Goal: Information Seeking & Learning: Learn about a topic

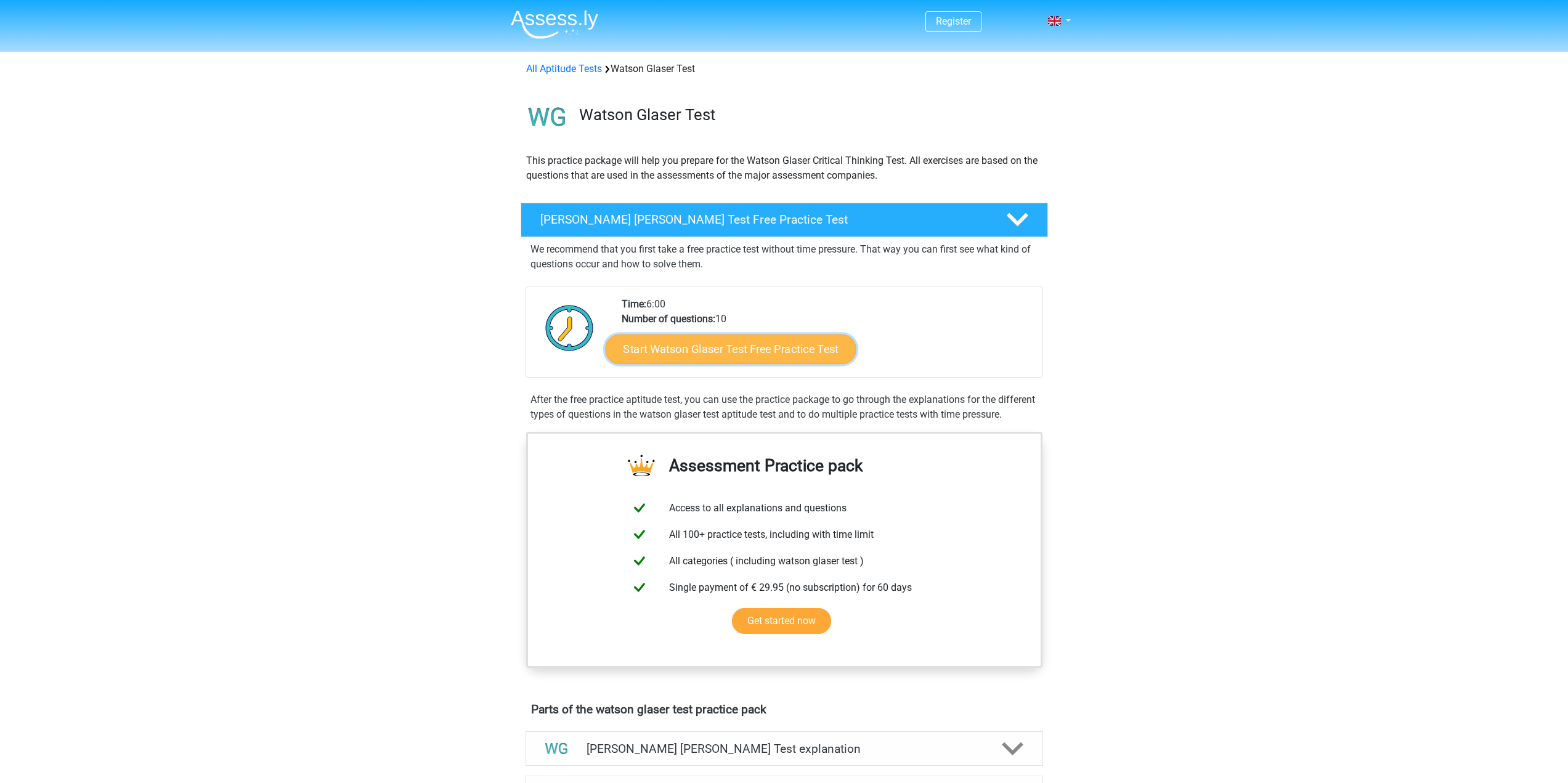
click at [755, 354] on link "Start Watson Glaser Test Free Practice Test" at bounding box center [730, 349] width 251 height 30
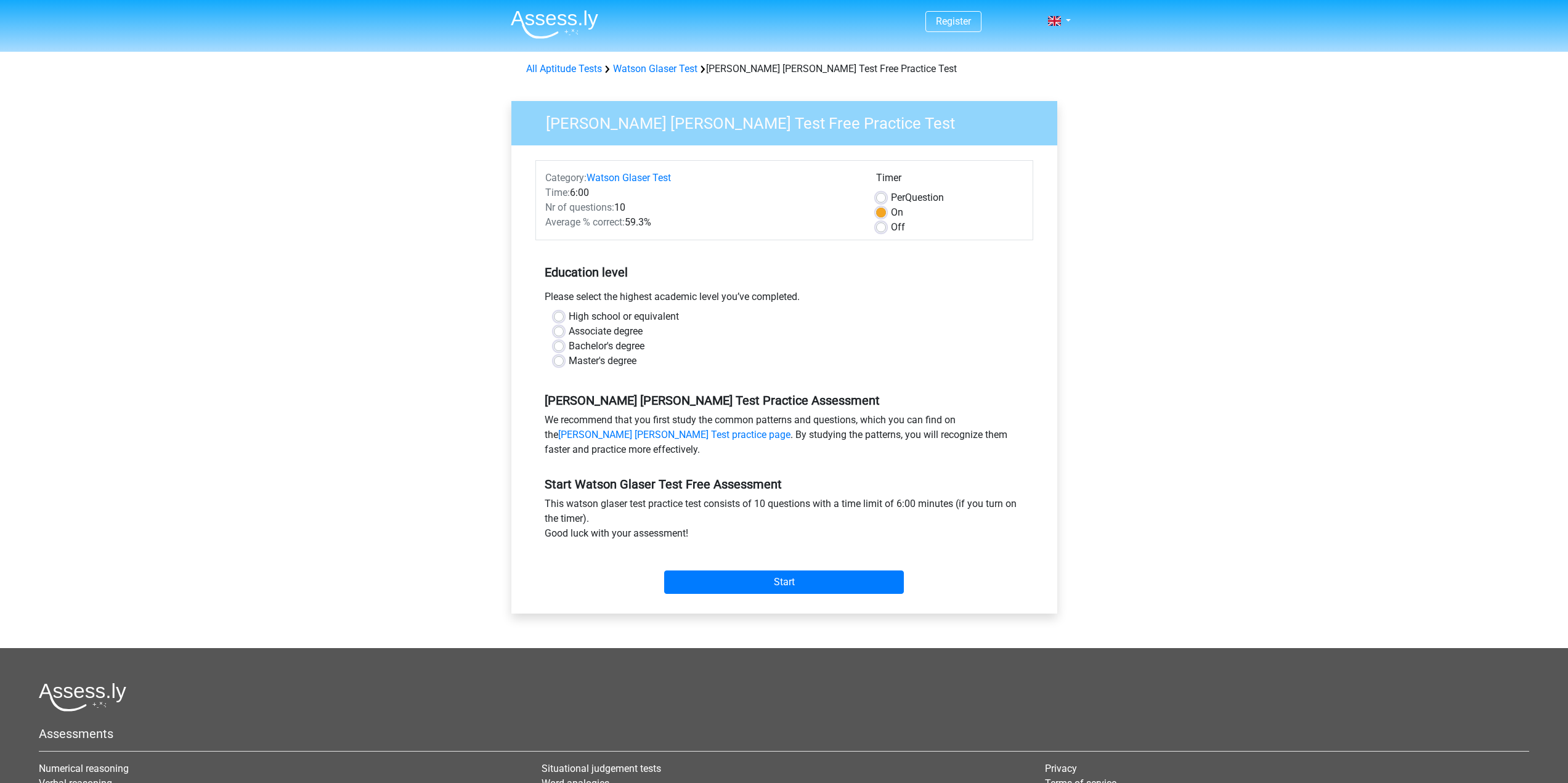
click at [568, 362] on label "Master's degree" at bounding box center [602, 361] width 68 height 15
click at [558, 362] on input "Master's degree" at bounding box center [559, 359] width 10 height 12
radio input "true"
click at [795, 580] on input "Start" at bounding box center [784, 581] width 240 height 23
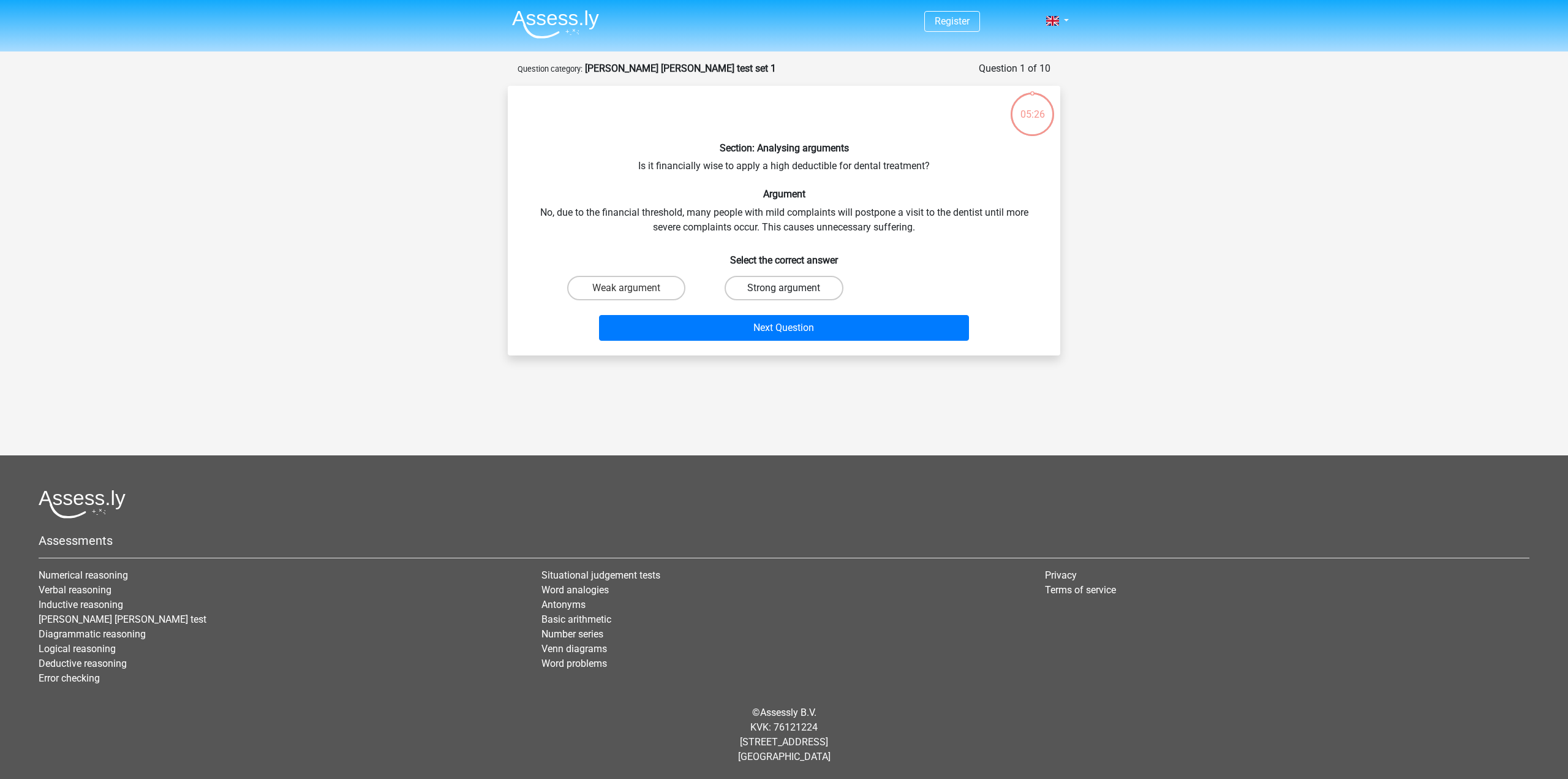
click at [791, 284] on label "Strong argument" at bounding box center [784, 287] width 118 height 25
click at [791, 288] on input "Strong argument" at bounding box center [787, 292] width 8 height 8
radio input "true"
click at [851, 321] on button "Next Question" at bounding box center [784, 327] width 371 height 26
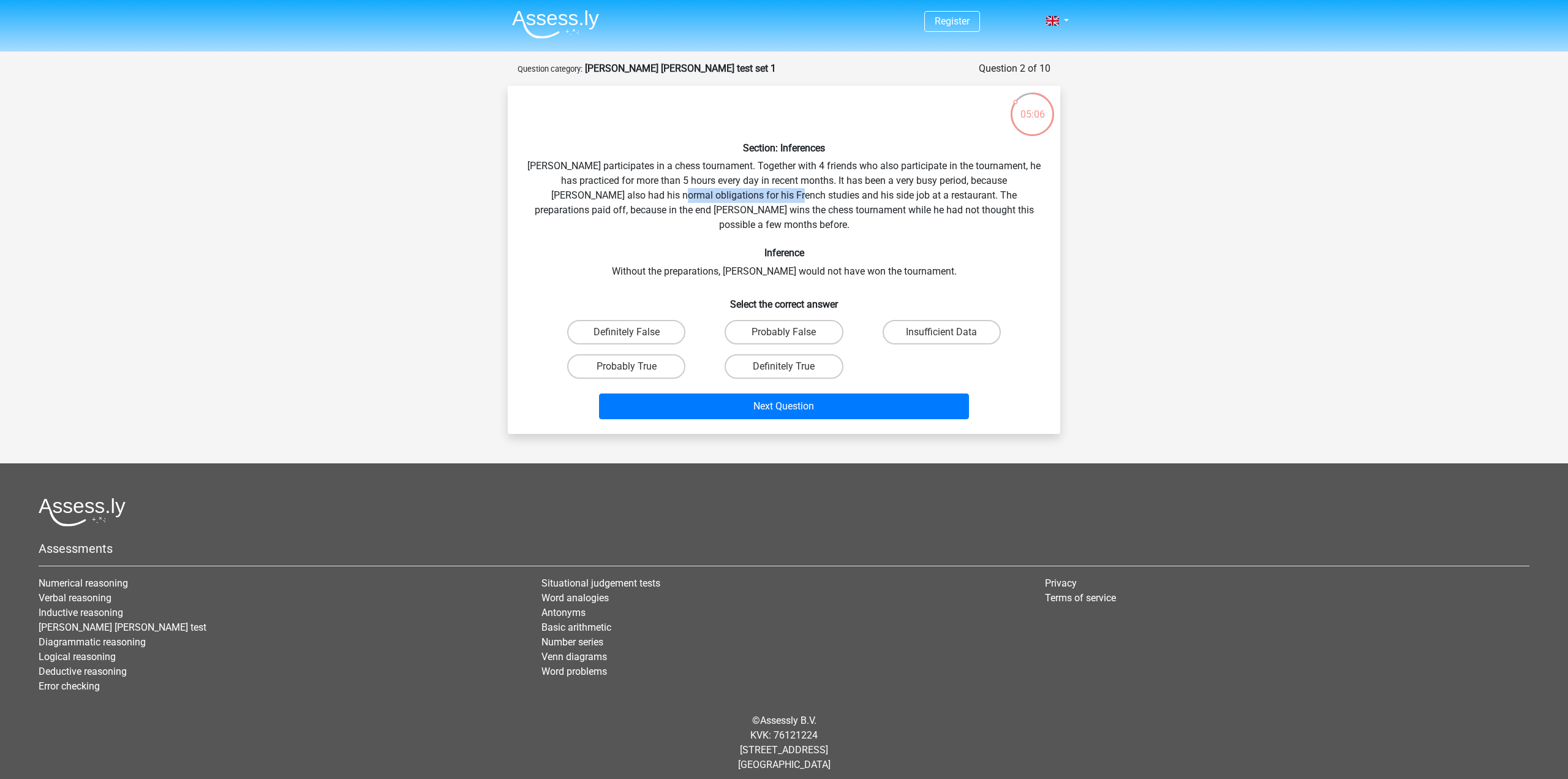
drag, startPoint x: 622, startPoint y: 198, endPoint x: 759, endPoint y: 201, distance: 137.0
click at [748, 198] on div "Section: Inferences [PERSON_NAME] participates in a chess tournament. Together …" at bounding box center [784, 259] width 543 height 328
click at [759, 201] on div "Section: Inferences [PERSON_NAME] participates in a chess tournament. Together …" at bounding box center [784, 259] width 543 height 328
click at [638, 354] on label "Probably True" at bounding box center [626, 366] width 118 height 25
click at [634, 367] on input "Probably True" at bounding box center [630, 370] width 8 height 8
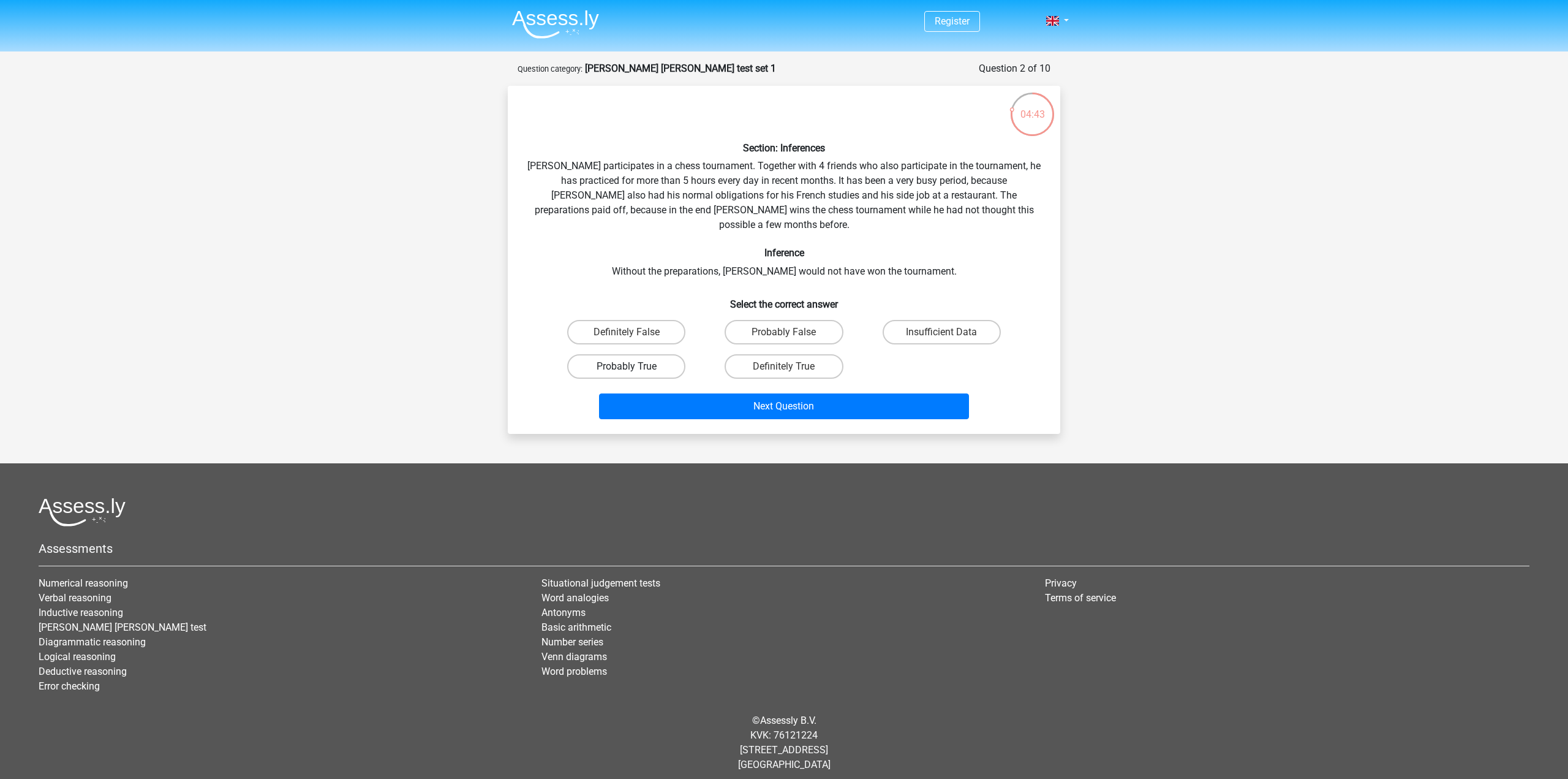
radio input "true"
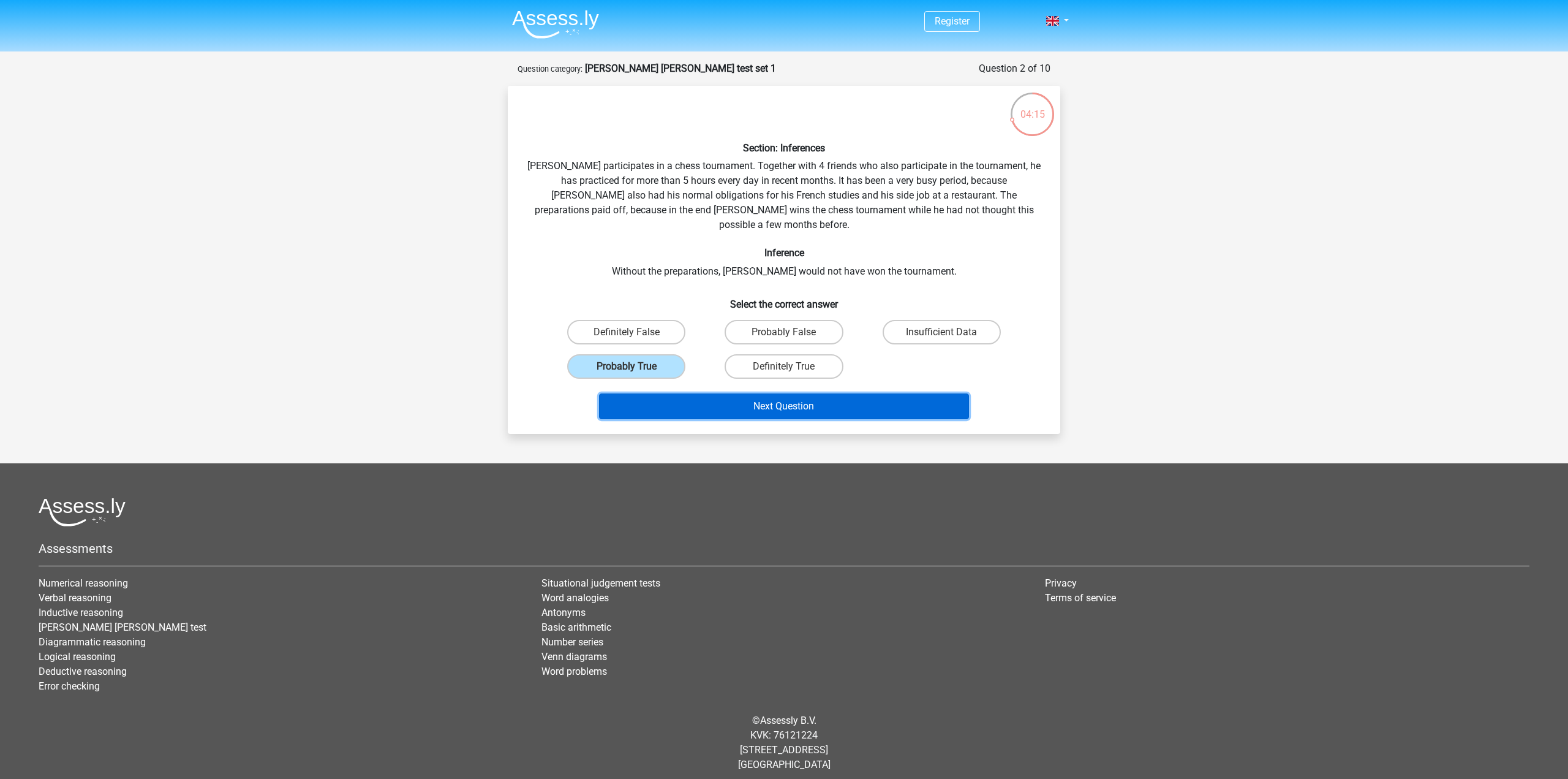
click at [814, 393] on button "Next Question" at bounding box center [784, 406] width 371 height 26
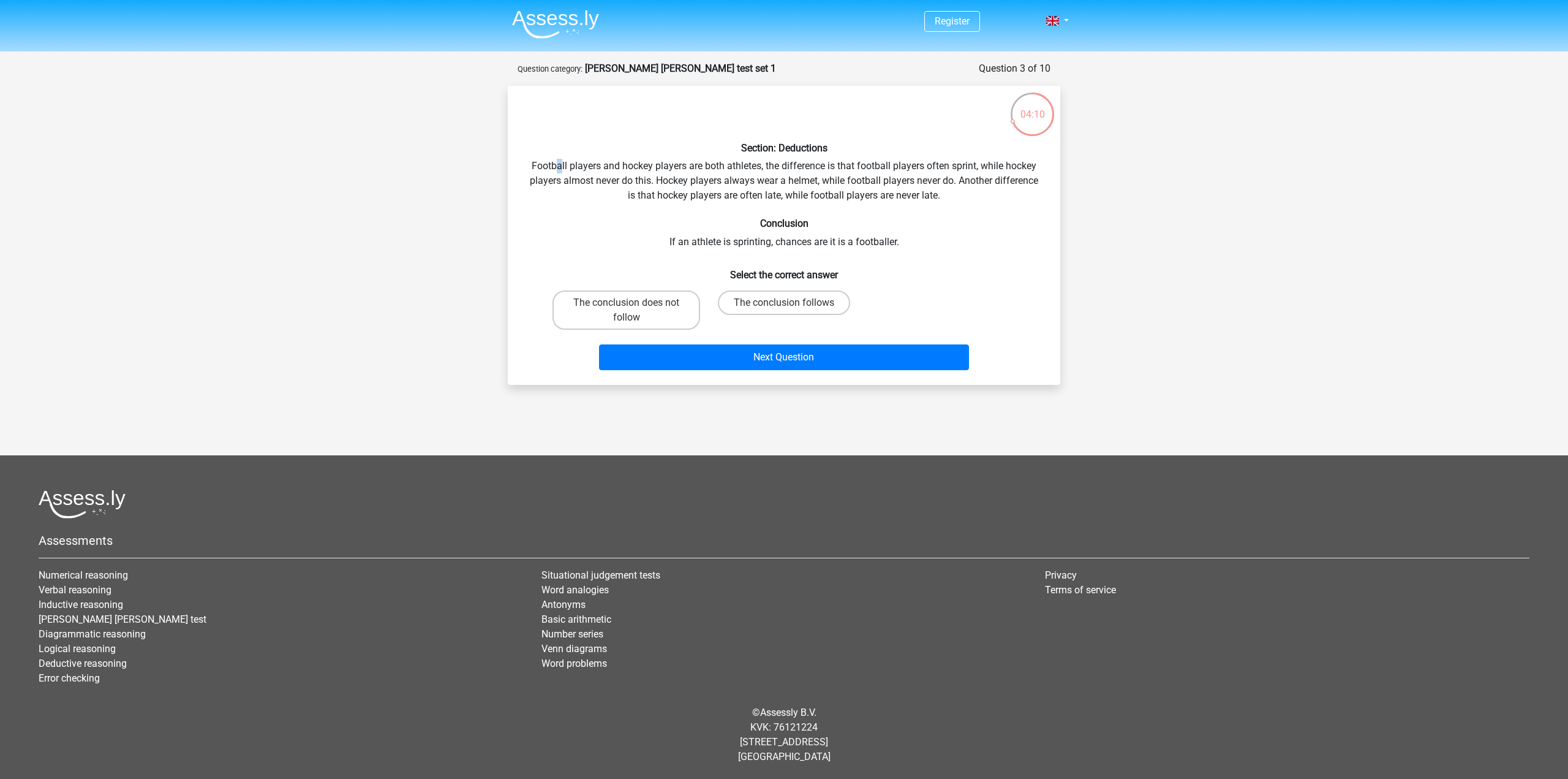
drag, startPoint x: 556, startPoint y: 166, endPoint x: 643, endPoint y: 166, distance: 87.0
click at [561, 165] on div "Section: Deductions Football players and hockey players are both athletes, the …" at bounding box center [784, 235] width 543 height 279
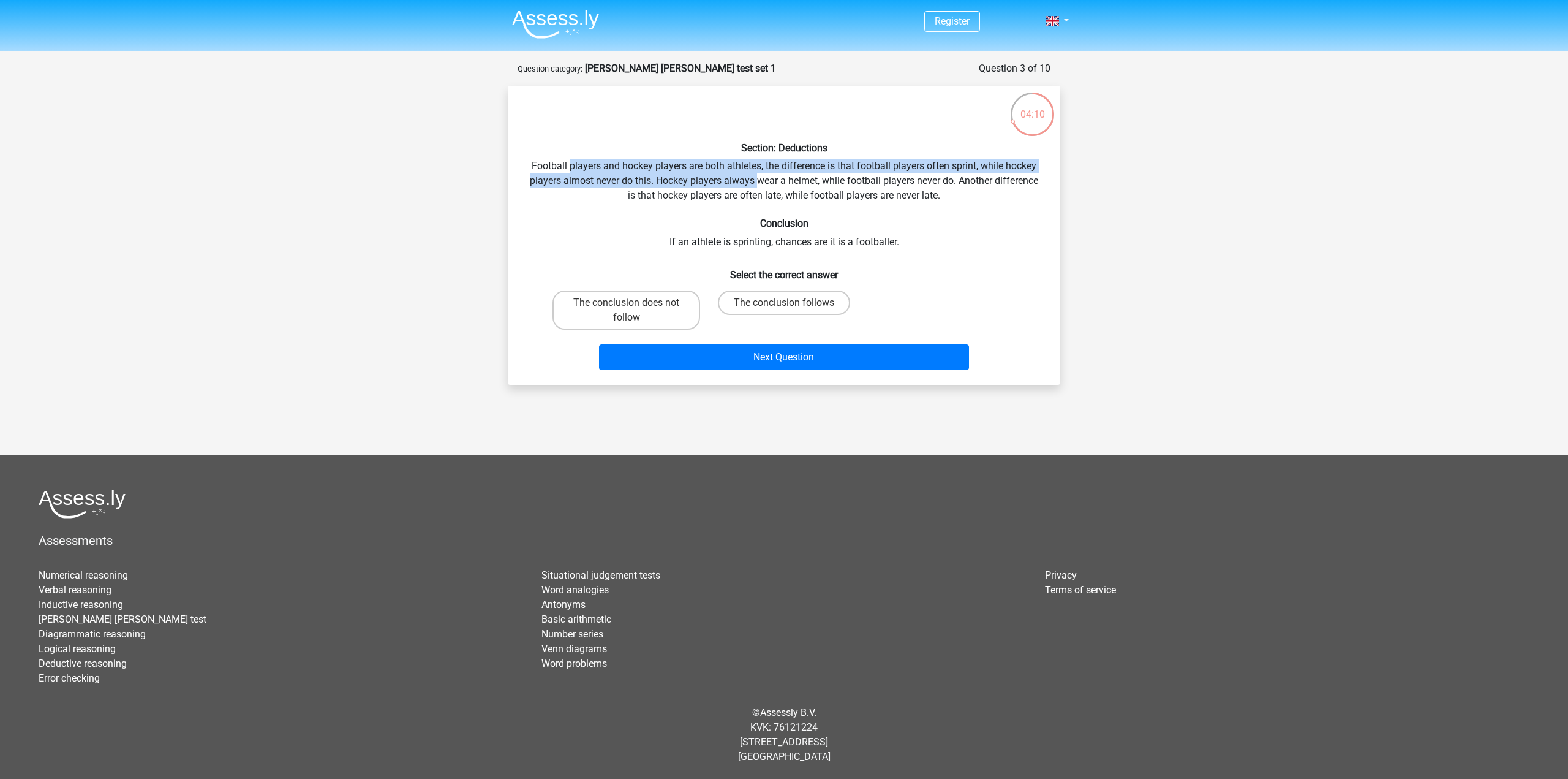
drag, startPoint x: 643, startPoint y: 166, endPoint x: 757, endPoint y: 177, distance: 114.5
click at [757, 177] on div "Section: Deductions Football players and hockey players are both athletes, the …" at bounding box center [784, 235] width 543 height 279
click at [741, 180] on div "Section: Deductions Football players and hockey players are both athletes, the …" at bounding box center [784, 235] width 543 height 279
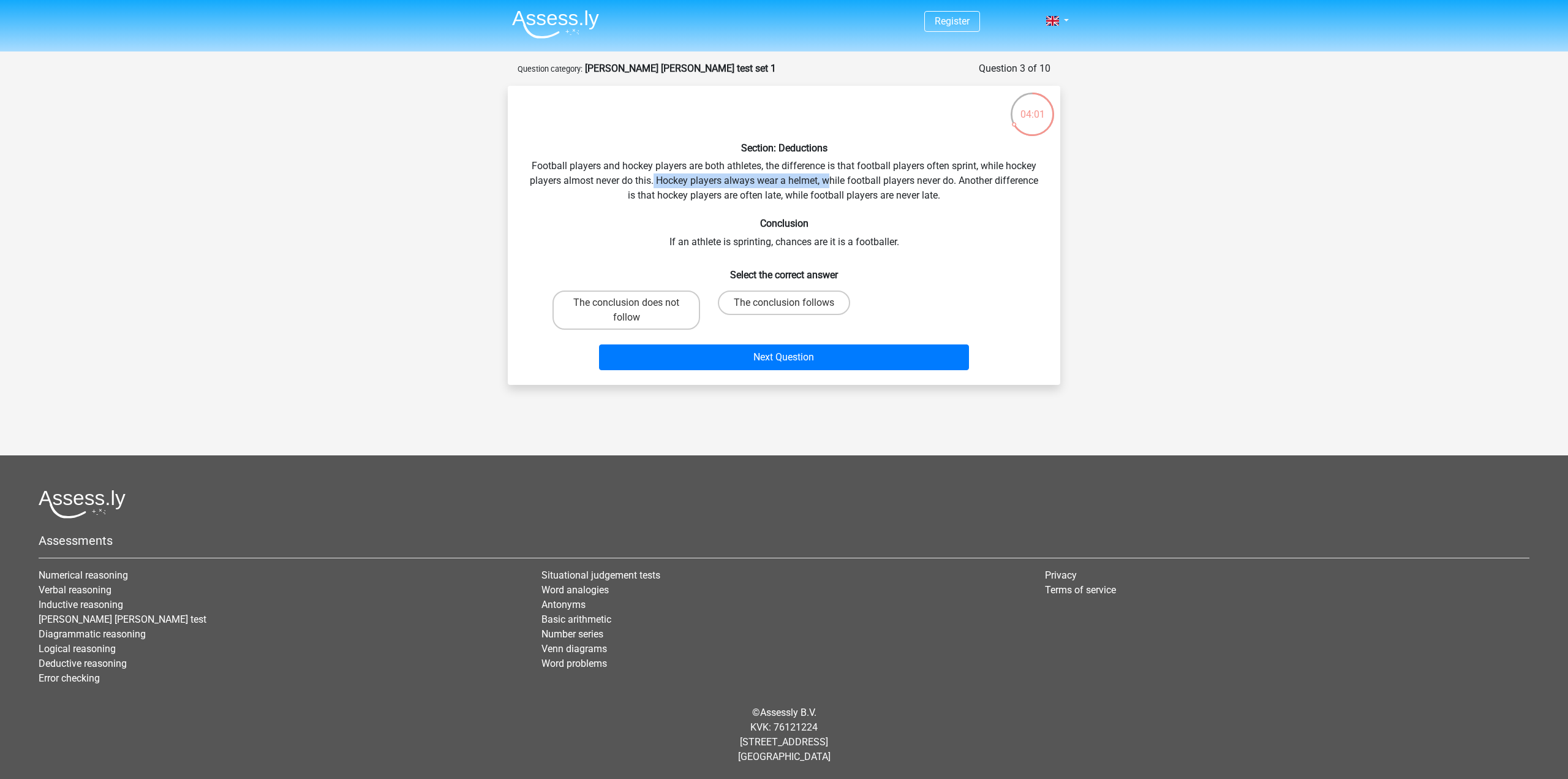
drag, startPoint x: 672, startPoint y: 177, endPoint x: 831, endPoint y: 182, distance: 159.1
click at [831, 182] on div "Section: Deductions Football players and hockey players are both athletes, the …" at bounding box center [784, 235] width 543 height 279
click at [881, 187] on div "Section: Deductions Football players and hockey players are both athletes, the …" at bounding box center [784, 235] width 543 height 279
drag, startPoint x: 773, startPoint y: 192, endPoint x: 957, endPoint y: 201, distance: 184.2
click at [777, 192] on div "Section: Deductions Football players and hockey players are both athletes, the …" at bounding box center [784, 235] width 543 height 279
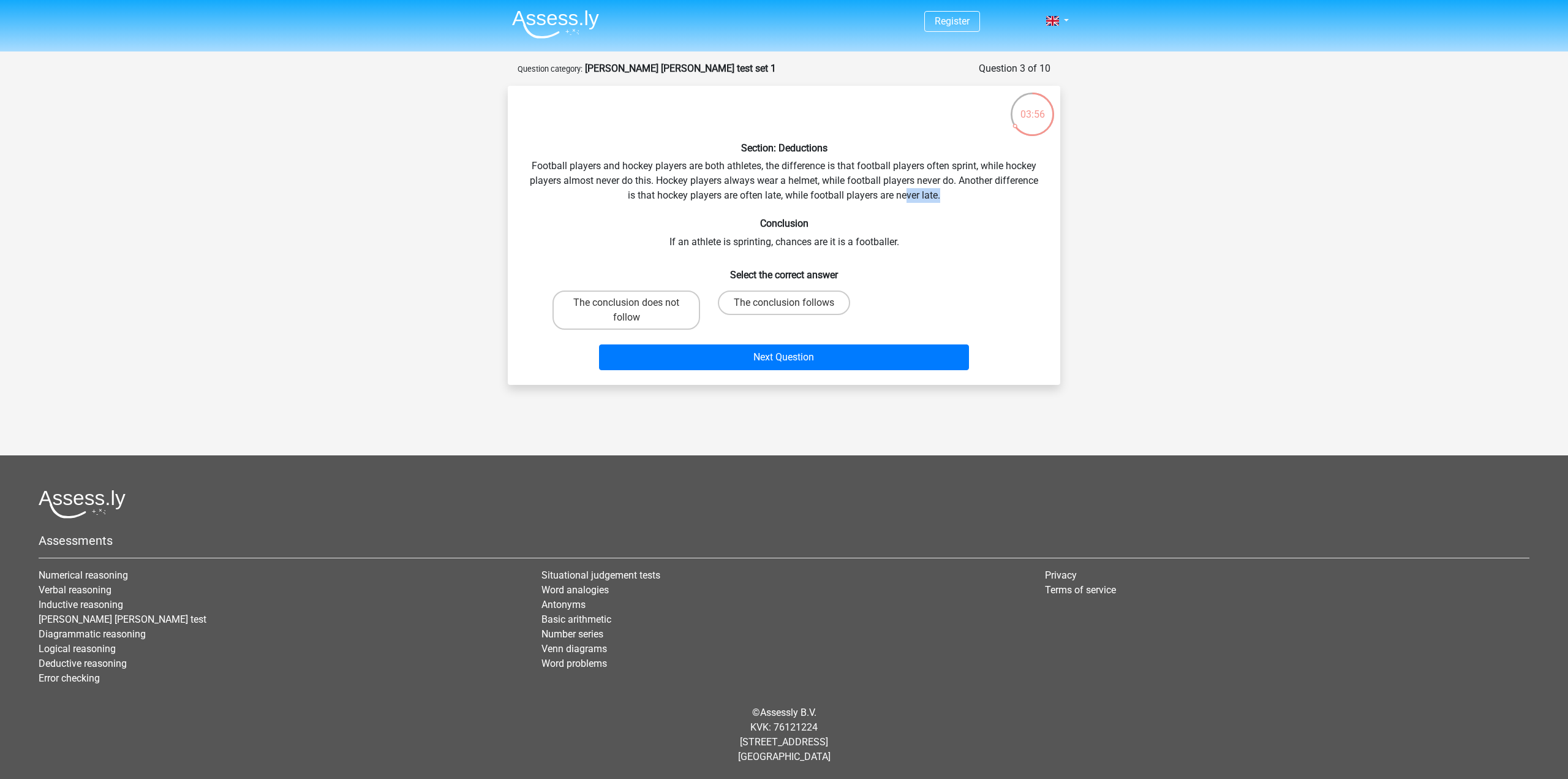
drag, startPoint x: 957, startPoint y: 201, endPoint x: 994, endPoint y: 201, distance: 37.0
click at [994, 201] on div "Section: Deductions Football players and hockey players are both athletes, the …" at bounding box center [784, 235] width 543 height 279
click at [937, 198] on div "Section: Deductions Football players and hockey players are both athletes, the …" at bounding box center [784, 235] width 543 height 279
drag, startPoint x: 816, startPoint y: 191, endPoint x: 973, endPoint y: 197, distance: 157.1
click at [973, 197] on div "Section: Deductions Football players and hockey players are both athletes, the …" at bounding box center [784, 235] width 543 height 279
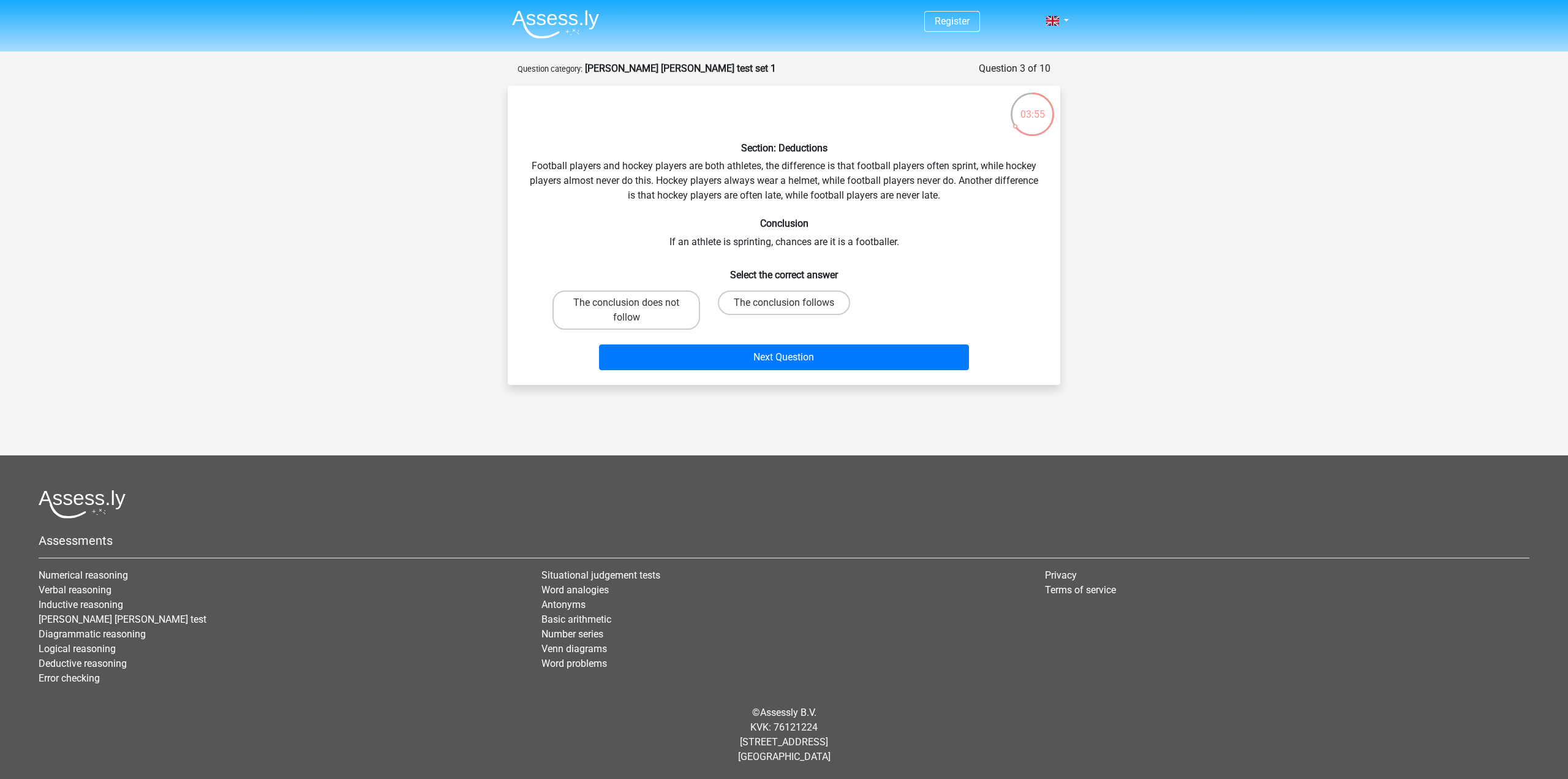
click at [953, 210] on div "Section: Deductions Football players and hockey players are both athletes, the …" at bounding box center [784, 235] width 543 height 279
click at [638, 313] on label "The conclusion does not follow" at bounding box center [626, 310] width 148 height 39
click at [634, 311] on input "The conclusion does not follow" at bounding box center [630, 306] width 8 height 8
radio input "true"
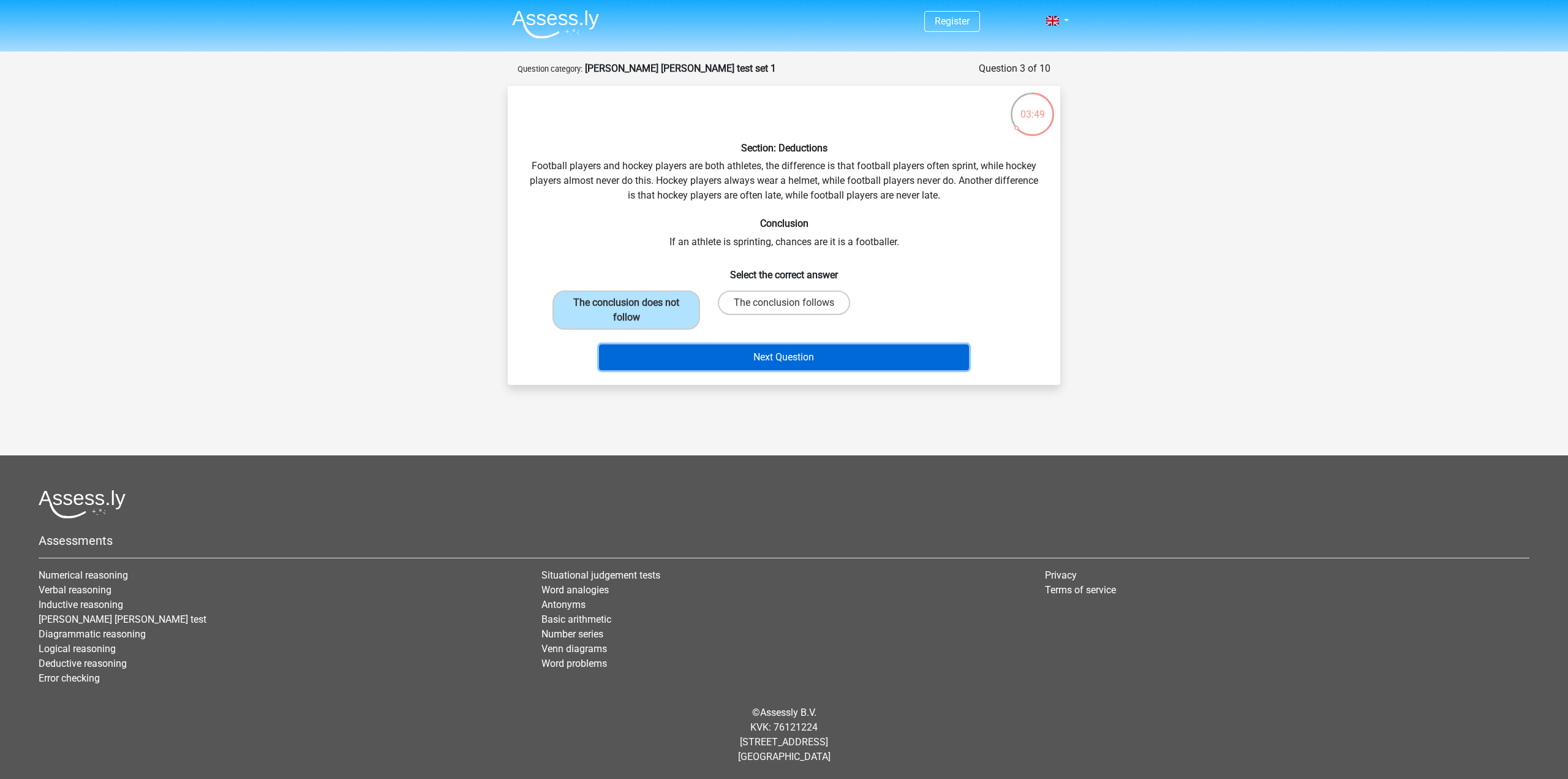
click at [815, 362] on button "Next Question" at bounding box center [784, 357] width 371 height 26
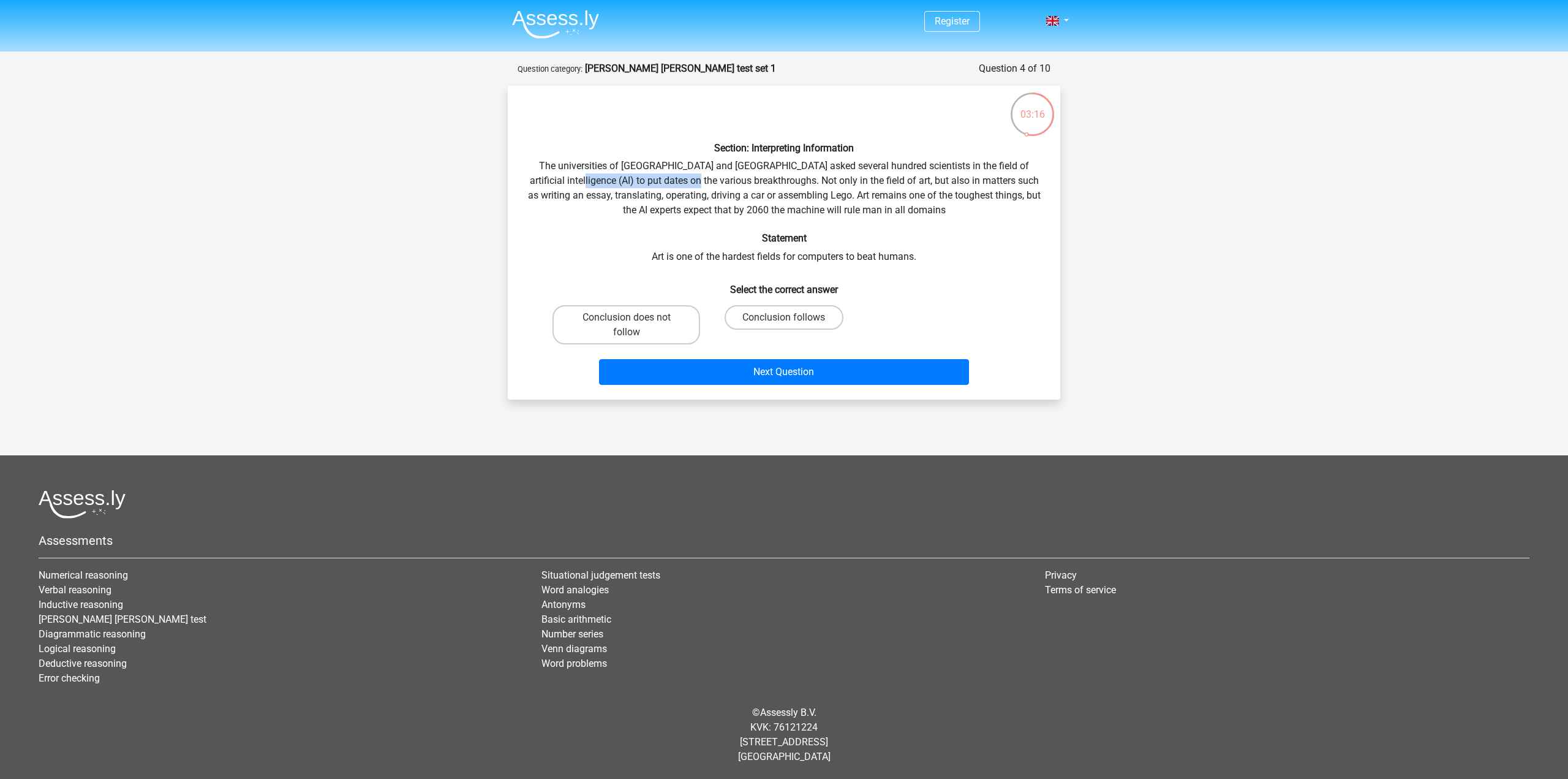
drag, startPoint x: 570, startPoint y: 180, endPoint x: 701, endPoint y: 181, distance: 131.0
click at [693, 181] on div "Section: Interpreting Information The universities of Oxford and Yale asked sev…" at bounding box center [784, 242] width 543 height 294
drag, startPoint x: 706, startPoint y: 182, endPoint x: 723, endPoint y: 181, distance: 17.0
click at [722, 182] on div "Section: Interpreting Information The universities of Oxford and Yale asked sev…" at bounding box center [784, 242] width 543 height 294
click at [801, 188] on div "Section: Interpreting Information The universities of Oxford and Yale asked sev…" at bounding box center [784, 242] width 543 height 294
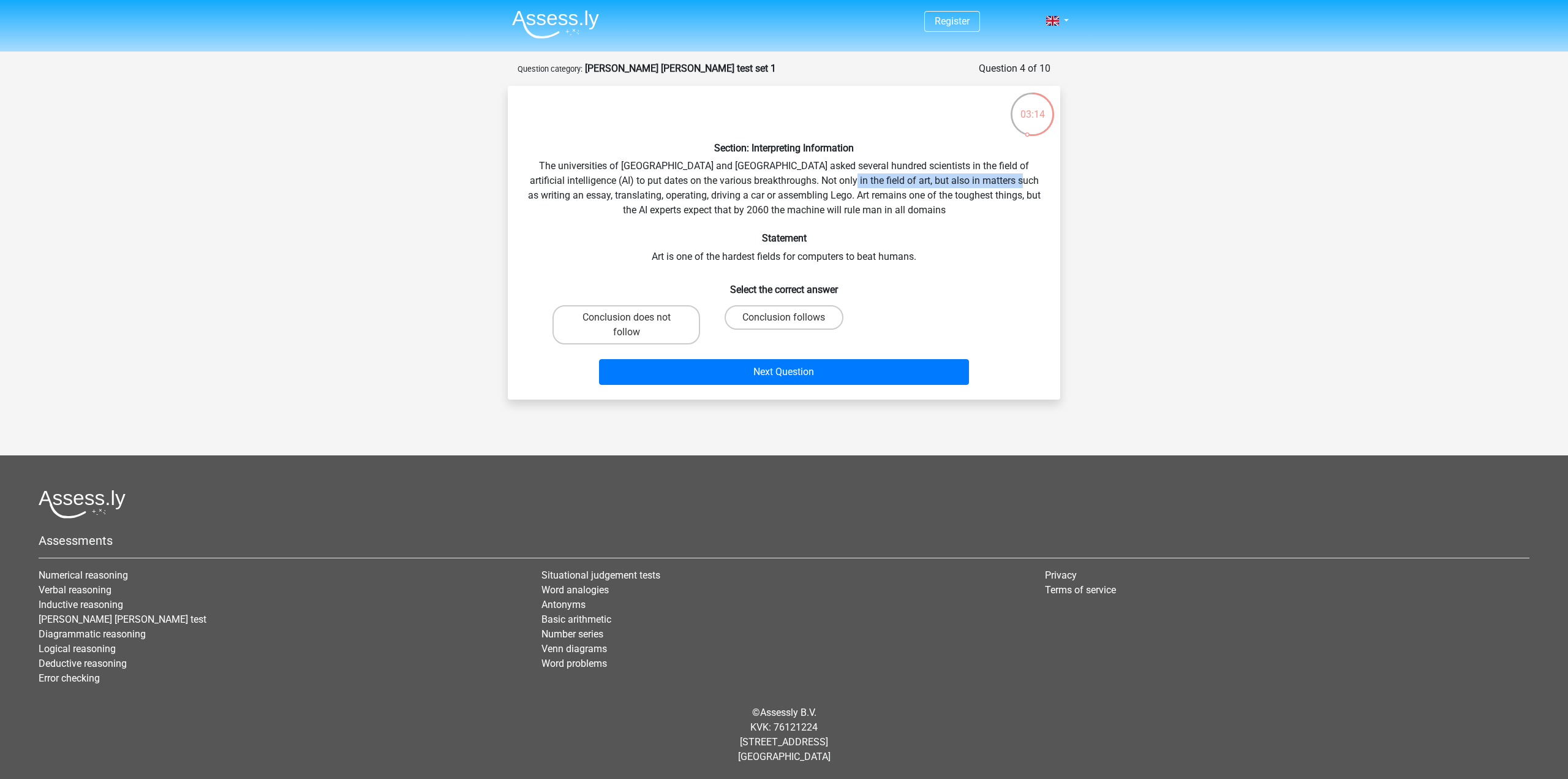
drag, startPoint x: 929, startPoint y: 187, endPoint x: 1047, endPoint y: 184, distance: 118.0
click at [1047, 184] on div "Section: Interpreting Information The universities of Oxford and Yale asked sev…" at bounding box center [784, 242] width 543 height 294
click at [993, 203] on div "Section: Interpreting Information The universities of Oxford and Yale asked sev…" at bounding box center [784, 242] width 543 height 294
drag, startPoint x: 775, startPoint y: 193, endPoint x: 1011, endPoint y: 198, distance: 236.1
click at [1011, 198] on div "Section: Interpreting Information The universities of Oxford and Yale asked sev…" at bounding box center [784, 242] width 543 height 294
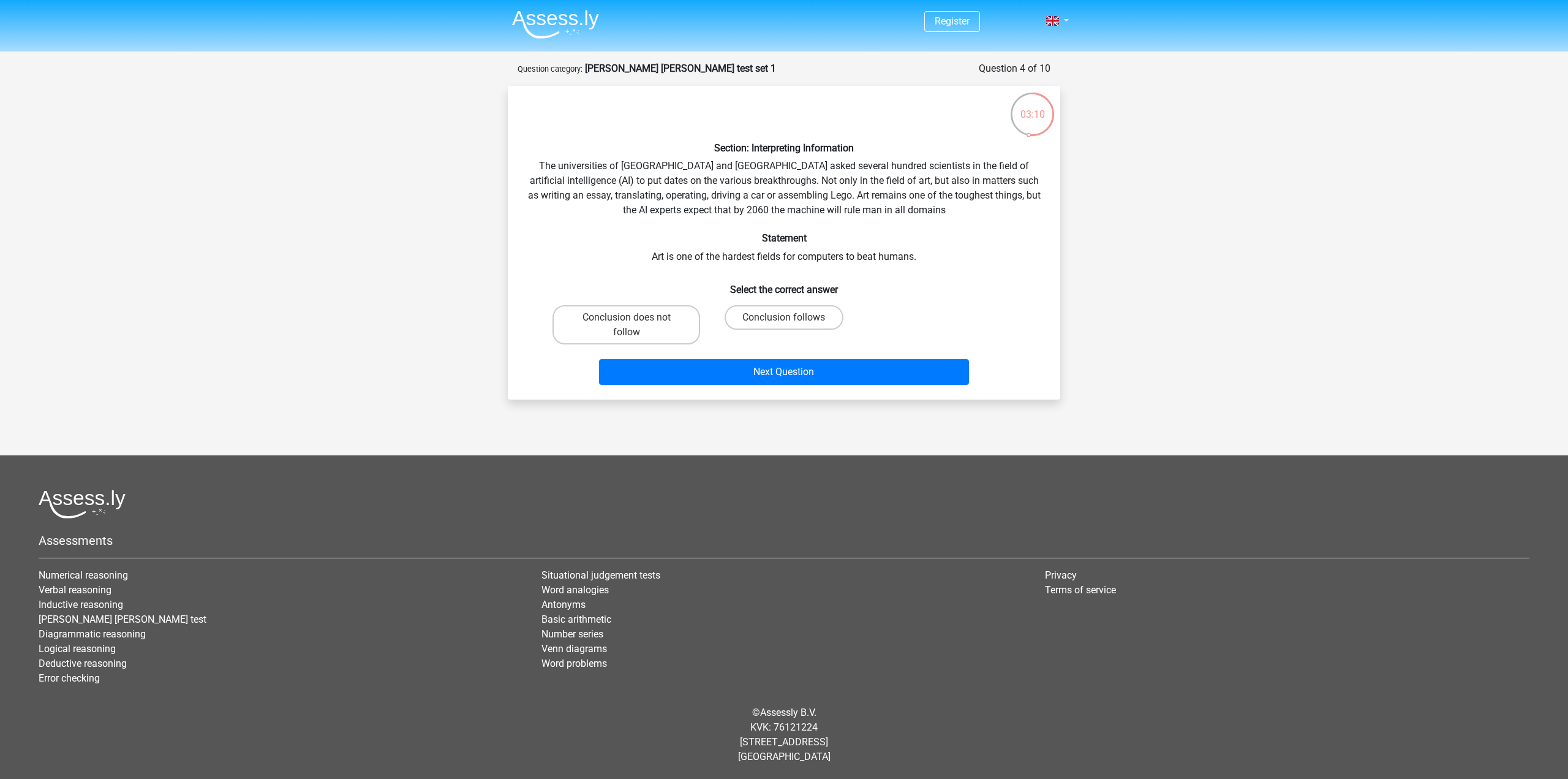
click at [1009, 213] on div "Section: Interpreting Information The universities of Oxford and Yale asked sev…" at bounding box center [784, 242] width 543 height 294
drag, startPoint x: 704, startPoint y: 210, endPoint x: 889, endPoint y: 224, distance: 185.5
click at [906, 219] on div "Section: Interpreting Information The universities of Oxford and Yale asked sev…" at bounding box center [784, 242] width 543 height 294
click at [849, 222] on div "Section: Interpreting Information The universities of Oxford and Yale asked sev…" at bounding box center [784, 242] width 543 height 294
drag, startPoint x: 786, startPoint y: 209, endPoint x: 939, endPoint y: 215, distance: 153.1
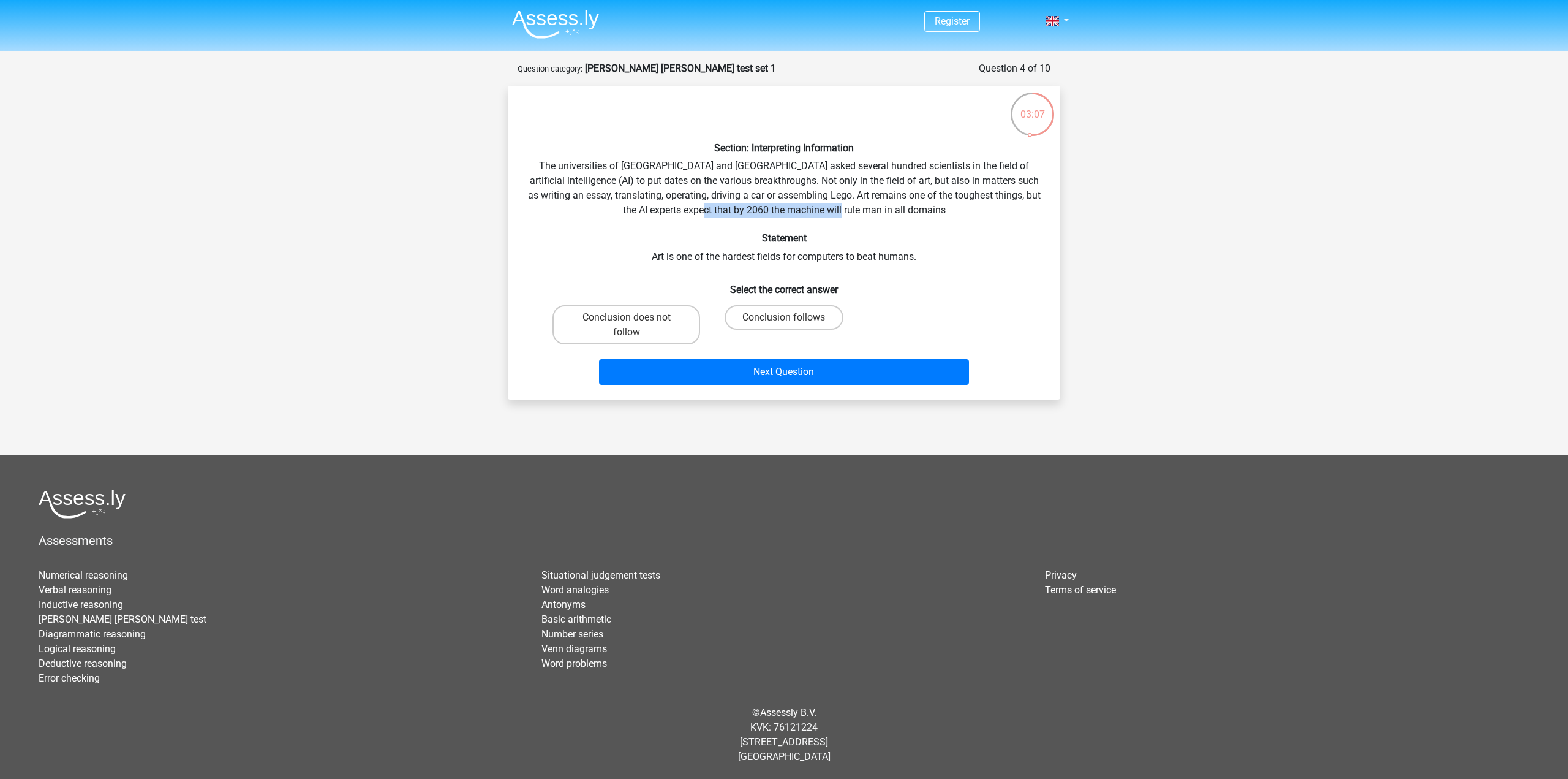
click at [939, 215] on div "Section: Interpreting Information The universities of Oxford and Yale asked sev…" at bounding box center [784, 242] width 543 height 294
click at [955, 226] on div "Section: Interpreting Information The universities of Oxford and Yale asked sev…" at bounding box center [784, 242] width 543 height 294
drag, startPoint x: 681, startPoint y: 254, endPoint x: 944, endPoint y: 266, distance: 263.3
click at [944, 266] on div "Section: Interpreting Information The universities of Oxford and Yale asked sev…" at bounding box center [784, 242] width 543 height 294
click at [927, 281] on h6 "Select the correct answer" at bounding box center [784, 285] width 513 height 22
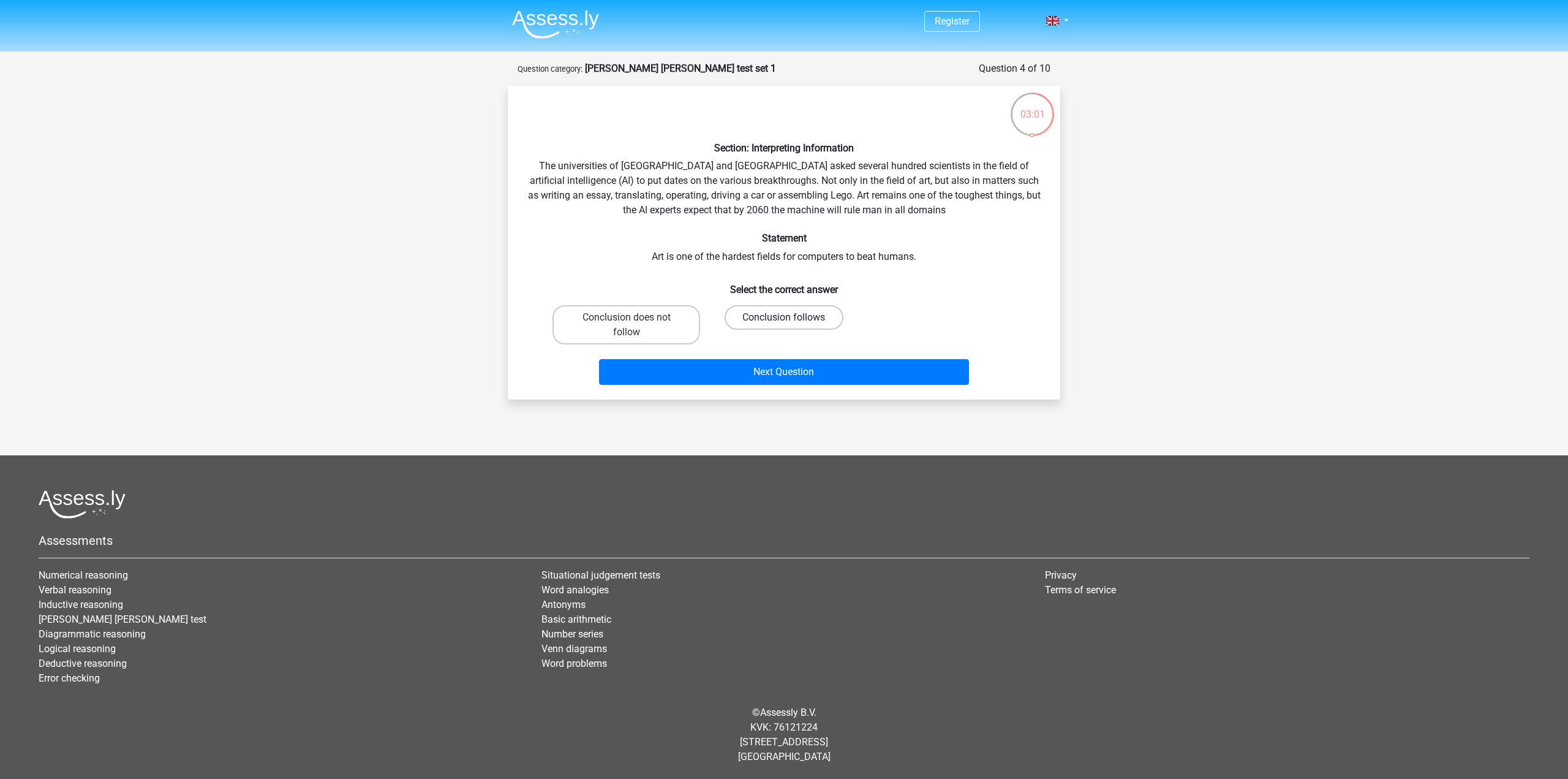
click at [782, 321] on label "Conclusion follows" at bounding box center [784, 317] width 118 height 25
click at [784, 321] on input "Conclusion follows" at bounding box center [787, 321] width 8 height 8
radio input "true"
click at [847, 385] on div "Next Question" at bounding box center [784, 374] width 473 height 31
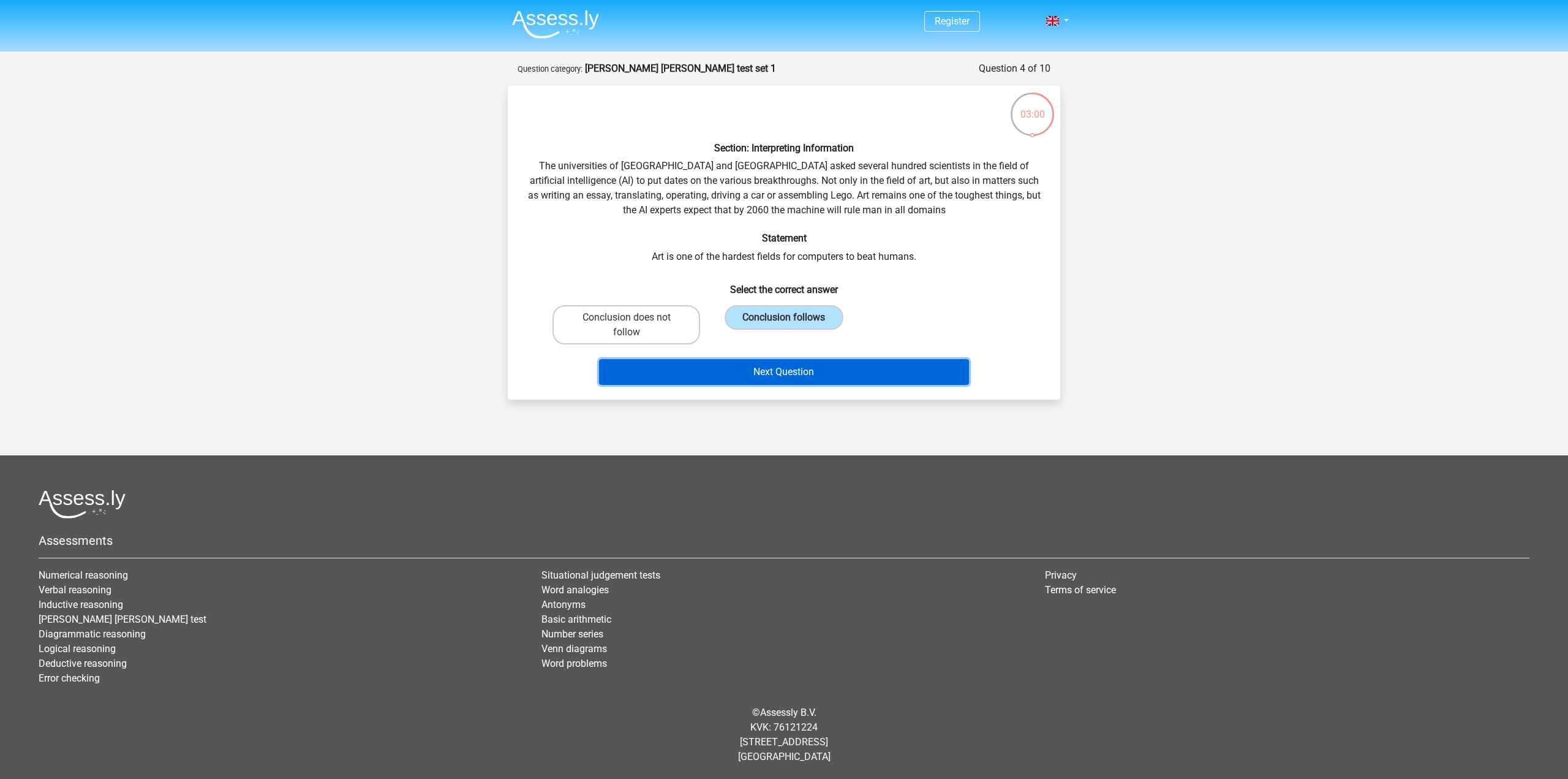
click at [845, 370] on button "Next Question" at bounding box center [784, 372] width 371 height 26
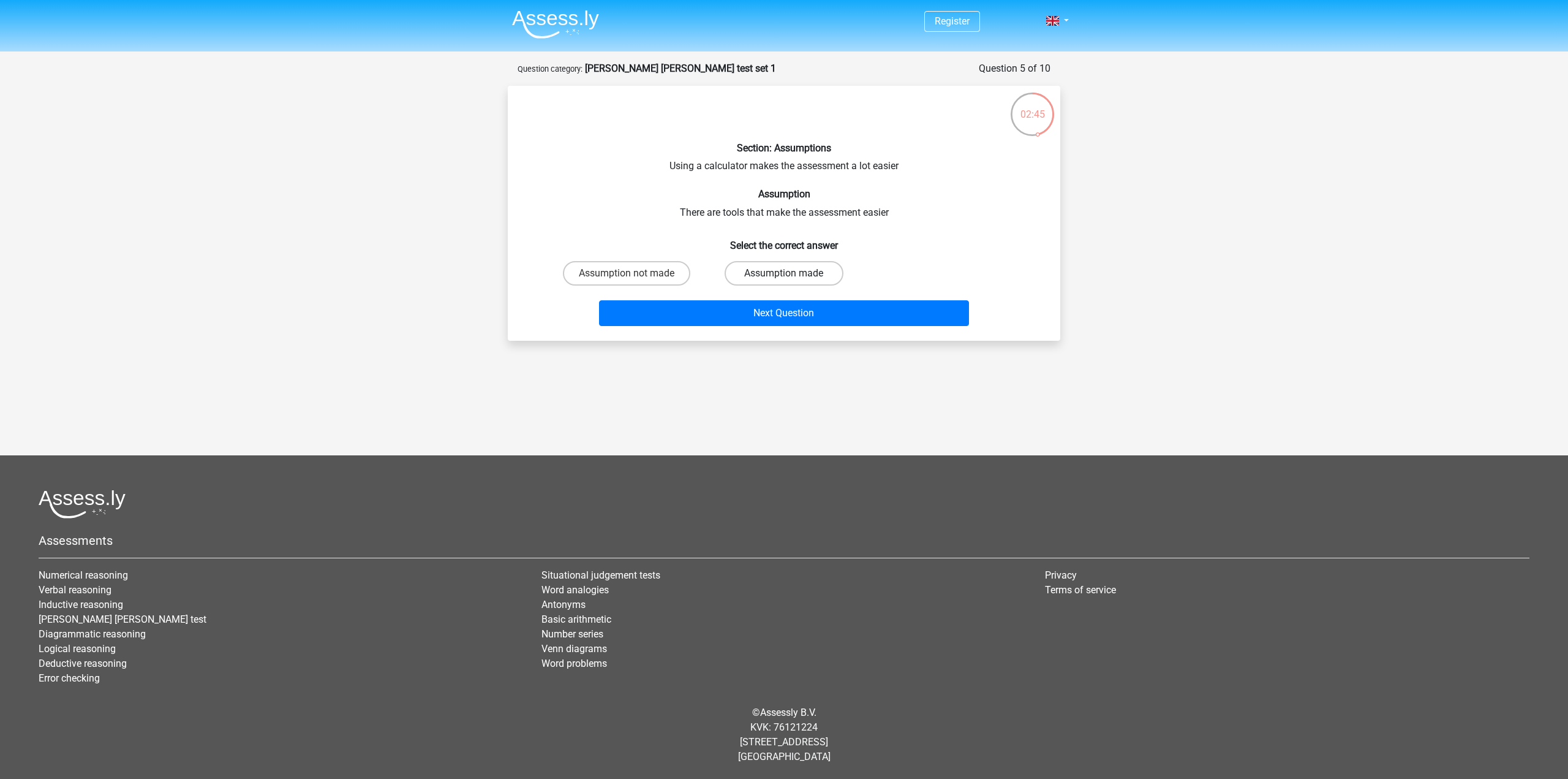
click at [779, 274] on label "Assumption made" at bounding box center [784, 273] width 118 height 25
click at [784, 274] on input "Assumption made" at bounding box center [787, 277] width 8 height 8
radio input "true"
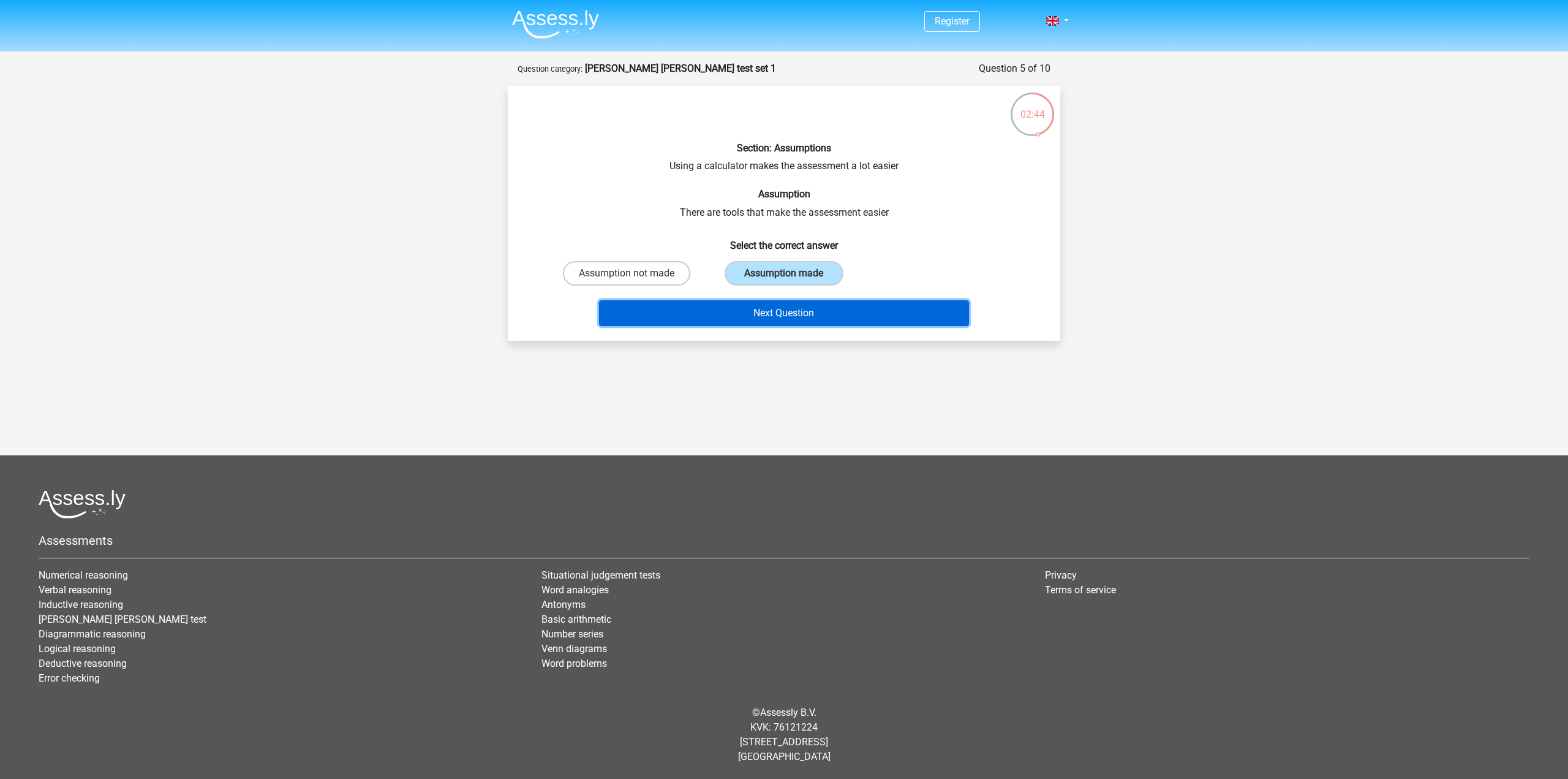
click at [823, 312] on button "Next Question" at bounding box center [784, 313] width 371 height 26
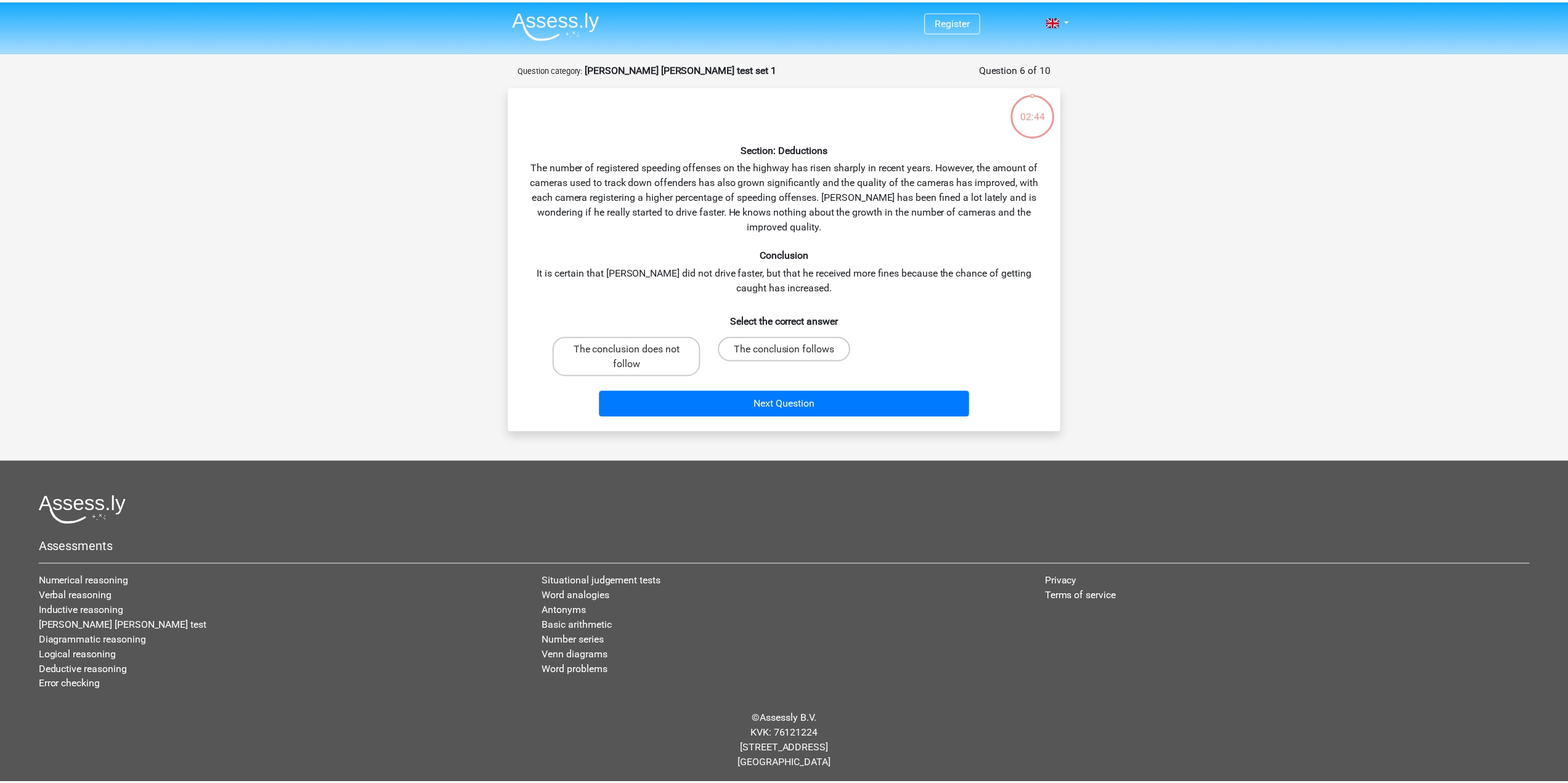
scroll to position [3, 0]
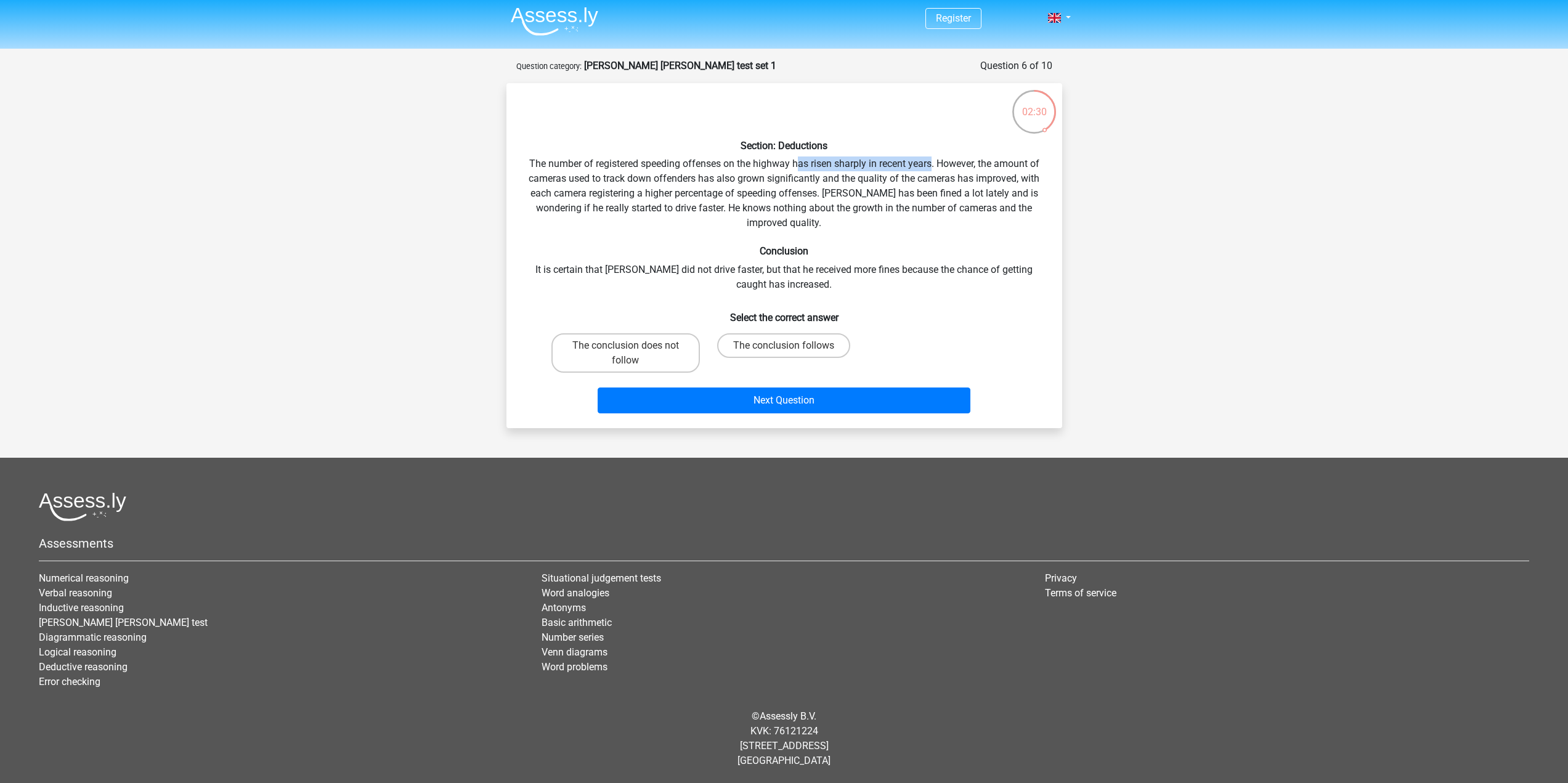
drag, startPoint x: 798, startPoint y: 162, endPoint x: 931, endPoint y: 159, distance: 133.0
click at [931, 159] on div "Section: Deductions The number of registered speeding offenses on the highway h…" at bounding box center [784, 255] width 546 height 325
click at [934, 175] on div "Section: Deductions The number of registered speeding offenses on the highway h…" at bounding box center [784, 255] width 546 height 325
drag, startPoint x: 645, startPoint y: 177, endPoint x: 785, endPoint y: 180, distance: 140.0
click at [777, 178] on div "Section: Deductions The number of registered speeding offenses on the highway h…" at bounding box center [784, 255] width 546 height 325
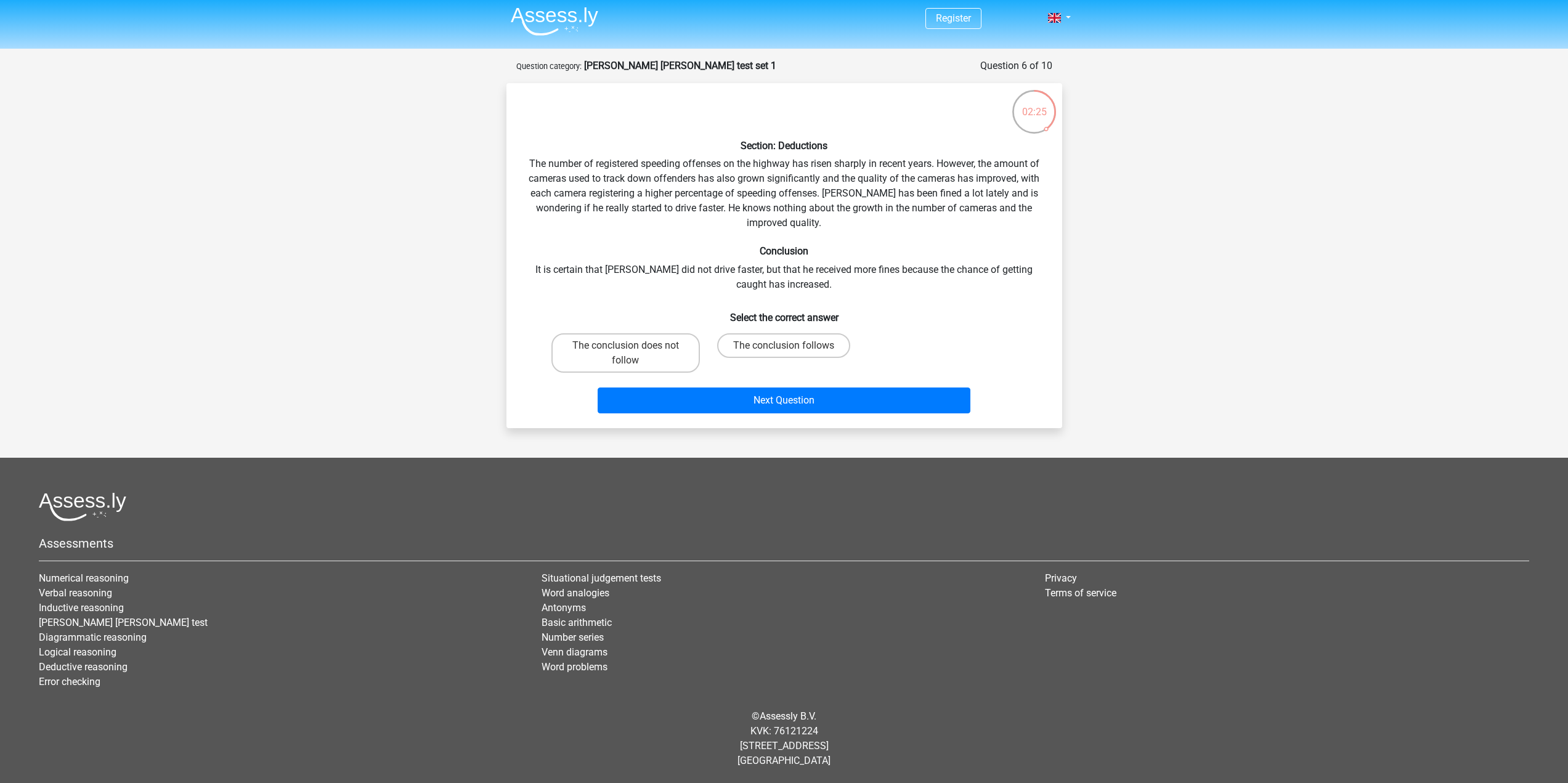
click at [811, 188] on div "Section: Deductions The number of registered speeding offenses on the highway h…" at bounding box center [784, 255] width 546 height 325
drag, startPoint x: 839, startPoint y: 206, endPoint x: 941, endPoint y: 204, distance: 102.0
click at [891, 204] on div "Section: Deductions The number of registered speeding offenses on the highway h…" at bounding box center [784, 255] width 546 height 325
drag, startPoint x: 941, startPoint y: 204, endPoint x: 1000, endPoint y: 207, distance: 59.1
click at [996, 205] on div "Section: Deductions The number of registered speeding offenses on the highway h…" at bounding box center [784, 255] width 546 height 325
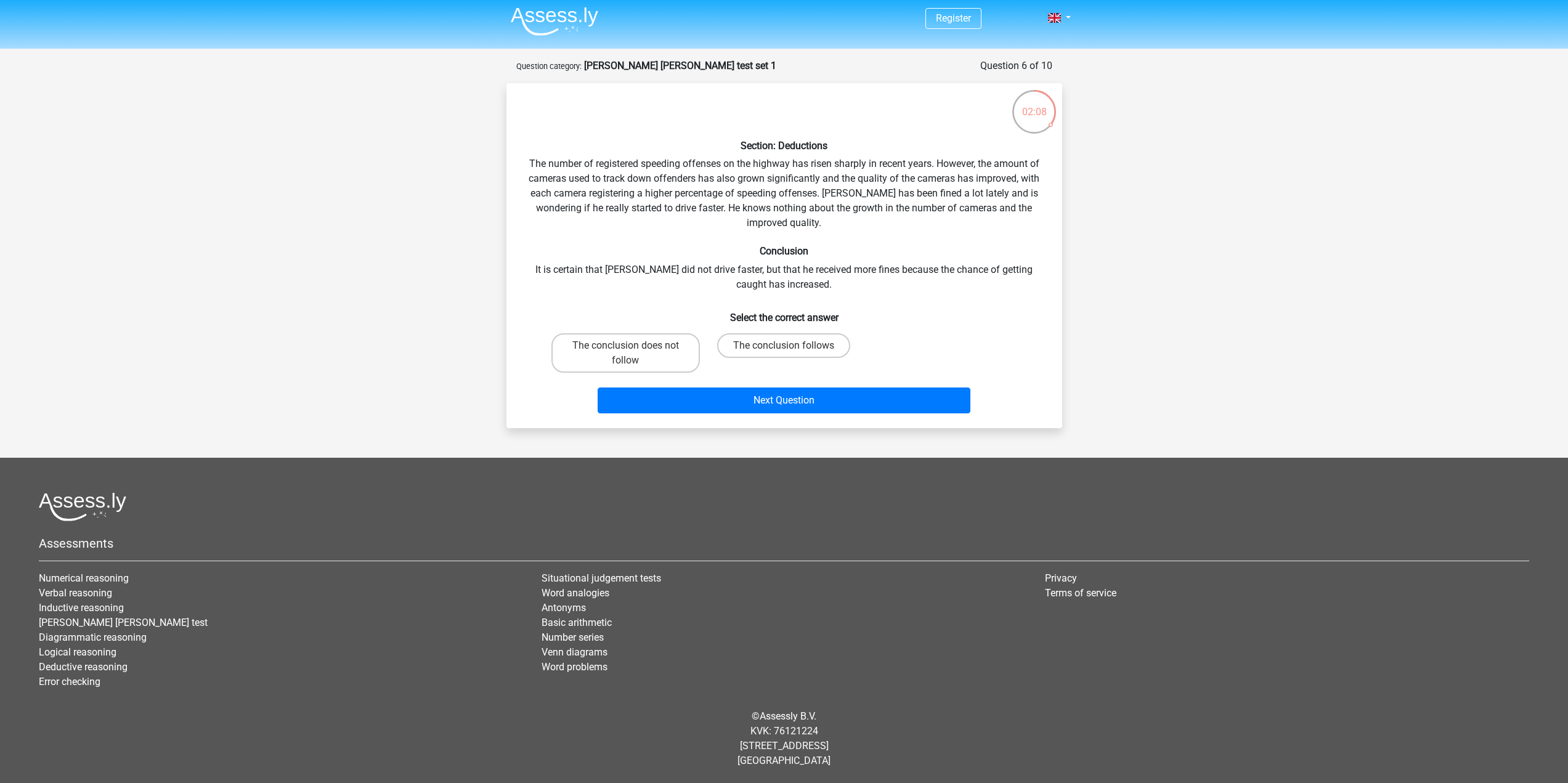
click at [1010, 219] on div "Section: Deductions The number of registered speeding offenses on the highway h…" at bounding box center [784, 255] width 546 height 325
drag, startPoint x: 608, startPoint y: 269, endPoint x: 866, endPoint y: 269, distance: 258.0
click at [866, 269] on div "Section: Deductions The number of registered speeding offenses on the highway h…" at bounding box center [784, 255] width 546 height 325
click at [888, 286] on div "Section: Deductions The number of registered speeding offenses on the highway h…" at bounding box center [784, 255] width 546 height 325
drag, startPoint x: 717, startPoint y: 271, endPoint x: 993, endPoint y: 269, distance: 276.0
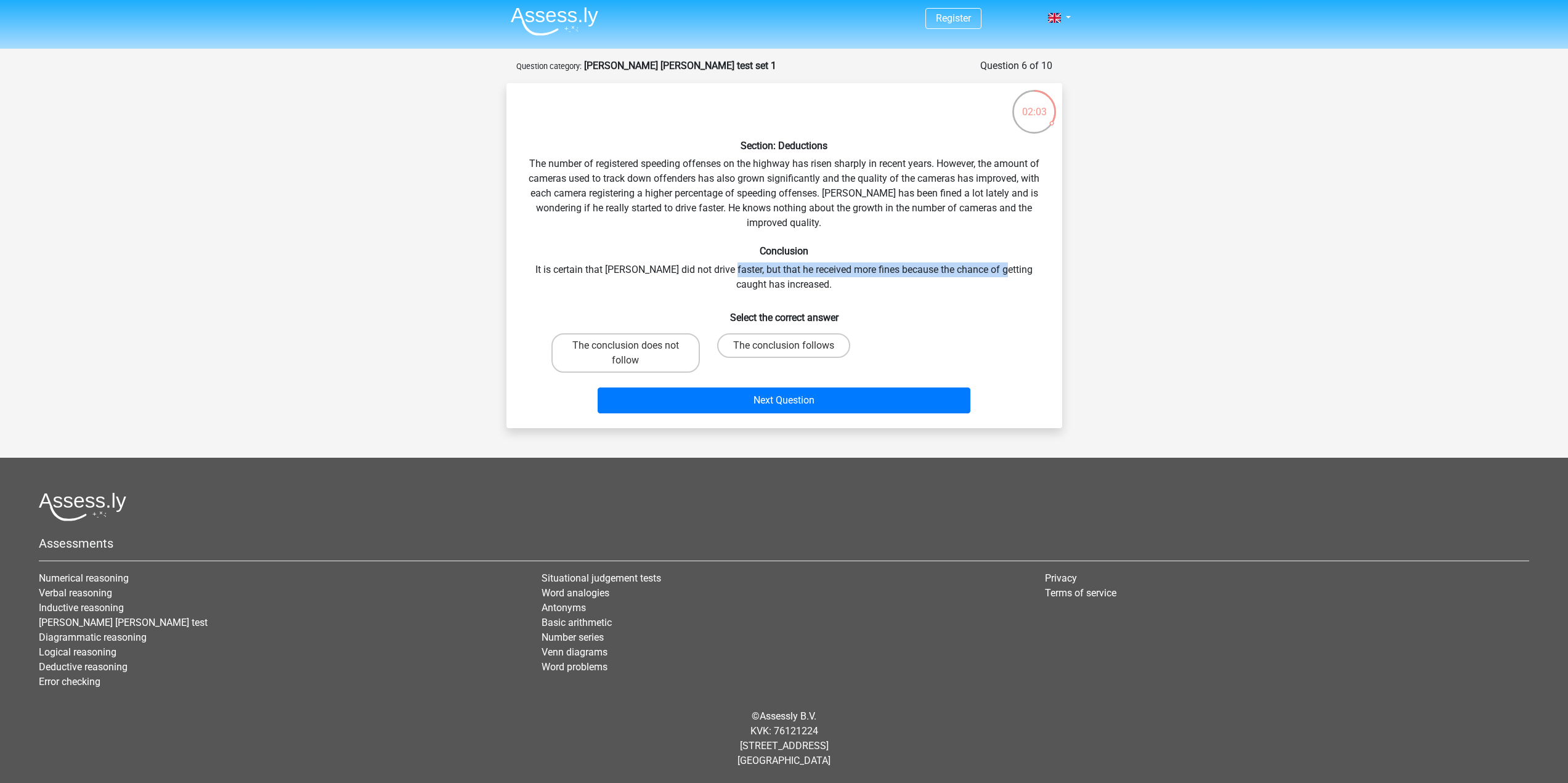
click at [993, 269] on div "Section: Deductions The number of registered speeding offenses on the highway h…" at bounding box center [784, 255] width 546 height 325
click at [1005, 285] on div "Section: Deductions The number of registered speeding offenses on the highway h…" at bounding box center [784, 255] width 546 height 325
drag, startPoint x: 735, startPoint y: 266, endPoint x: 957, endPoint y: 266, distance: 222.0
click at [957, 266] on div "Section: Deductions The number of registered speeding offenses on the highway h…" at bounding box center [784, 255] width 546 height 325
click at [641, 349] on label "The conclusion does not follow" at bounding box center [625, 353] width 149 height 39
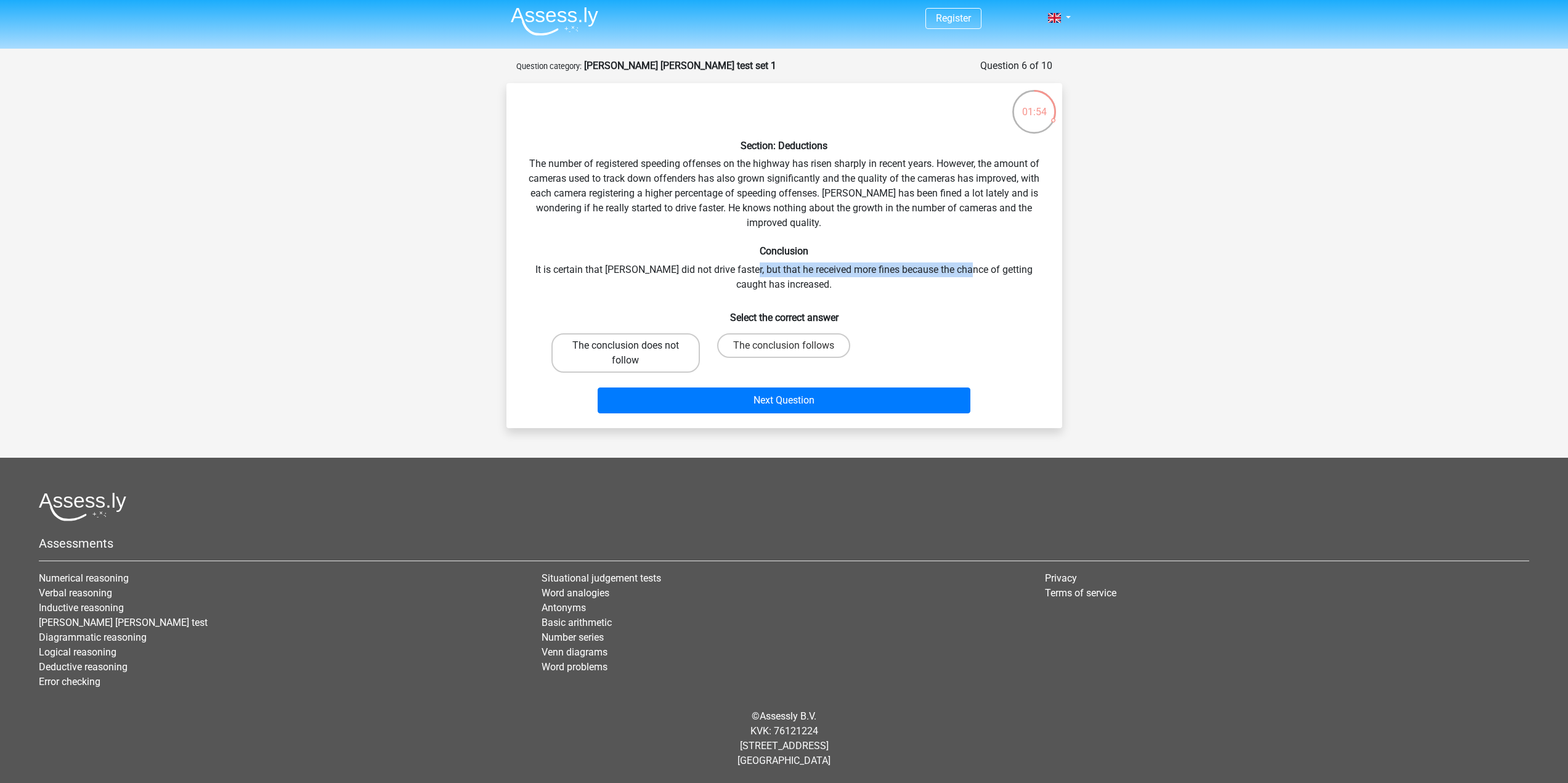
click at [633, 349] on input "The conclusion does not follow" at bounding box center [629, 349] width 8 height 8
radio input "true"
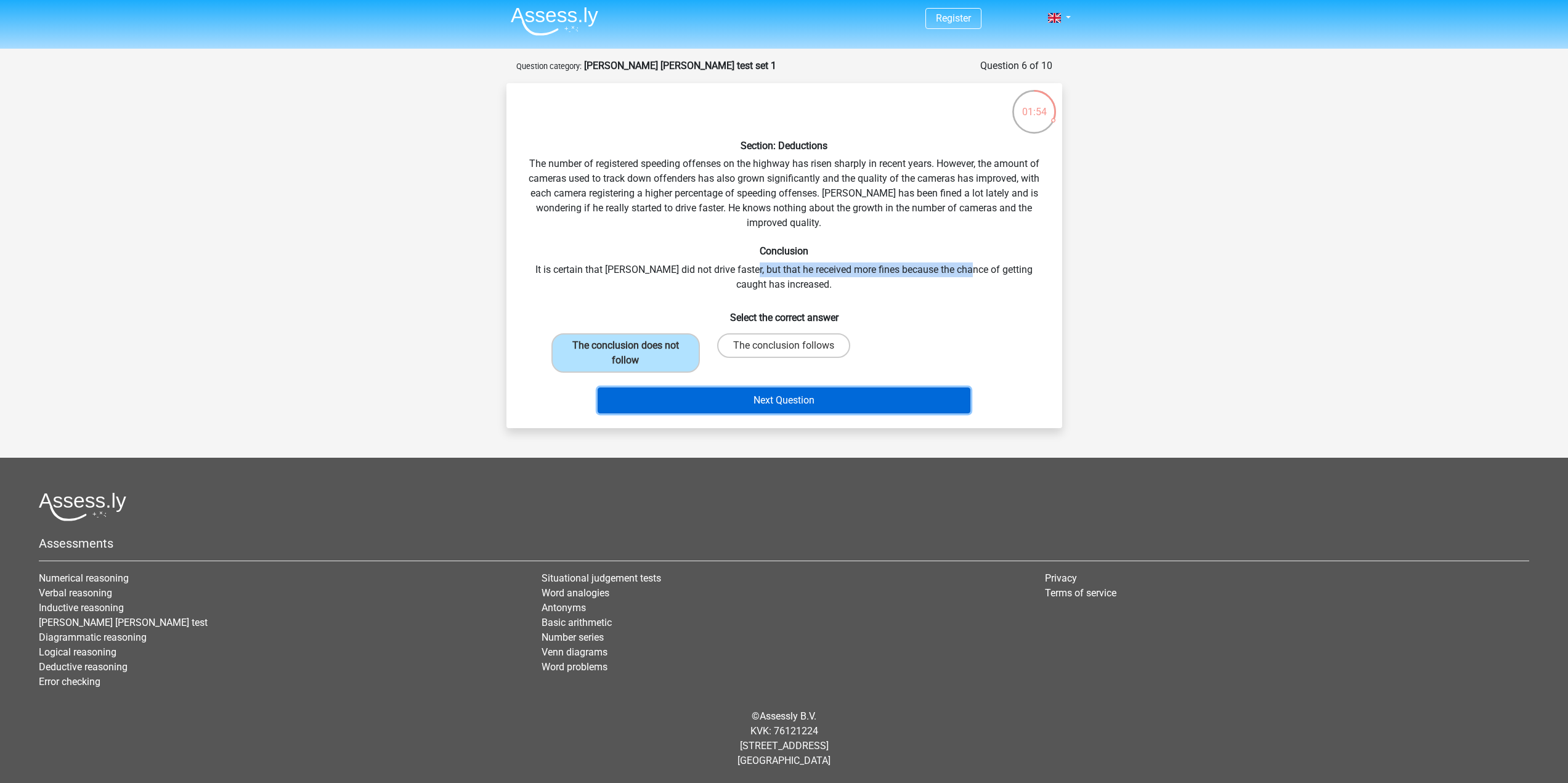
click at [788, 407] on button "Next Question" at bounding box center [784, 400] width 373 height 26
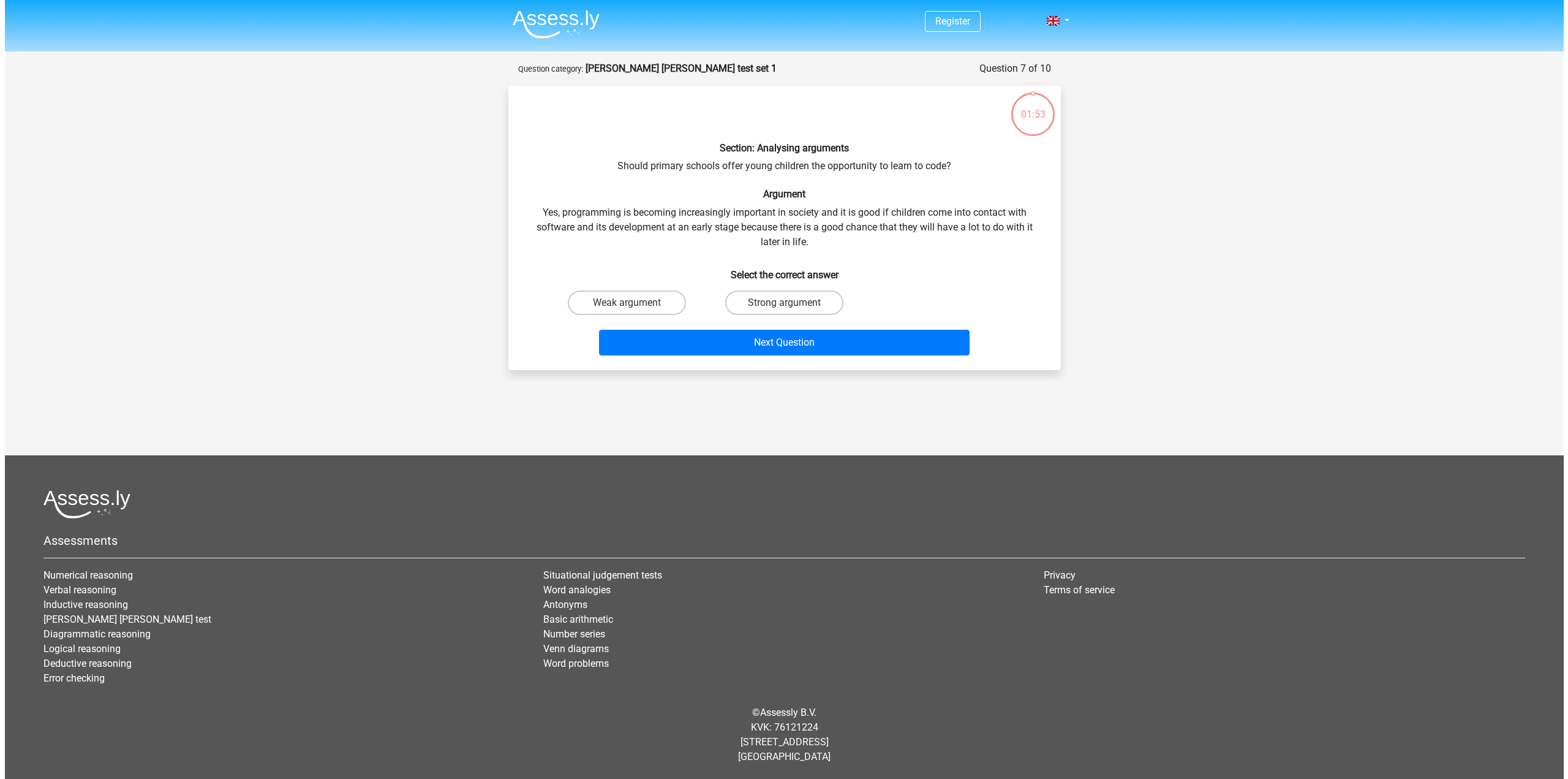
scroll to position [0, 0]
drag, startPoint x: 810, startPoint y: 165, endPoint x: 941, endPoint y: 167, distance: 131.0
click at [940, 167] on div "Section: Analysing arguments Should primary schools offer young children the op…" at bounding box center [784, 227] width 543 height 264
click at [943, 180] on div "Section: Analysing arguments Should primary schools offer young children the op…" at bounding box center [784, 227] width 543 height 264
click at [785, 304] on input "Strong argument" at bounding box center [787, 306] width 8 height 8
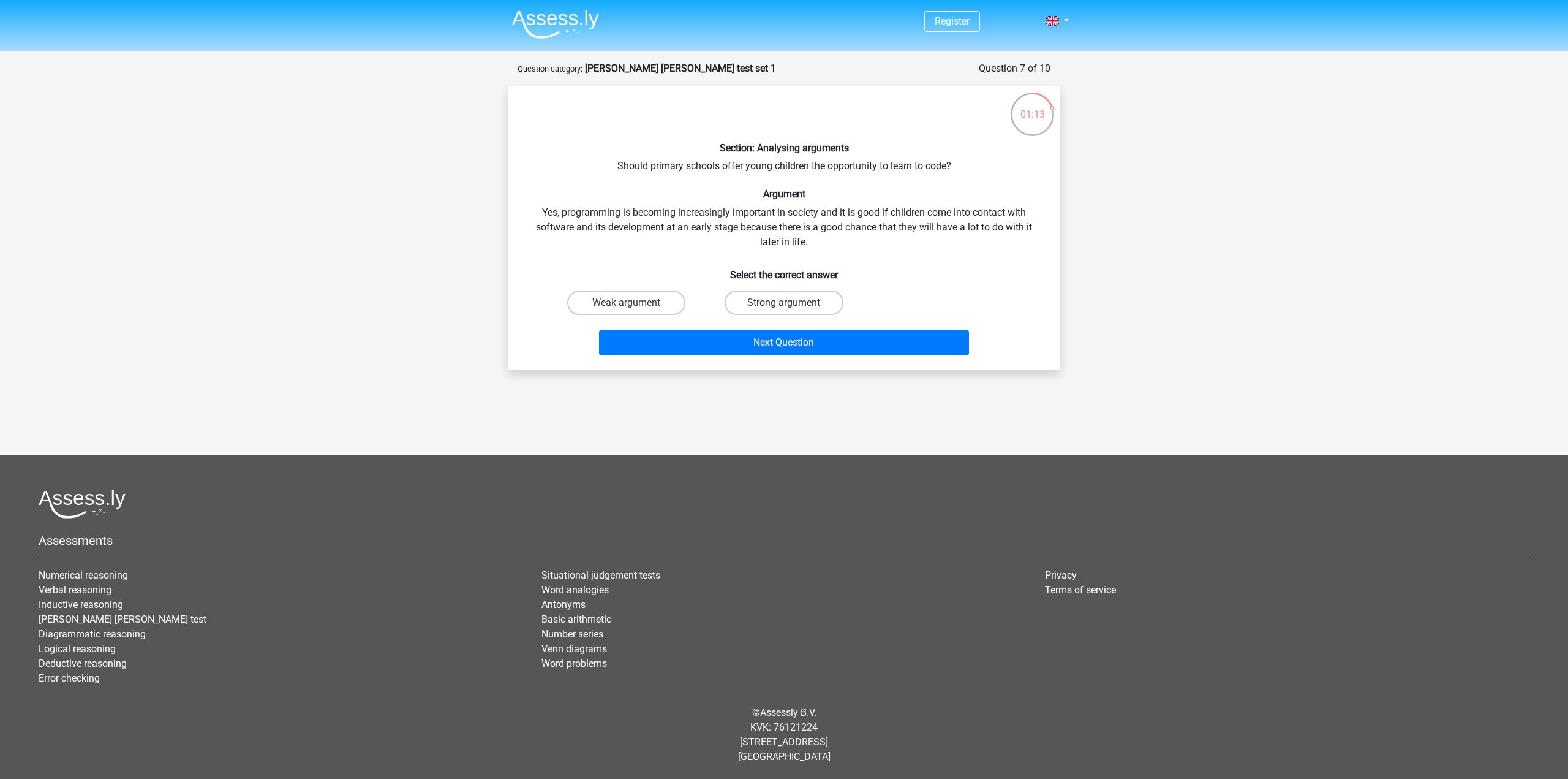
radio input "true"
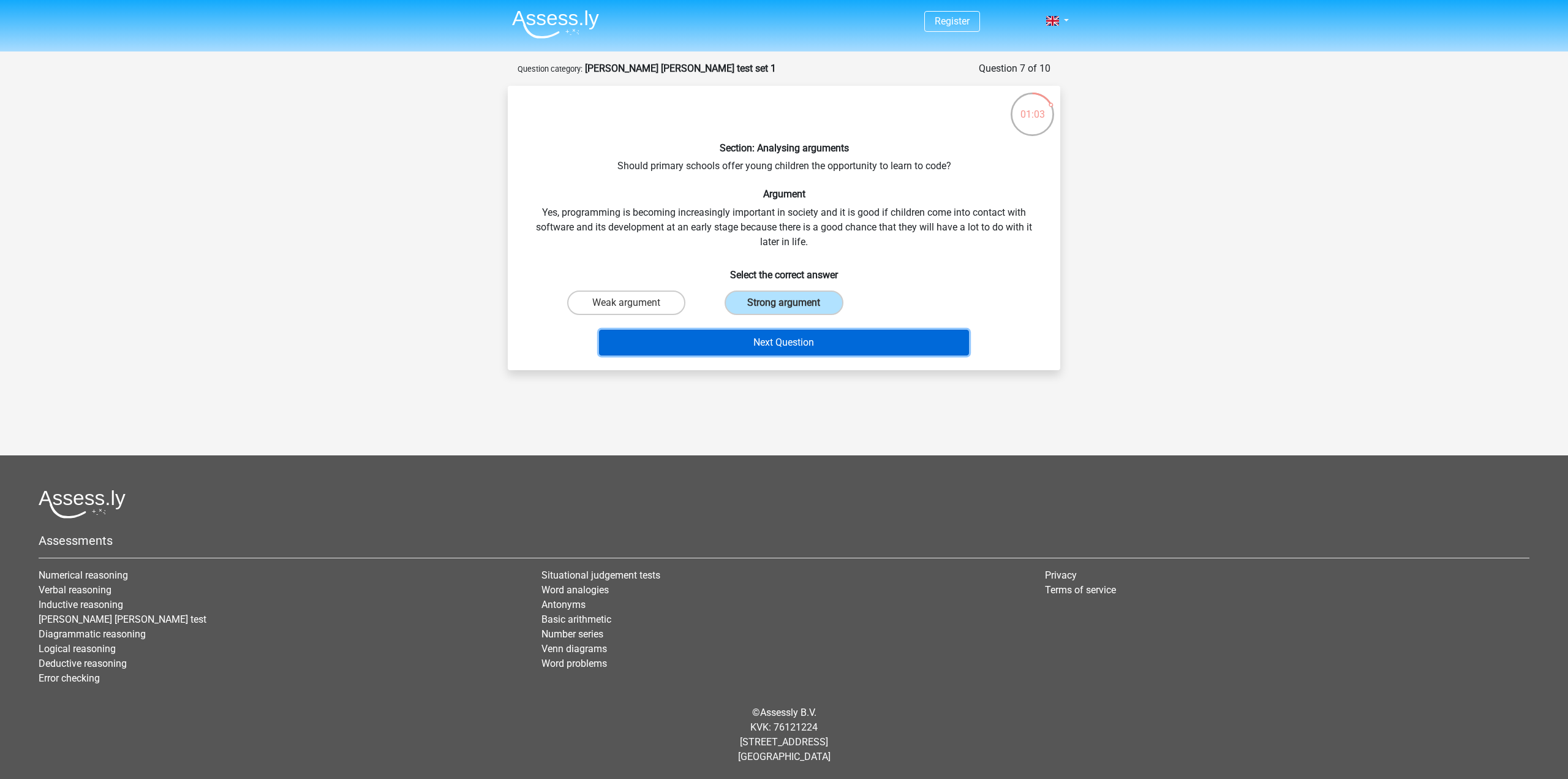
click at [811, 344] on button "Next Question" at bounding box center [784, 342] width 371 height 26
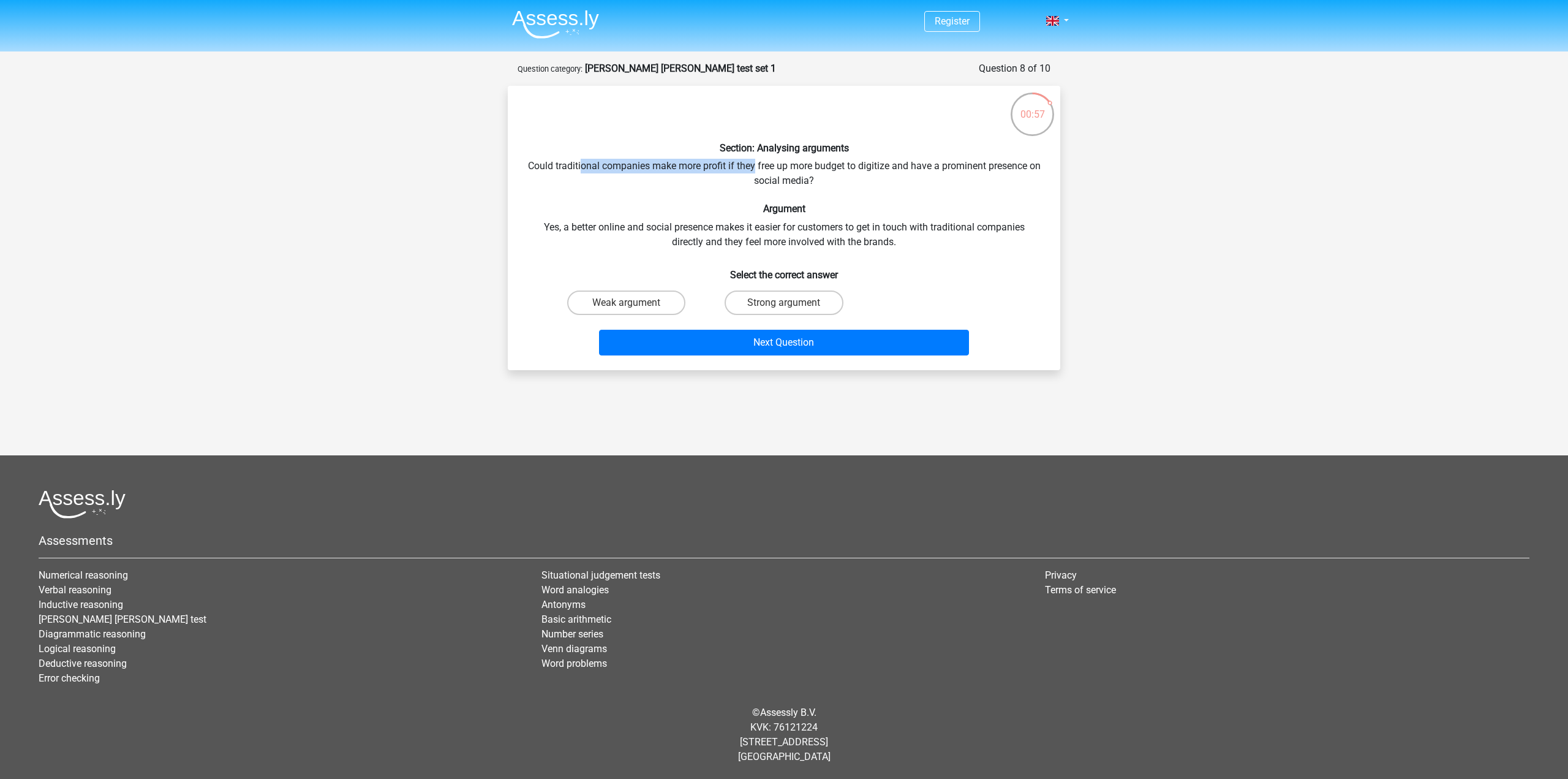
drag, startPoint x: 592, startPoint y: 168, endPoint x: 782, endPoint y: 177, distance: 190.2
click at [769, 170] on div "Section: Analysing arguments Could traditional companies make more profit if th…" at bounding box center [784, 227] width 543 height 264
click at [788, 179] on div "Section: Analysing arguments Could traditional companies make more profit if th…" at bounding box center [784, 227] width 543 height 264
click at [791, 302] on label "Strong argument" at bounding box center [784, 302] width 118 height 25
click at [791, 303] on input "Strong argument" at bounding box center [787, 306] width 8 height 8
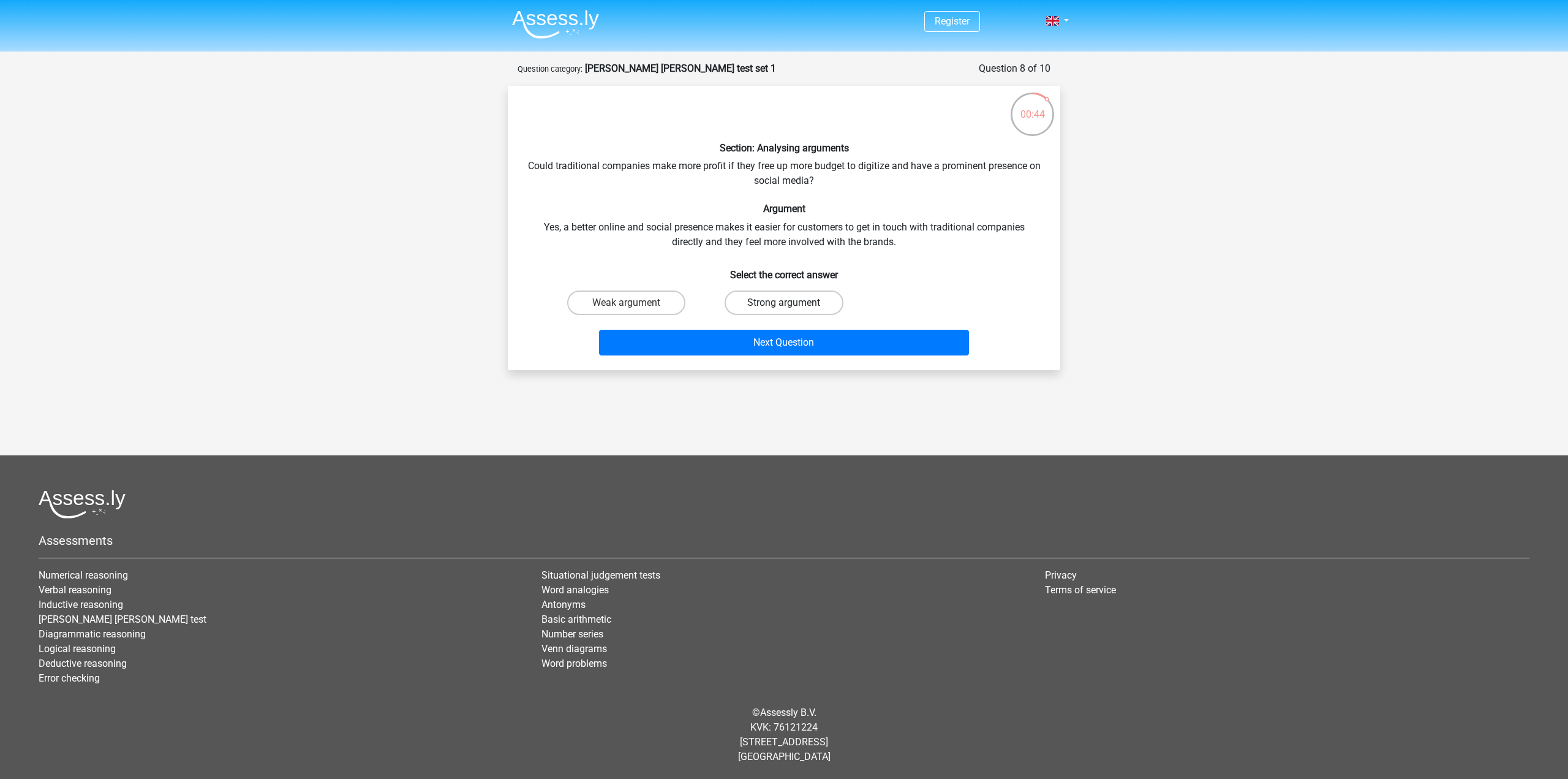
radio input "true"
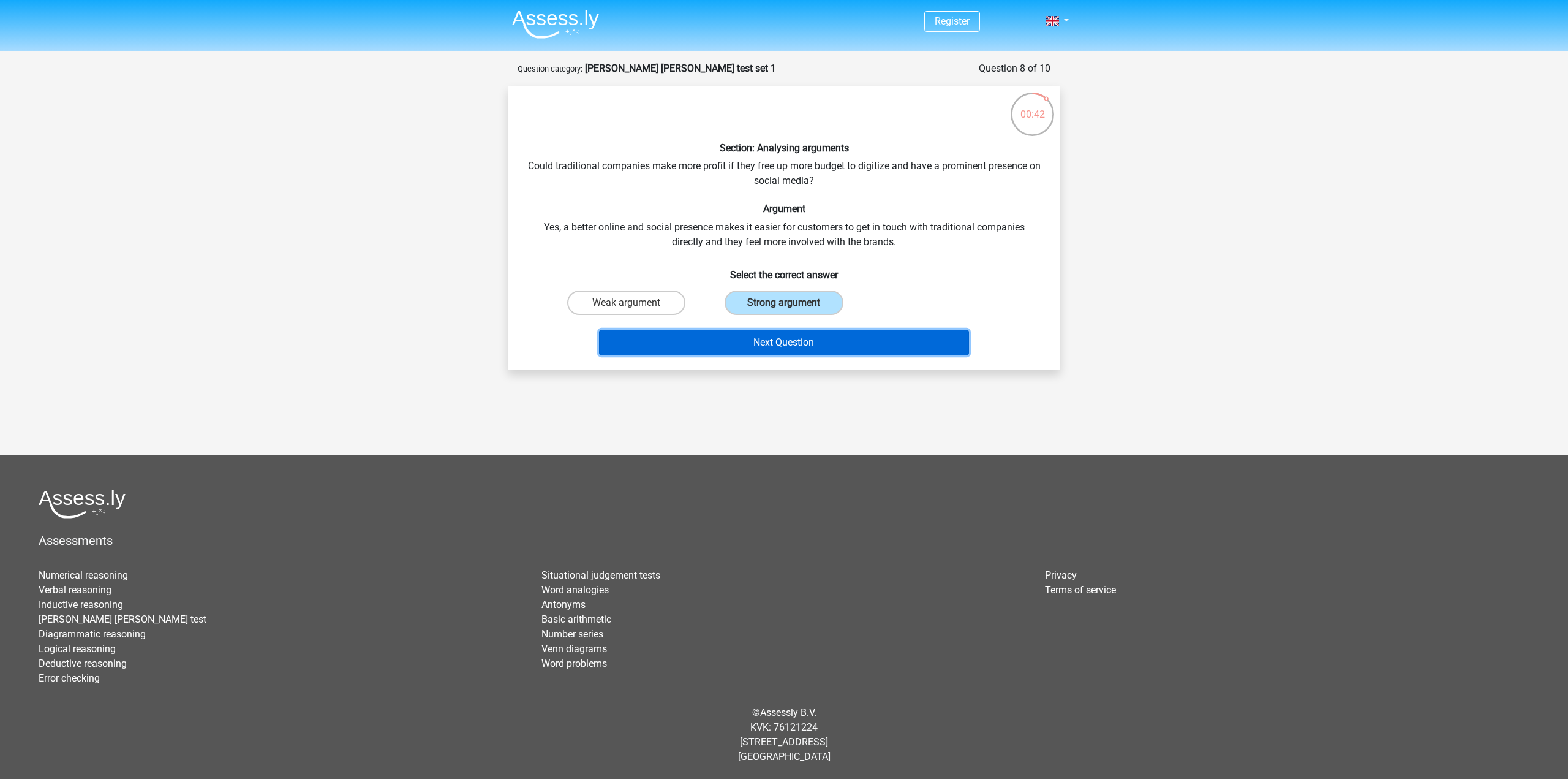
click at [825, 337] on button "Next Question" at bounding box center [784, 342] width 371 height 26
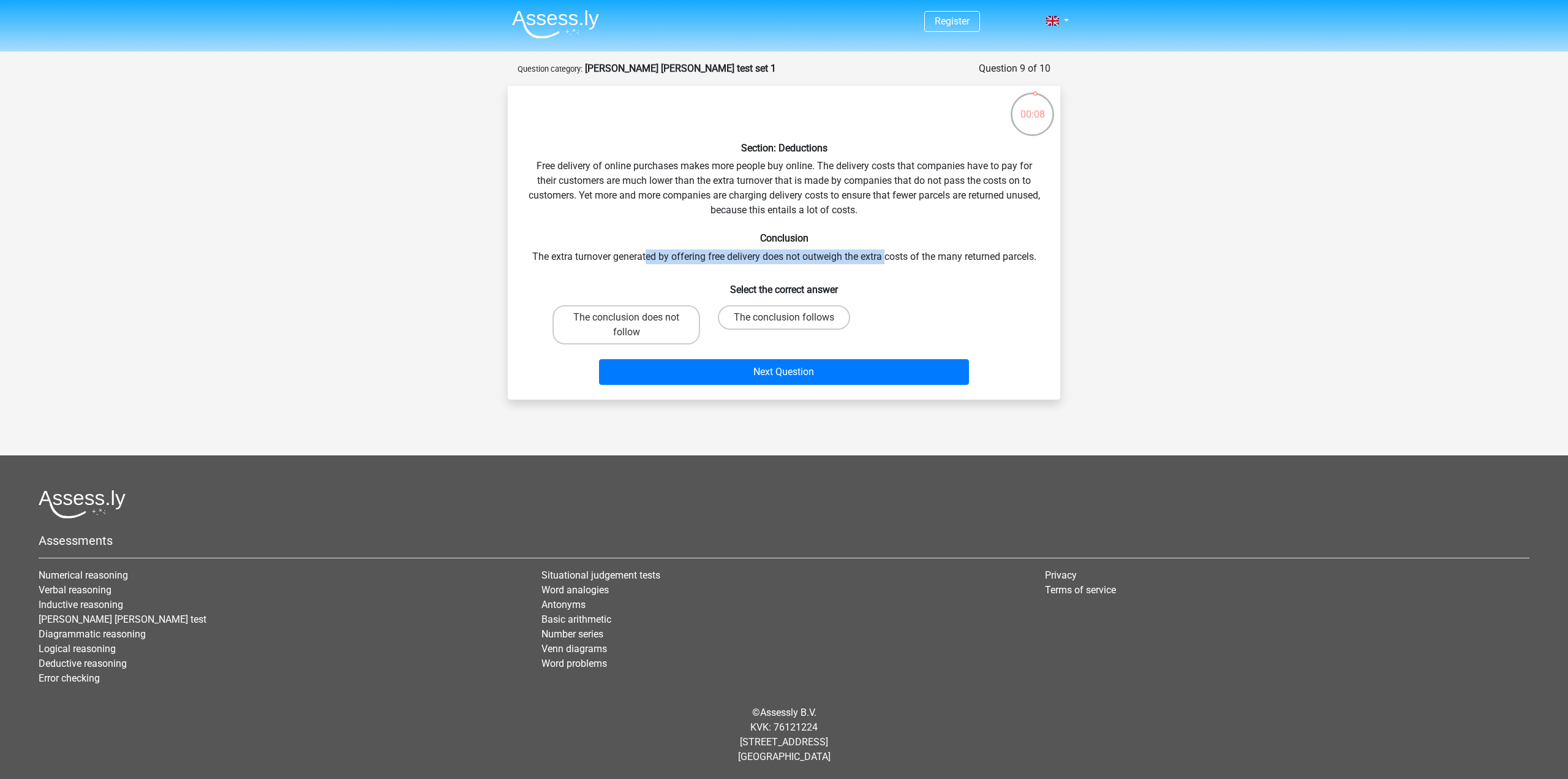
drag, startPoint x: 646, startPoint y: 258, endPoint x: 885, endPoint y: 259, distance: 239.0
click at [885, 259] on div "Section: Deductions Free delivery of online purchases makes more people buy onl…" at bounding box center [784, 242] width 543 height 294
click at [917, 267] on div "Section: Deductions Free delivery of online purchases makes more people buy onl…" at bounding box center [784, 242] width 543 height 294
click at [634, 325] on label "The conclusion does not follow" at bounding box center [626, 325] width 148 height 39
click at [634, 325] on input "The conclusion does not follow" at bounding box center [630, 321] width 8 height 8
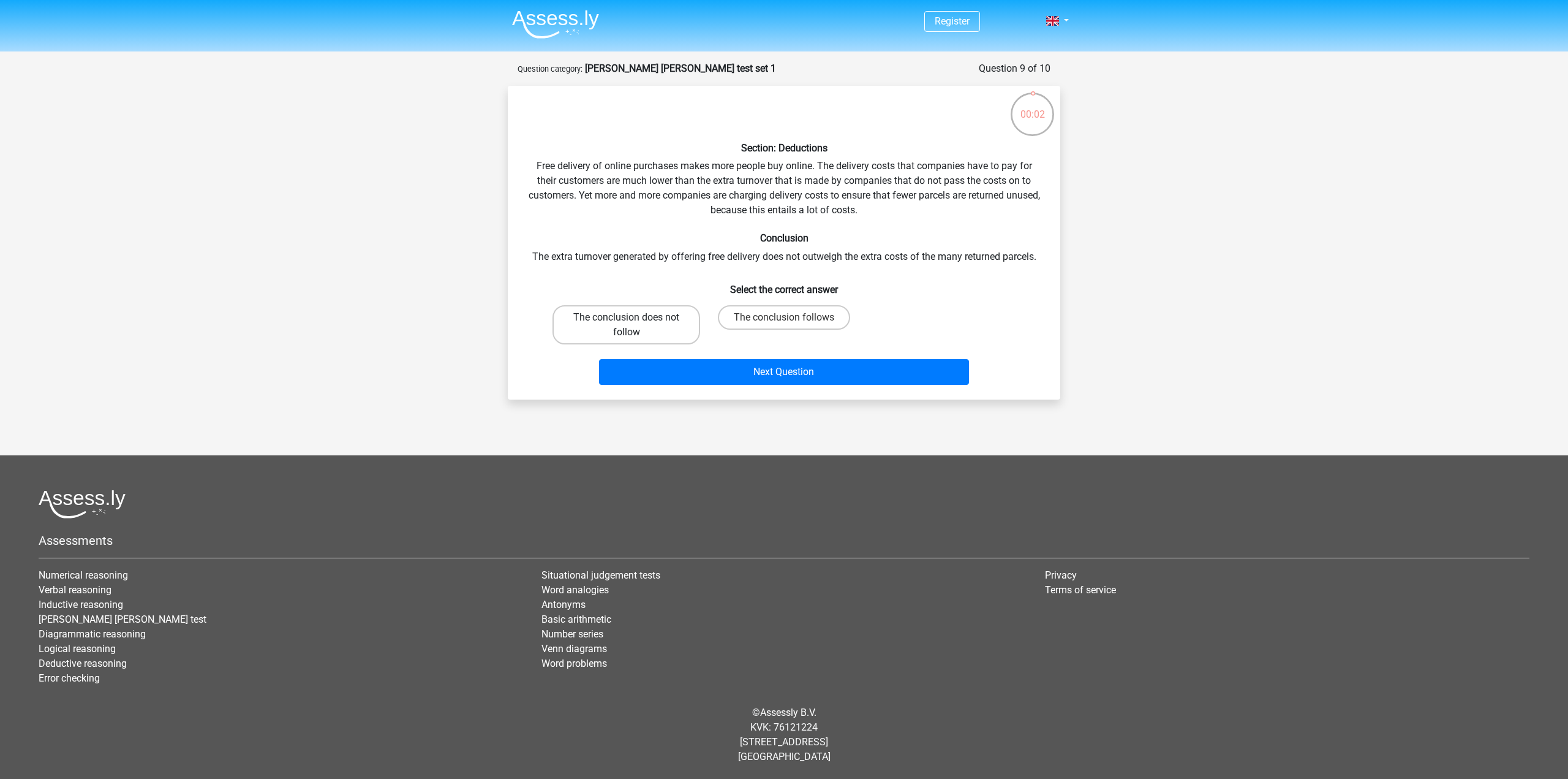
radio input "true"
click at [850, 372] on button "Next Question" at bounding box center [784, 372] width 371 height 26
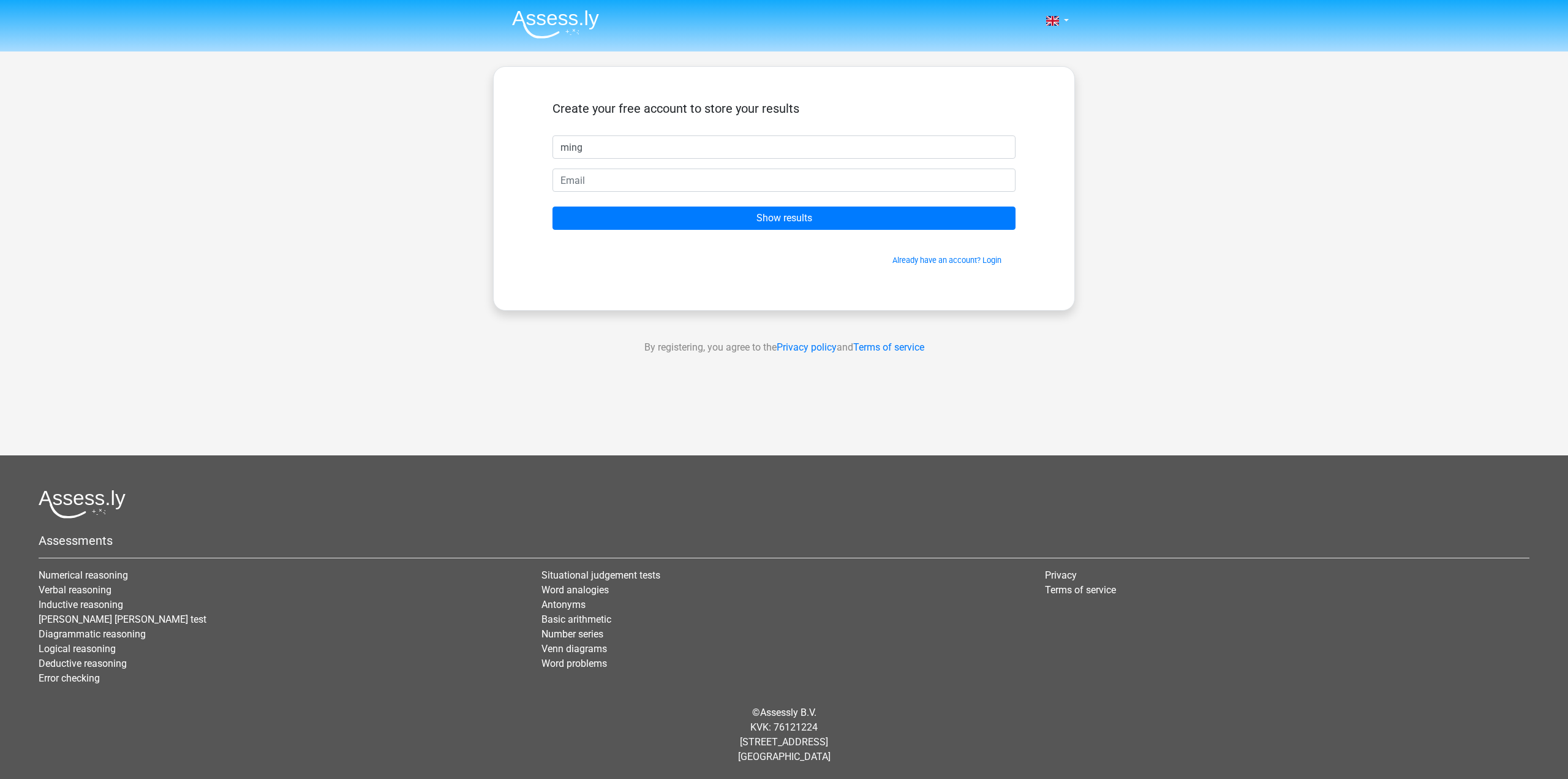
type input "ming"
type input "[EMAIL_ADDRESS][DOMAIN_NAME]"
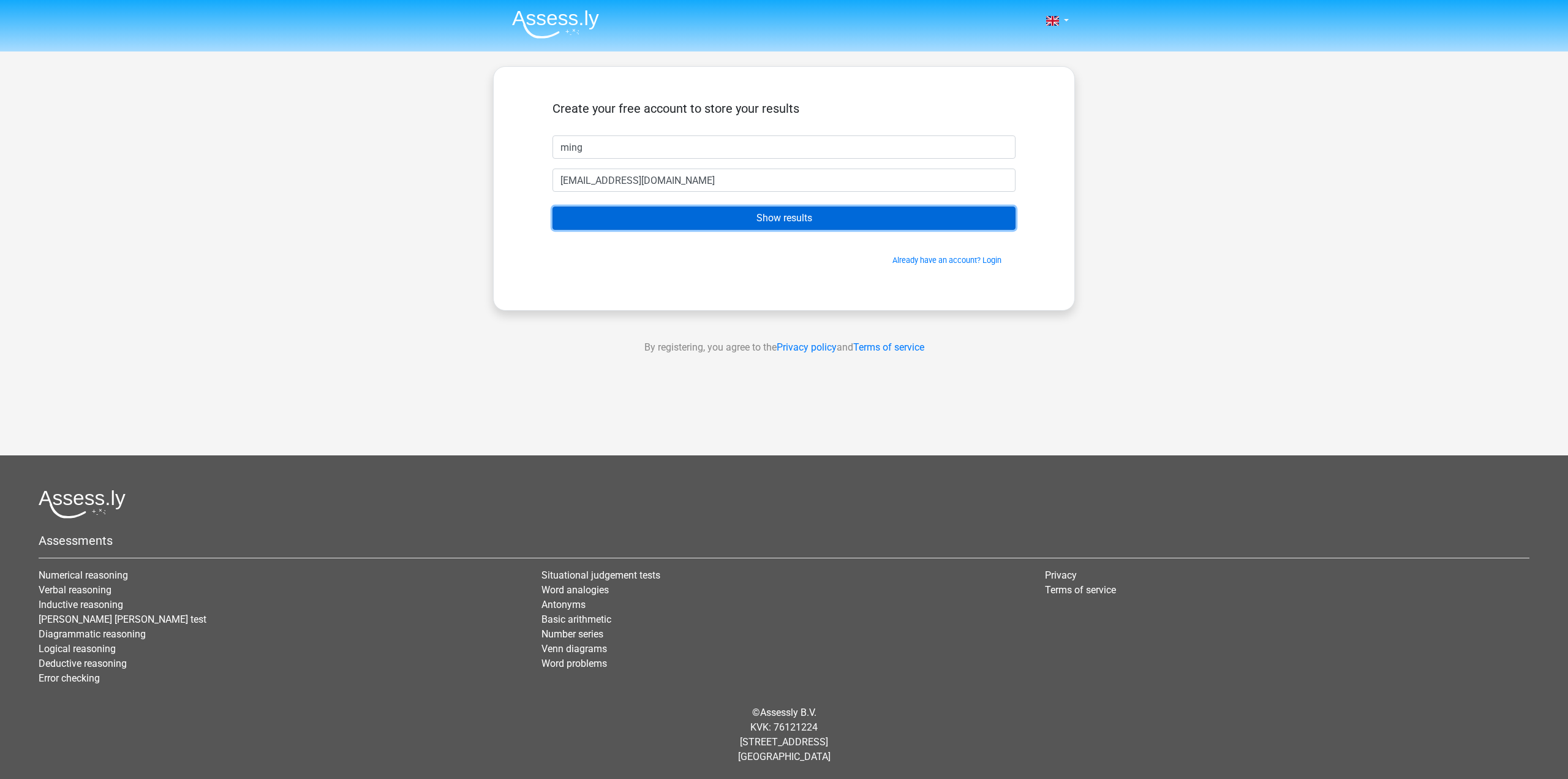
click at [779, 222] on input "Show results" at bounding box center [784, 217] width 463 height 23
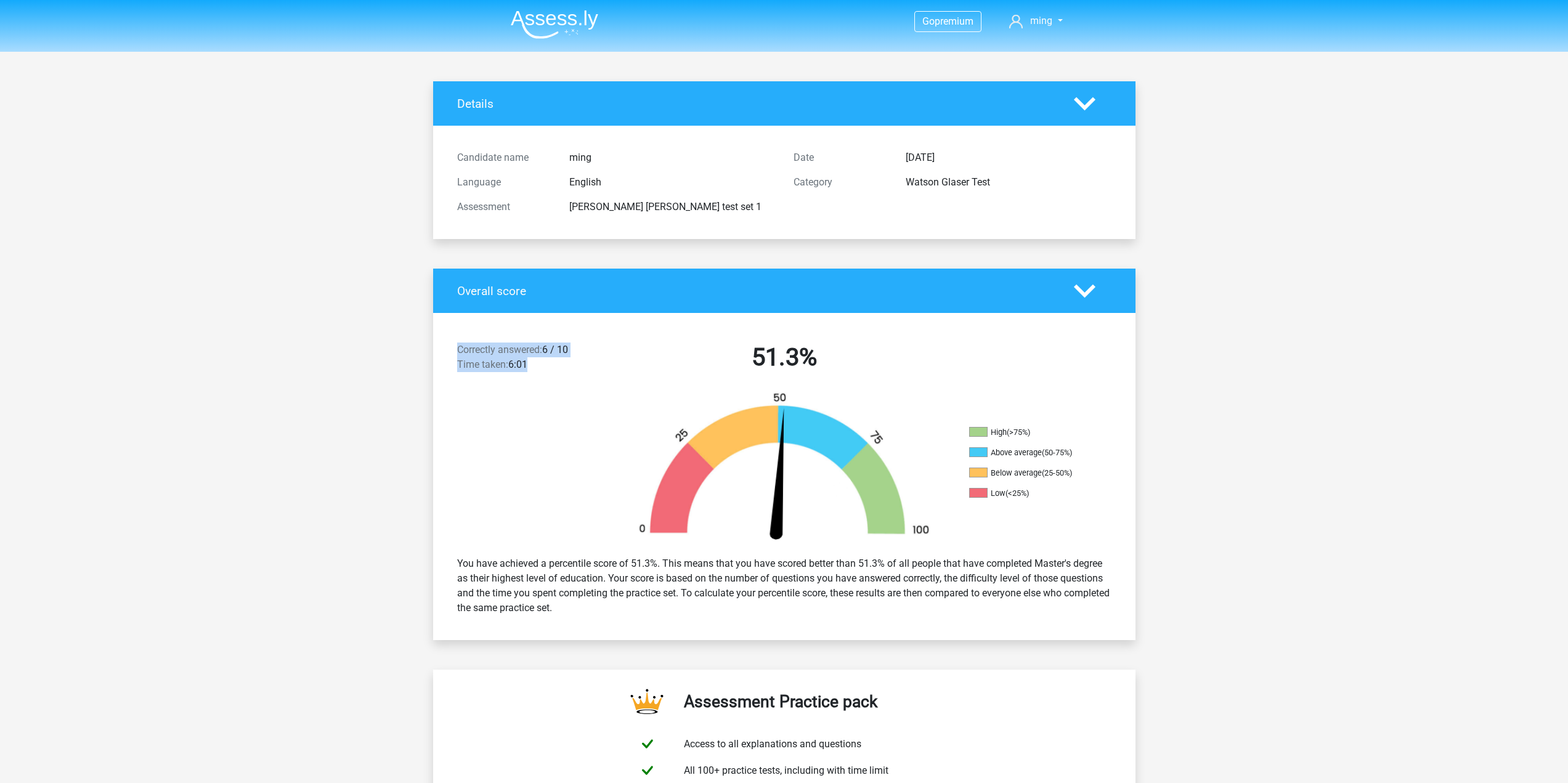
drag, startPoint x: 467, startPoint y: 354, endPoint x: 608, endPoint y: 385, distance: 144.4
click at [608, 385] on div "Correctly answered: 6 / 10 Time taken: 6:01 51.3%" at bounding box center [784, 359] width 702 height 64
click at [568, 374] on div "Correctly answered: 6 / 10 Time taken: 6:01" at bounding box center [532, 359] width 169 height 35
drag, startPoint x: 559, startPoint y: 377, endPoint x: 524, endPoint y: 324, distance: 63.5
click at [524, 324] on div "Correctly answered: 6 / 10 Time taken: 6:01 51.3% High (>75%) Above average (50…" at bounding box center [784, 476] width 684 height 327
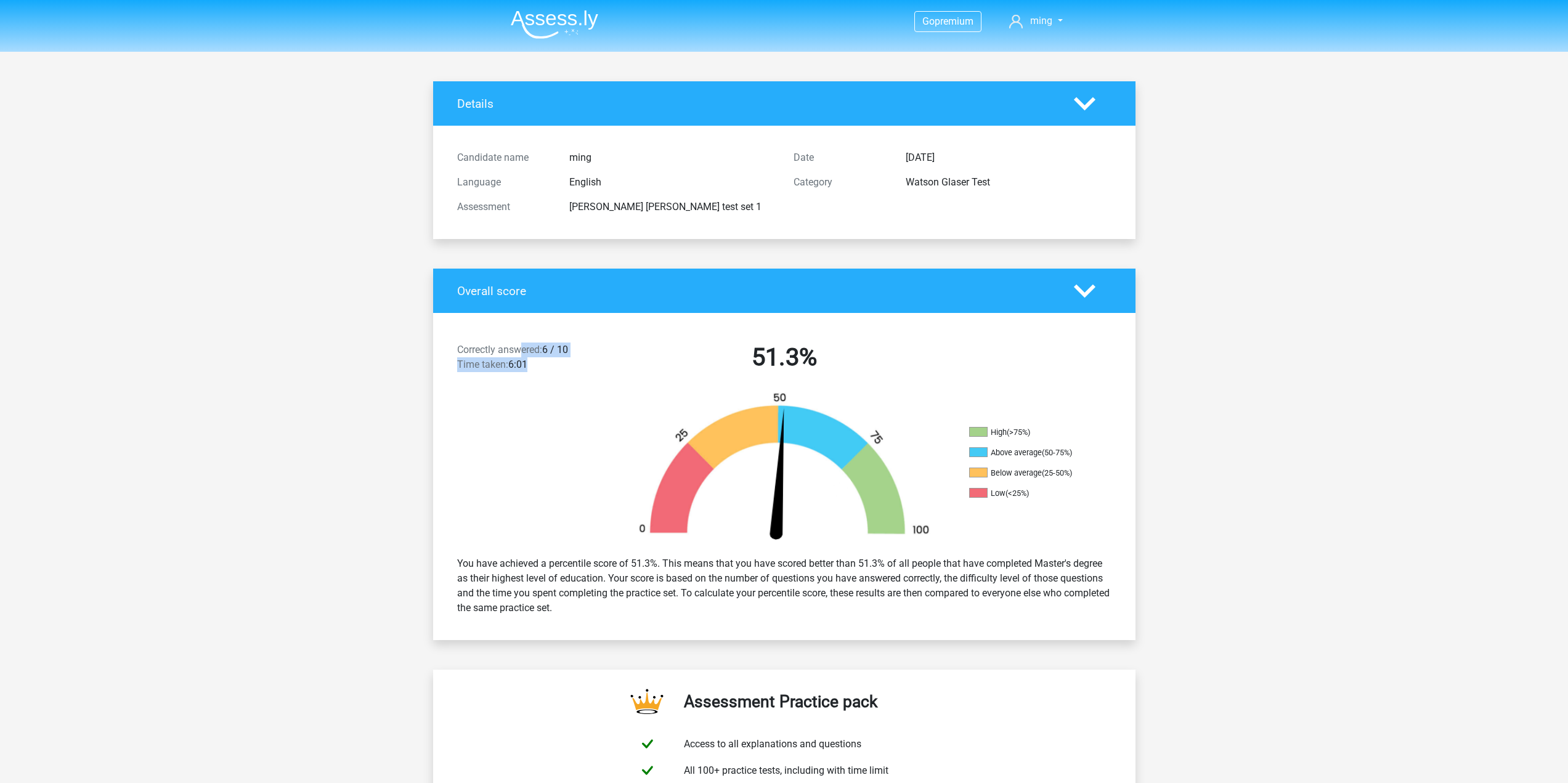
click at [576, 369] on div "Correctly answered: 6 / 10 Time taken: 6:01" at bounding box center [532, 359] width 169 height 35
drag, startPoint x: 585, startPoint y: 371, endPoint x: 562, endPoint y: 329, distance: 47.9
click at [562, 329] on div "Correctly answered: 6 / 10 Time taken: 6:01 51.3%" at bounding box center [784, 359] width 702 height 64
click at [593, 352] on div "Correctly answered: 6 / 10 Time taken: 6:01" at bounding box center [532, 359] width 169 height 35
drag, startPoint x: 1079, startPoint y: 188, endPoint x: 1018, endPoint y: 112, distance: 97.5
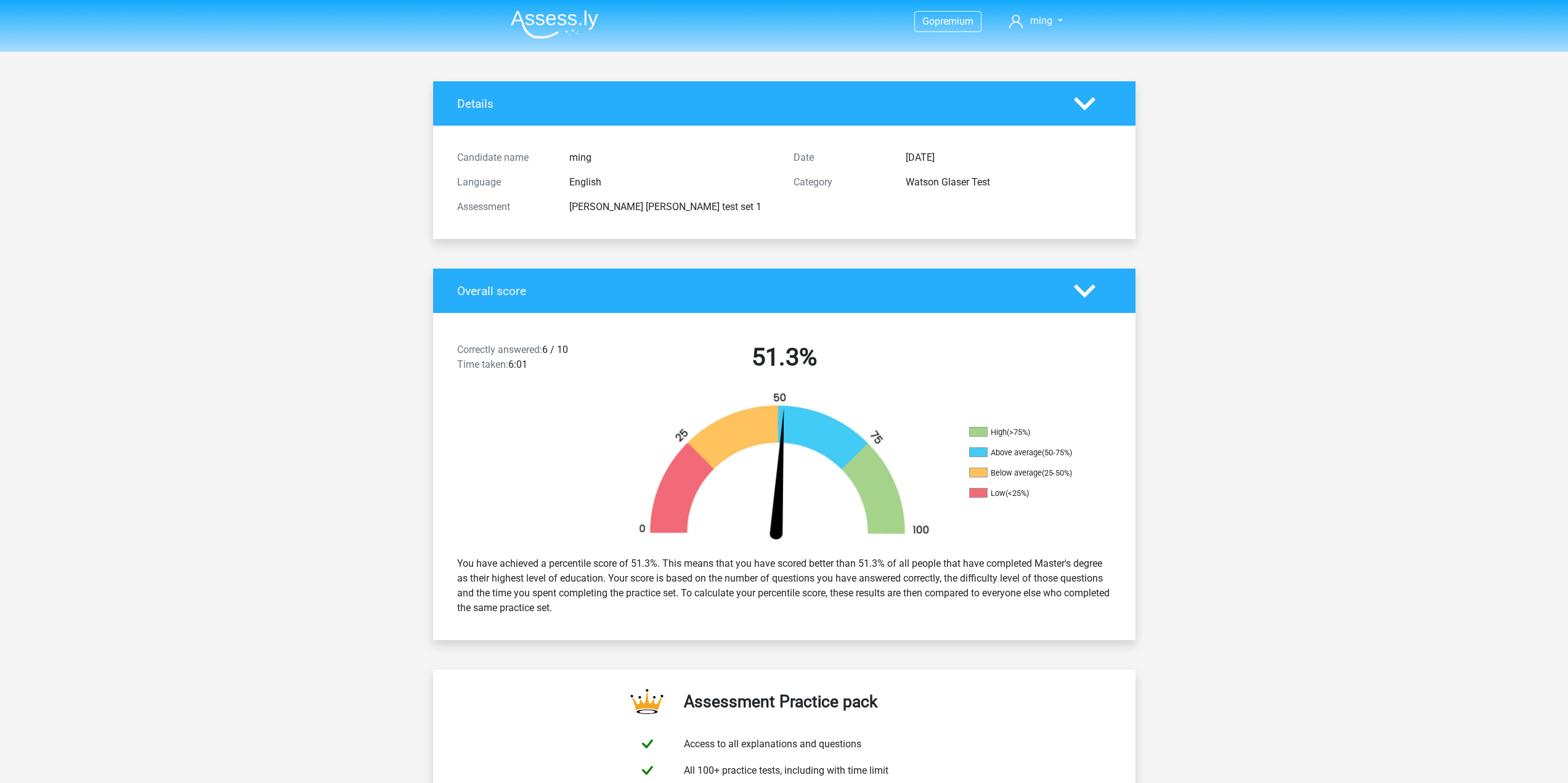
click at [1018, 112] on div "Details Candidate name ming Language English Assessment watson glaser test set …" at bounding box center [784, 160] width 702 height 158
click at [1079, 158] on div "Sept. 16, 2025" at bounding box center [1008, 157] width 224 height 15
drag, startPoint x: 1037, startPoint y: 412, endPoint x: 1036, endPoint y: 401, distance: 11.0
click at [1036, 401] on div "High (>75%) Above average (50-75%) Below average (25-50%) Low (<25%)" at bounding box center [784, 469] width 702 height 154
click at [1092, 453] on div "High (>75%) Above average (50-75%) Below average (25-50%) Low (<25%)" at bounding box center [1047, 469] width 176 height 85
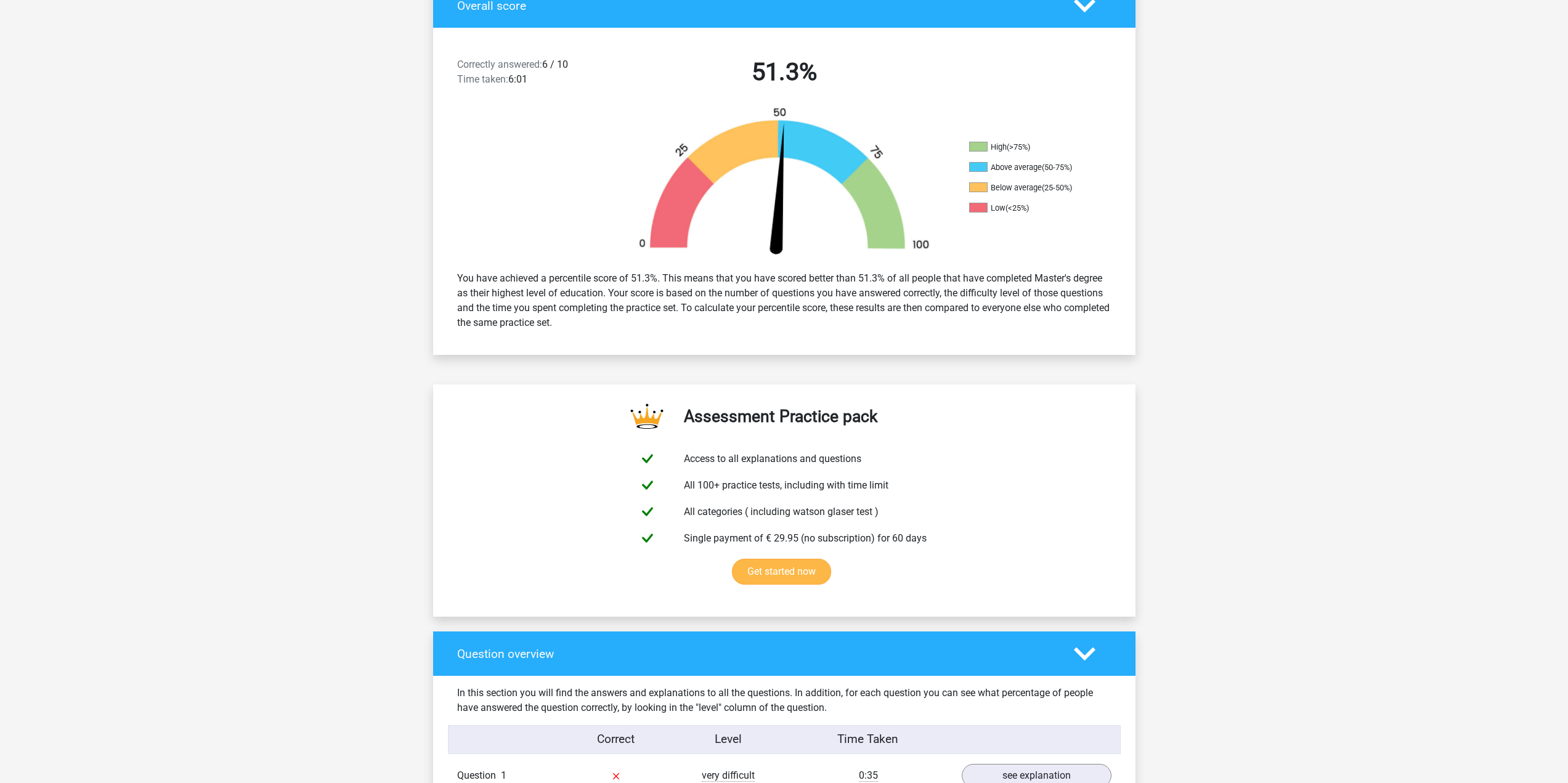
scroll to position [308, 0]
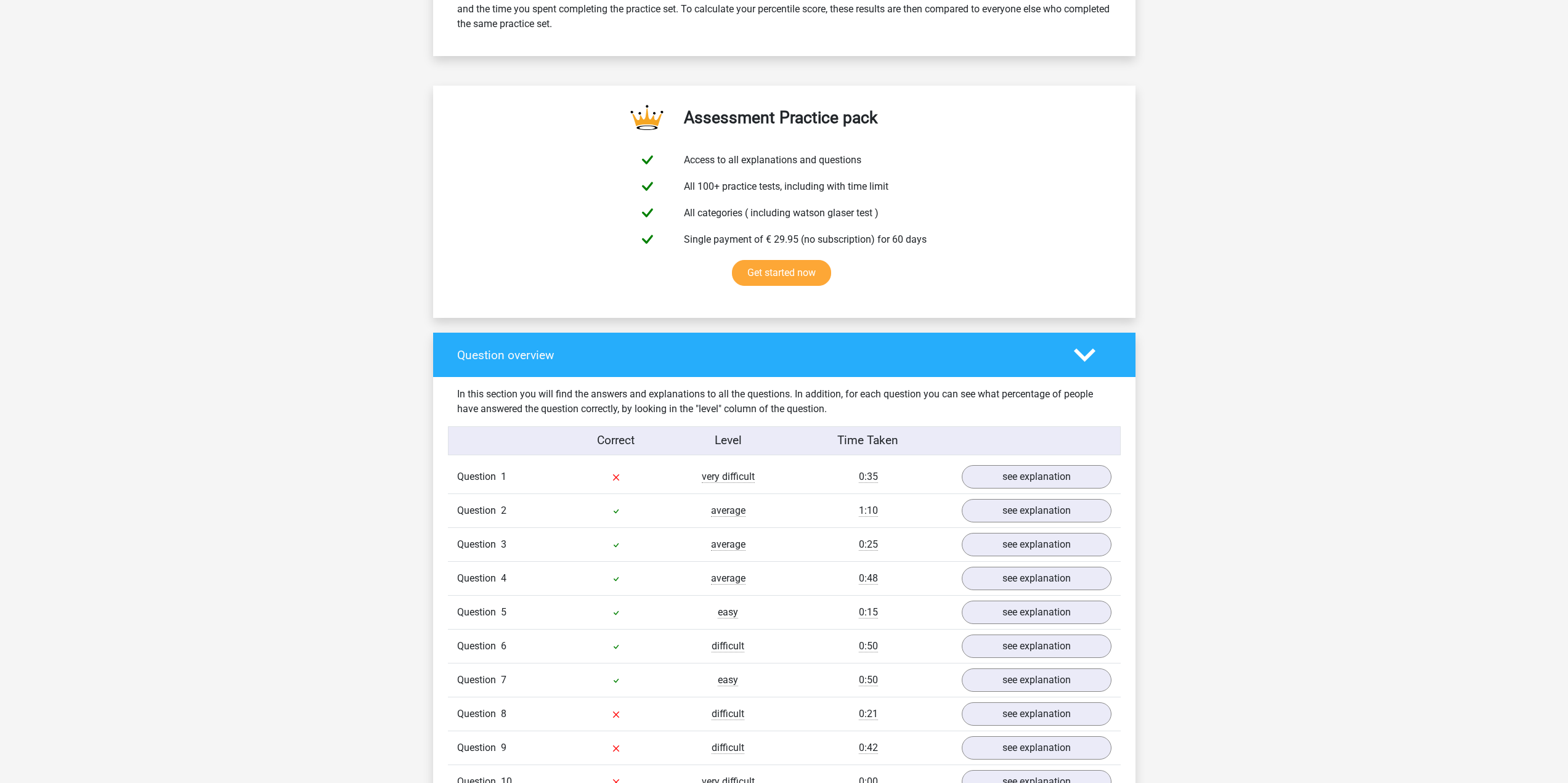
scroll to position [677, 0]
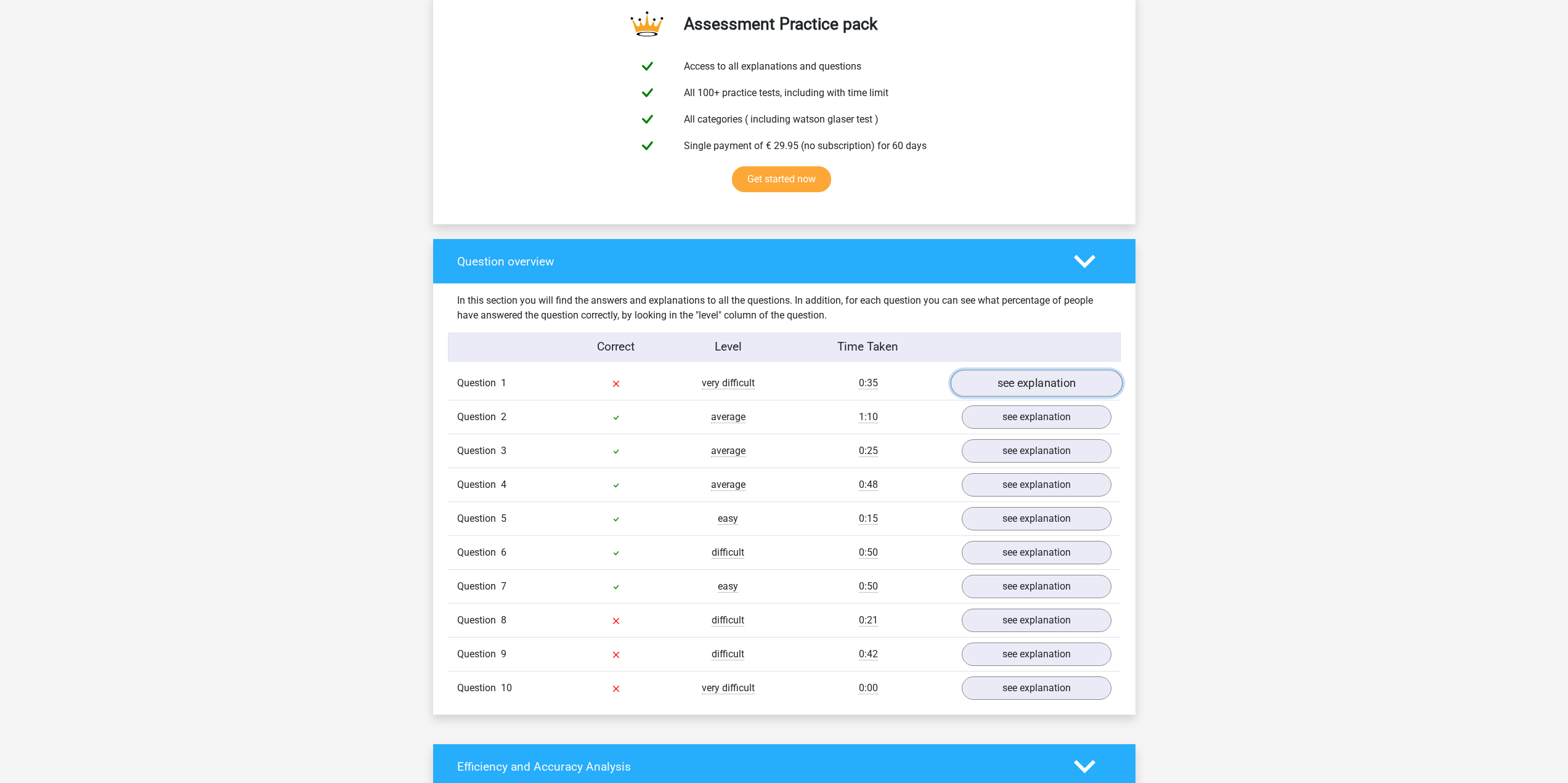
click at [1056, 377] on link "see explanation" at bounding box center [1036, 383] width 172 height 27
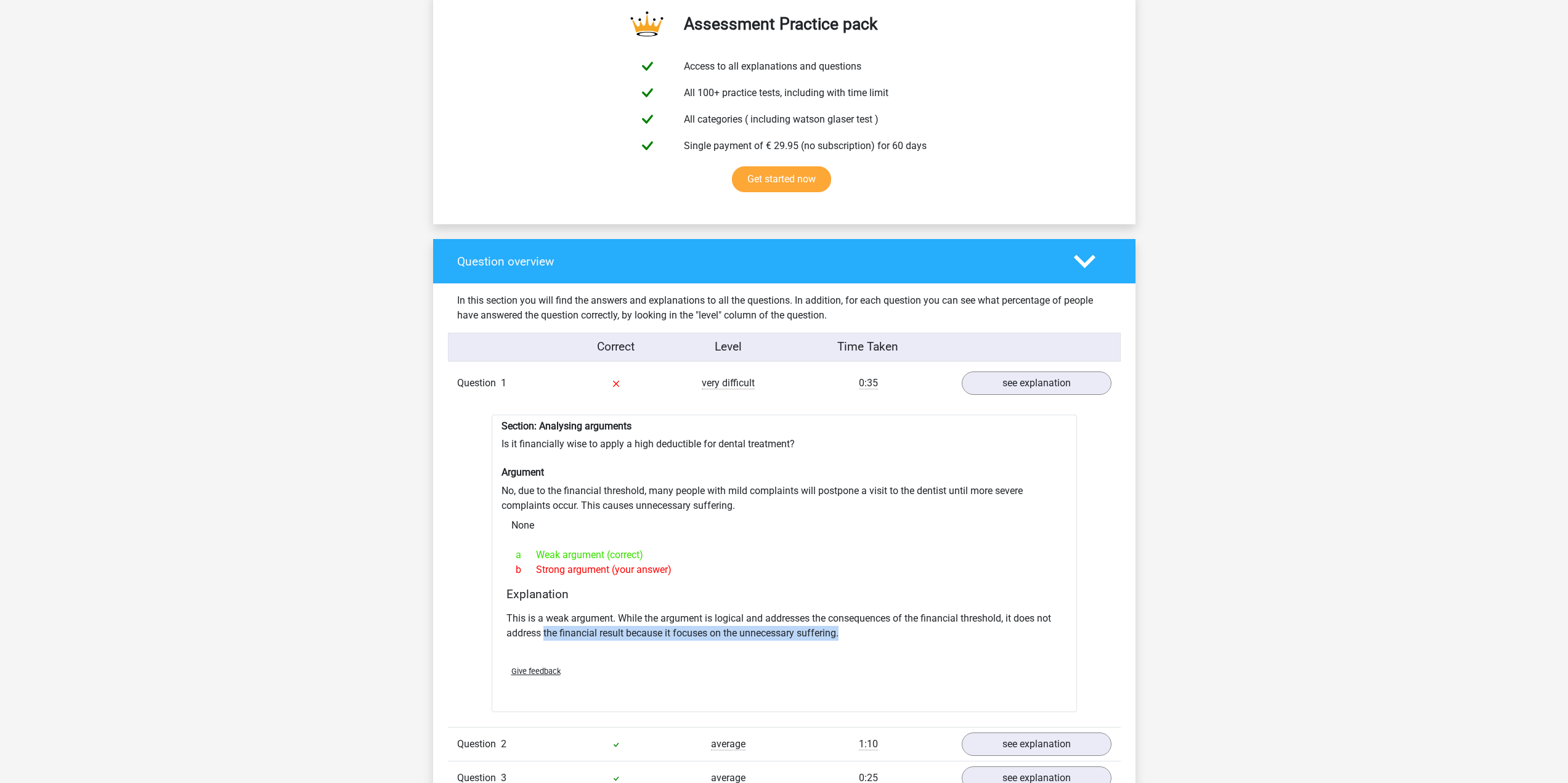
drag, startPoint x: 545, startPoint y: 634, endPoint x: 872, endPoint y: 636, distance: 327.0
click at [872, 636] on p "This is a weak argument. While the argument is logical and addresses the conseq…" at bounding box center [784, 626] width 556 height 30
click at [875, 636] on p "This is a weak argument. While the argument is logical and addresses the conseq…" at bounding box center [784, 626] width 556 height 30
drag, startPoint x: 496, startPoint y: 442, endPoint x: 657, endPoint y: 443, distance: 161.0
click at [657, 443] on div "Section: Analysing arguments Is it financially wise to apply a high deductible …" at bounding box center [784, 563] width 585 height 297
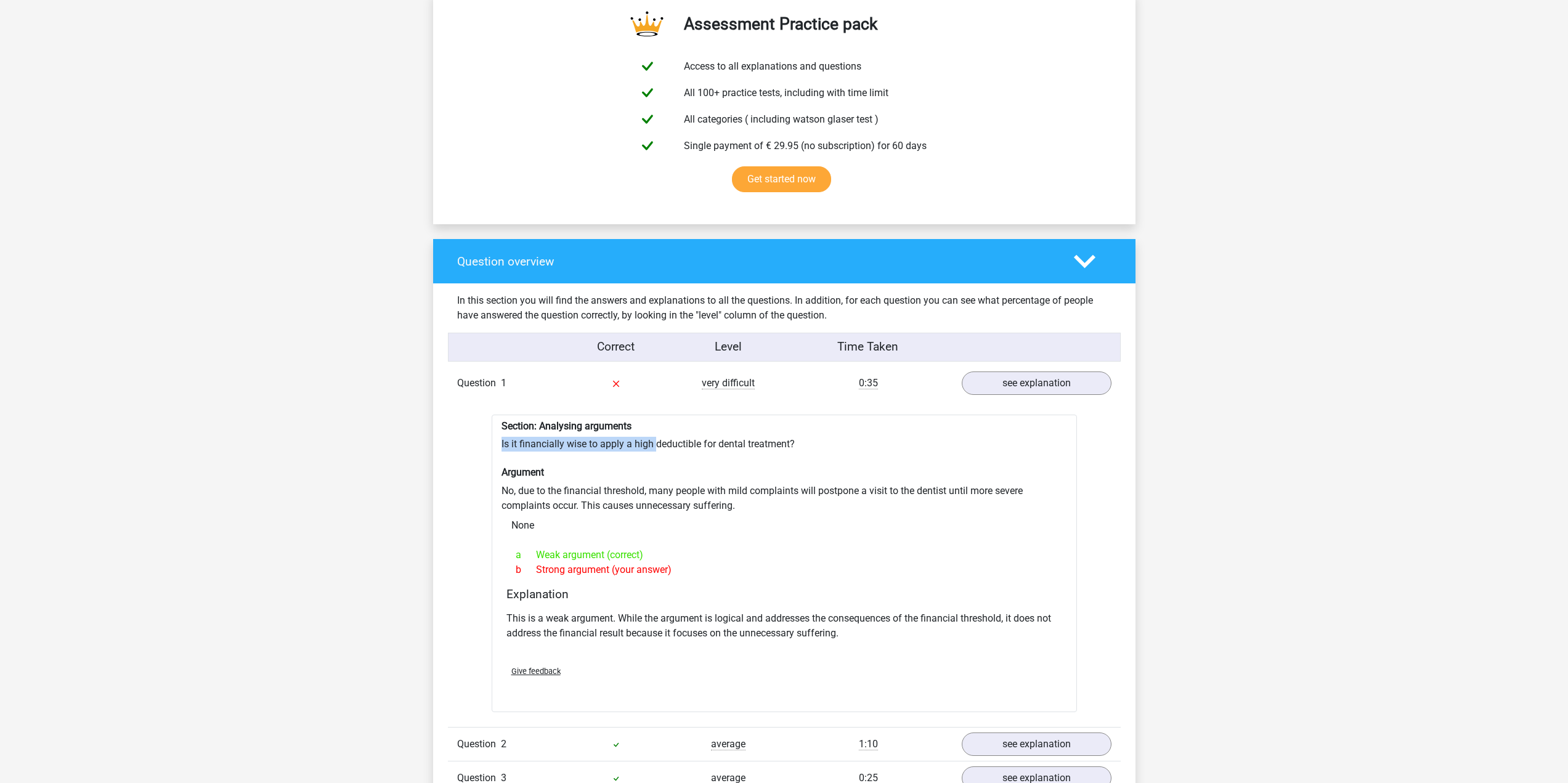
click at [663, 447] on div "Section: Analysing arguments Is it financially wise to apply a high deductible …" at bounding box center [784, 563] width 585 height 297
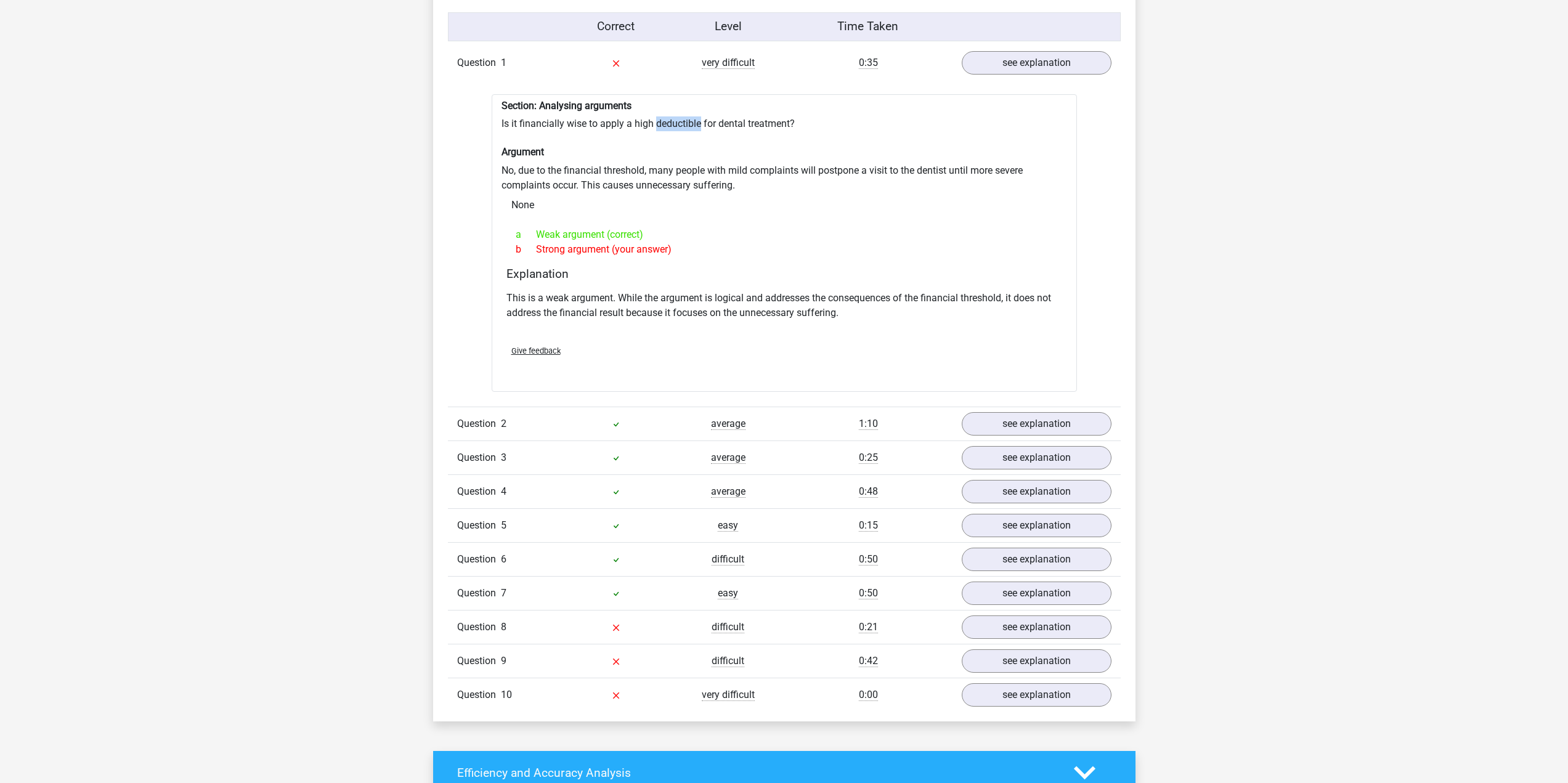
scroll to position [1109, 0]
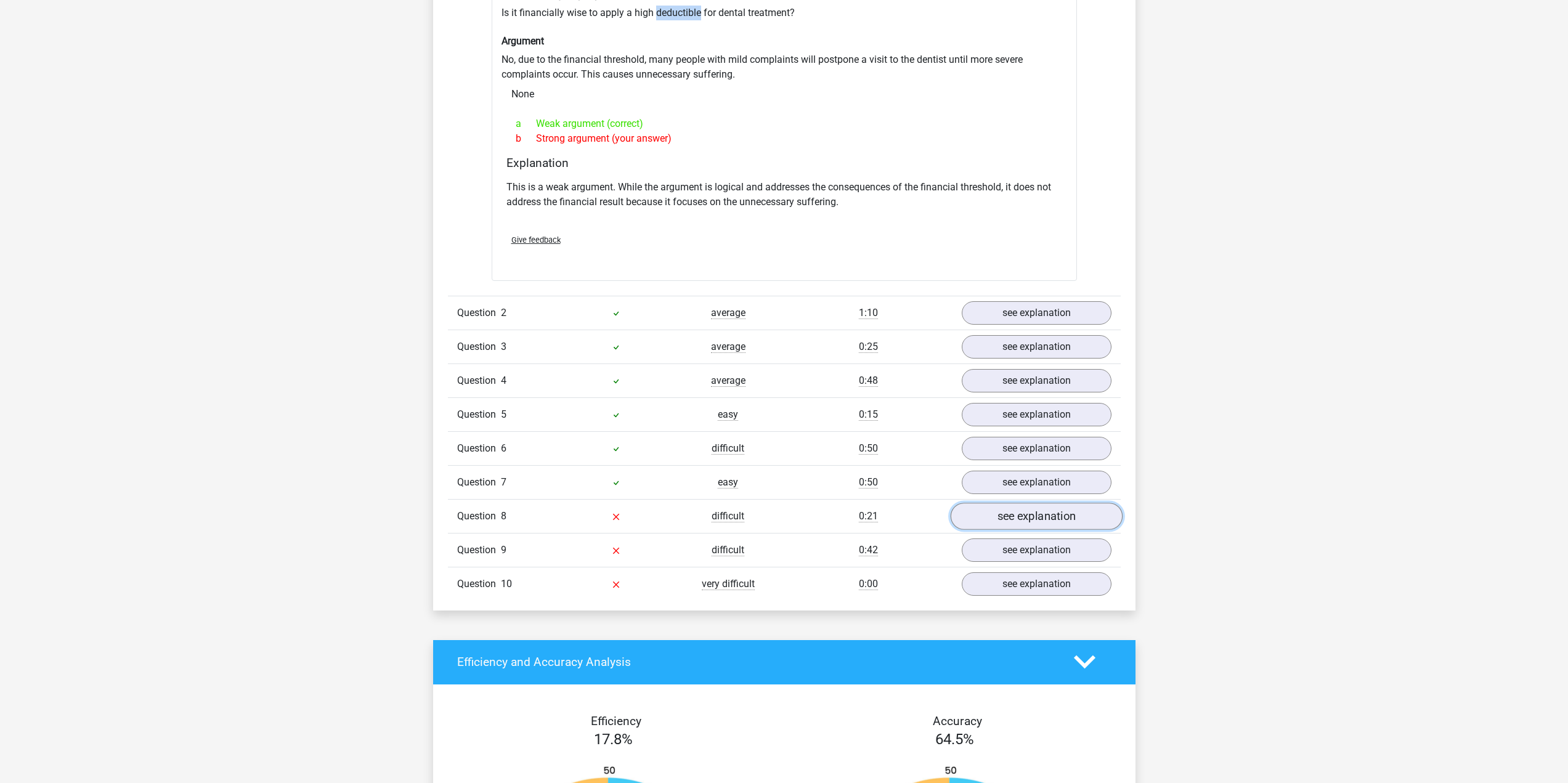
click at [1024, 518] on link "see explanation" at bounding box center [1036, 516] width 172 height 27
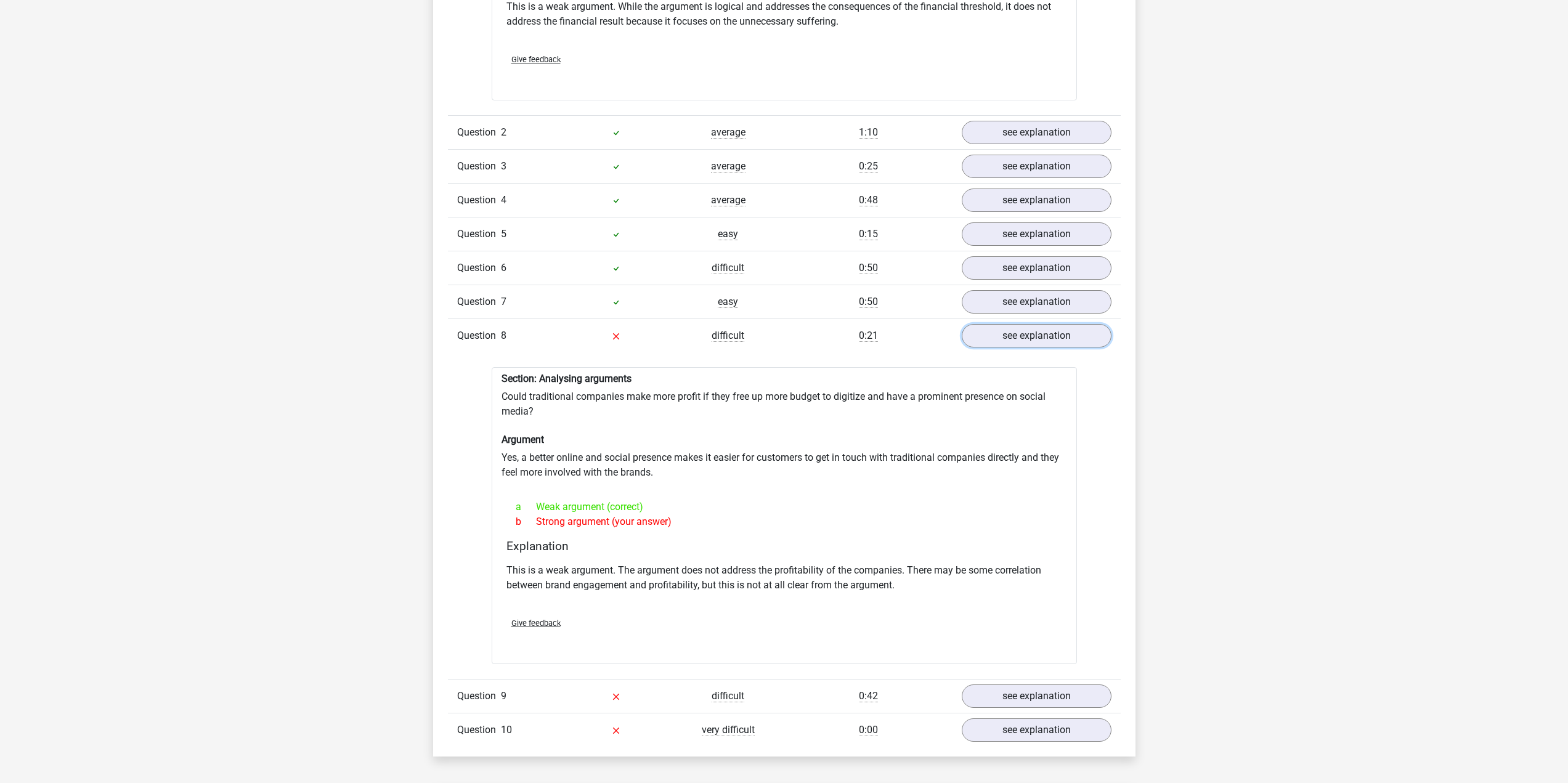
scroll to position [1293, 0]
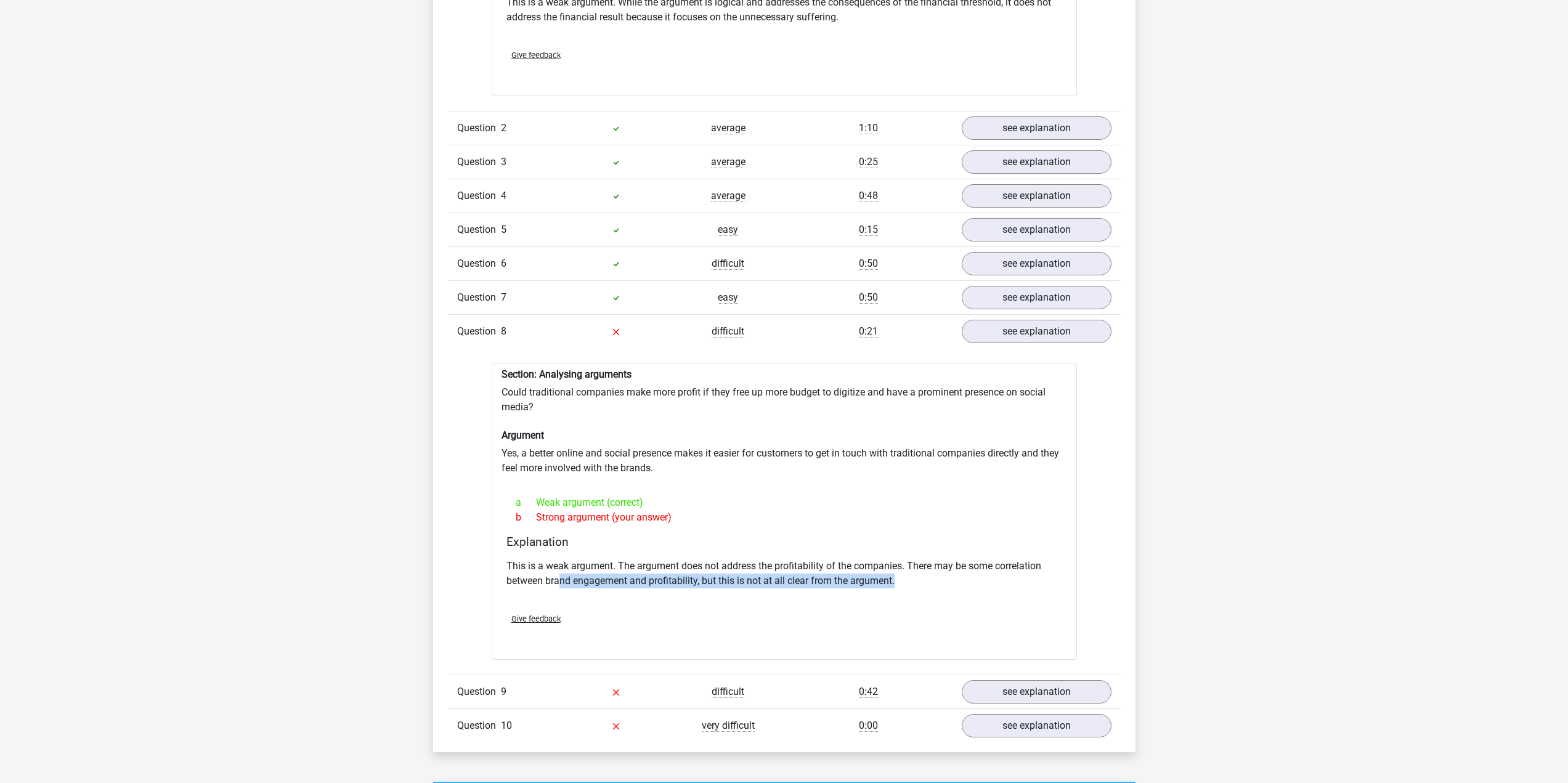
drag, startPoint x: 644, startPoint y: 579, endPoint x: 980, endPoint y: 577, distance: 336.0
click at [980, 577] on p "This is a weak argument. The argument does not address the profitability of the…" at bounding box center [784, 574] width 556 height 30
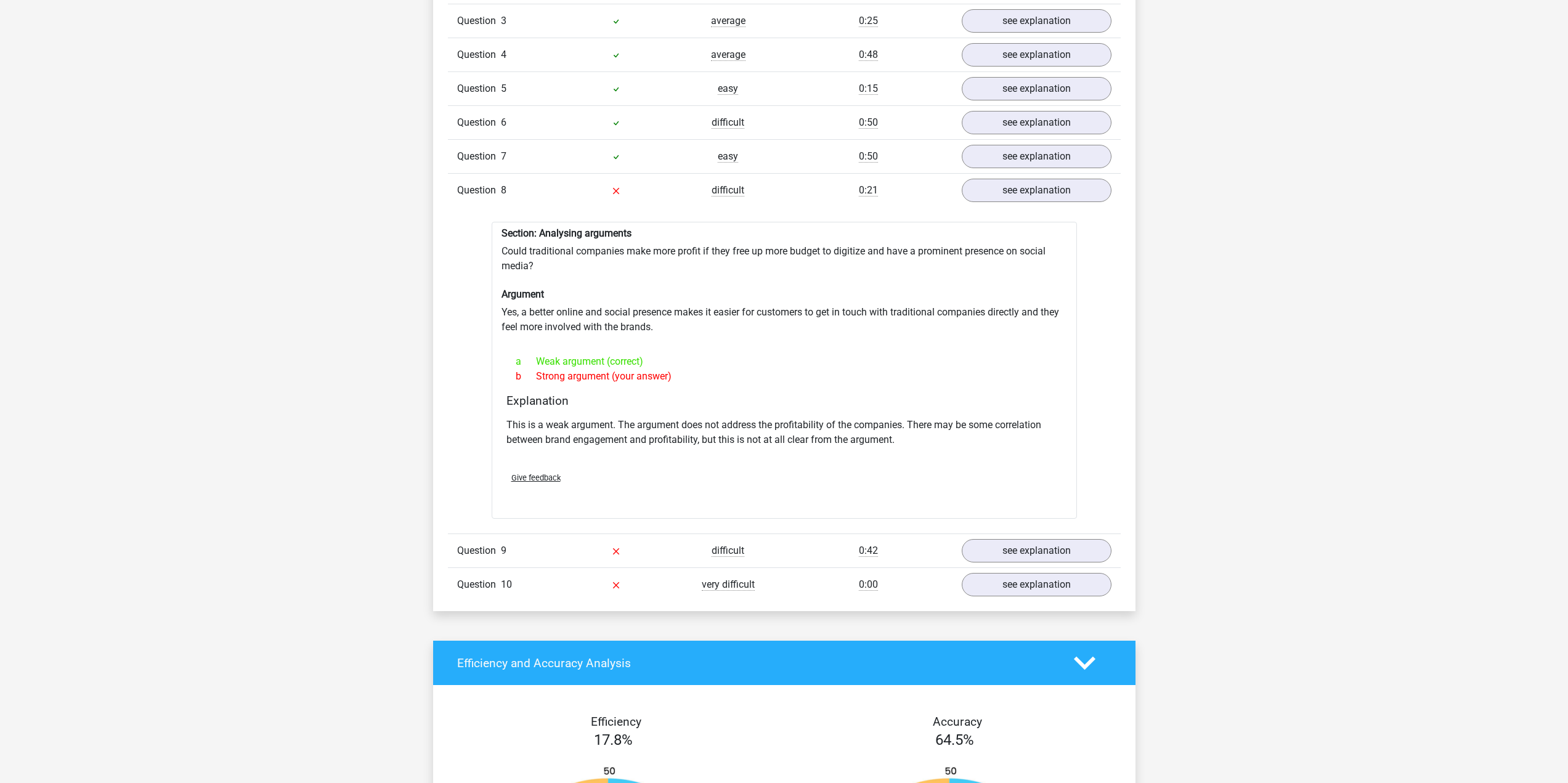
scroll to position [1478, 0]
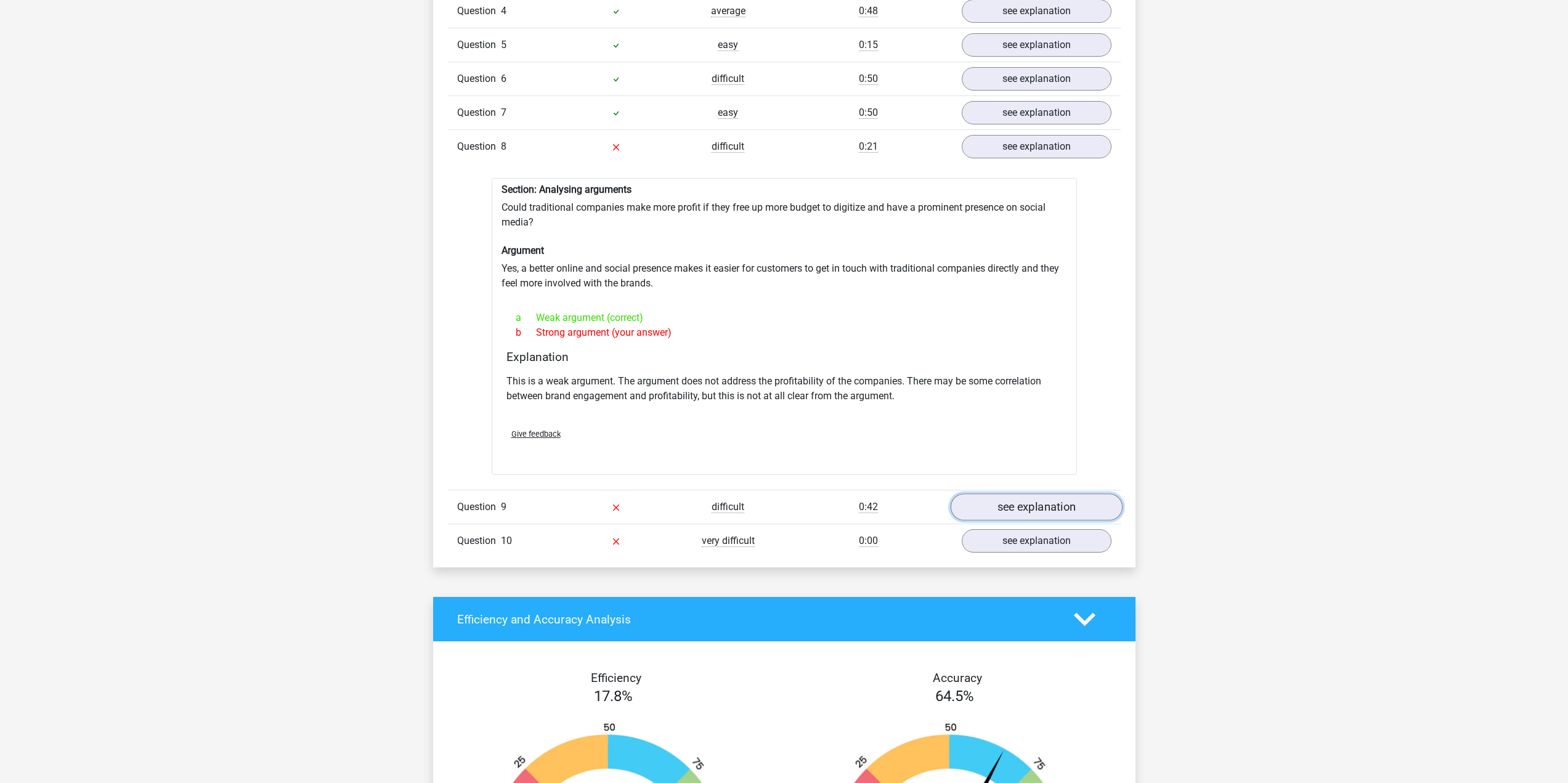
click at [1065, 509] on link "see explanation" at bounding box center [1036, 507] width 172 height 27
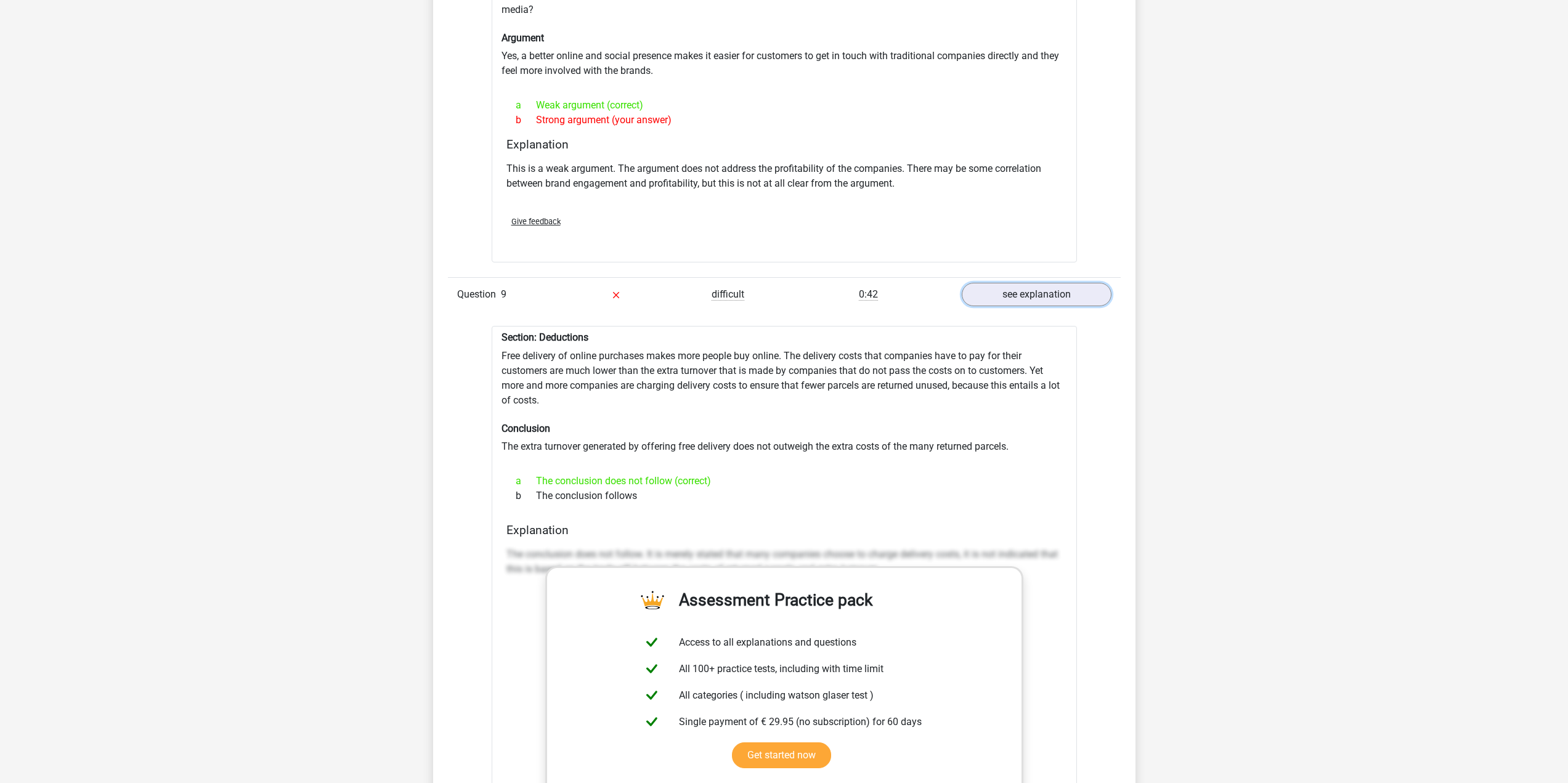
scroll to position [1725, 0]
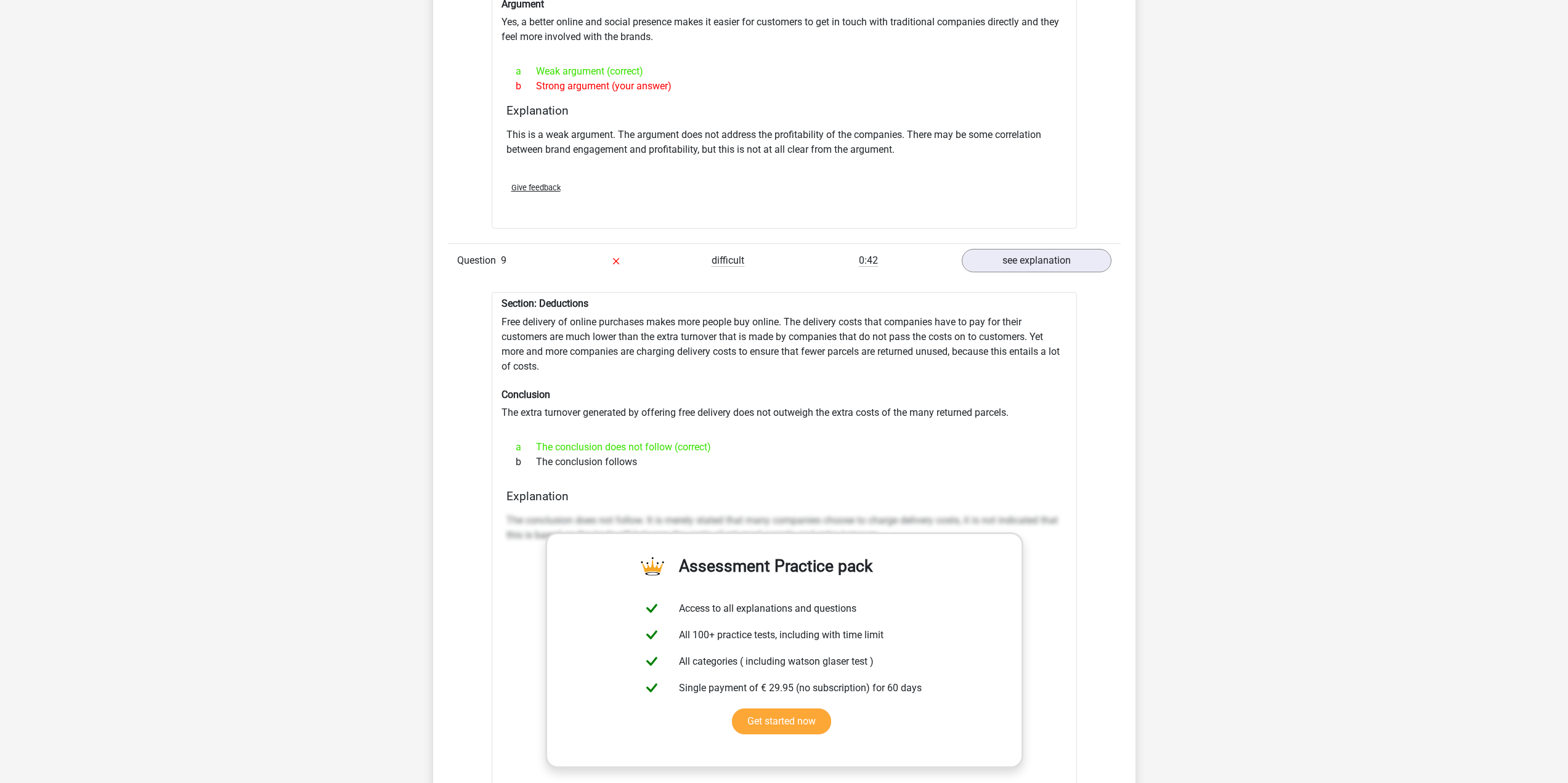
click at [542, 323] on div "Section: Deductions Free delivery of online purchases makes more people buy onl…" at bounding box center [784, 612] width 585 height 642
drag, startPoint x: 546, startPoint y: 323, endPoint x: 730, endPoint y: 337, distance: 184.5
click at [685, 326] on div "Section: Deductions Free delivery of online purchases makes more people buy onl…" at bounding box center [784, 612] width 585 height 642
click at [742, 339] on div "Section: Deductions Free delivery of online purchases makes more people buy onl…" at bounding box center [784, 612] width 585 height 642
drag, startPoint x: 501, startPoint y: 321, endPoint x: 786, endPoint y: 322, distance: 285.0
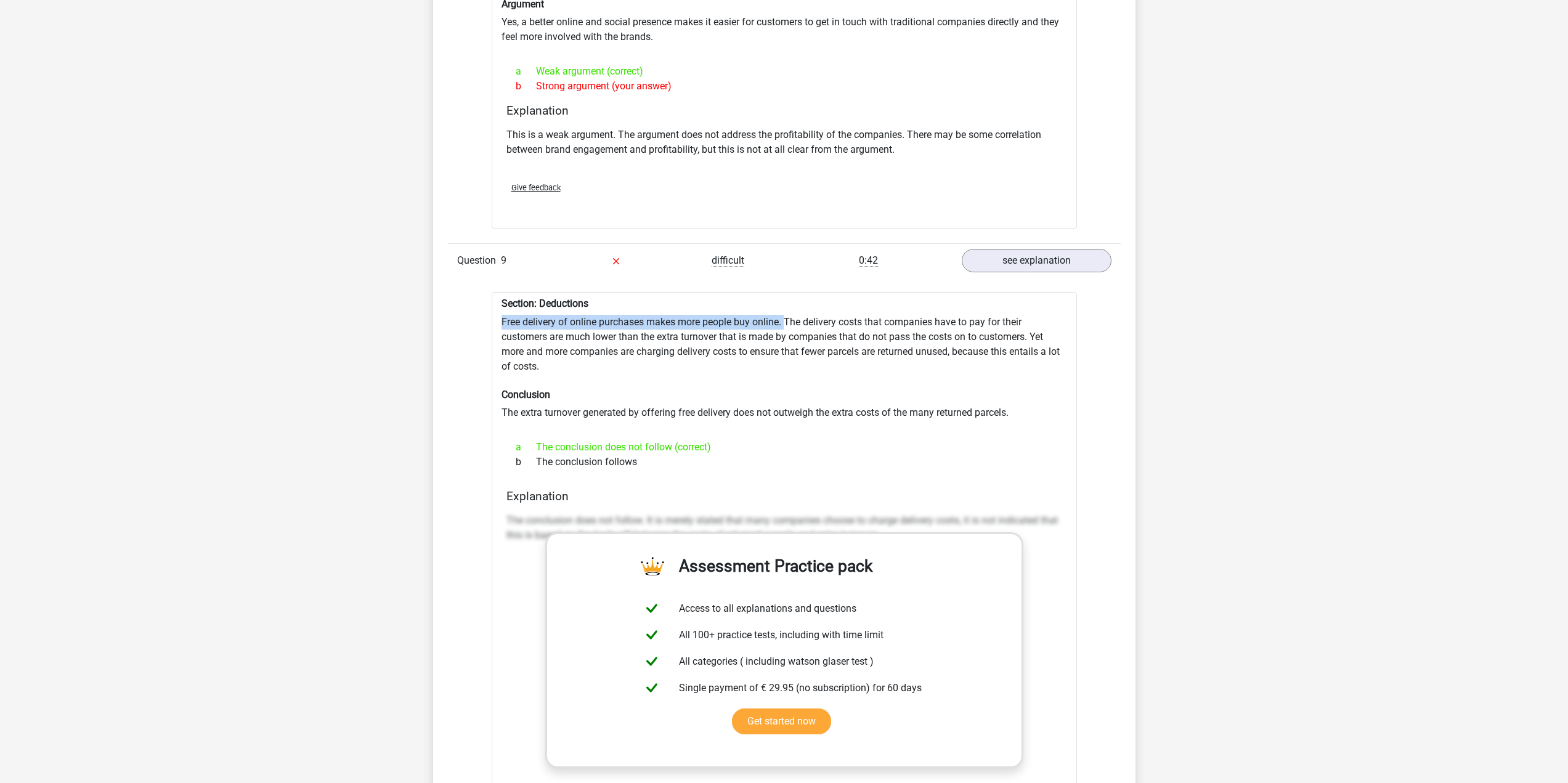
click at [786, 322] on div "Section: Deductions Free delivery of online purchases makes more people buy onl…" at bounding box center [784, 612] width 585 height 642
click at [866, 362] on div "Section: Deductions Free delivery of online purchases makes more people buy onl…" at bounding box center [784, 612] width 585 height 642
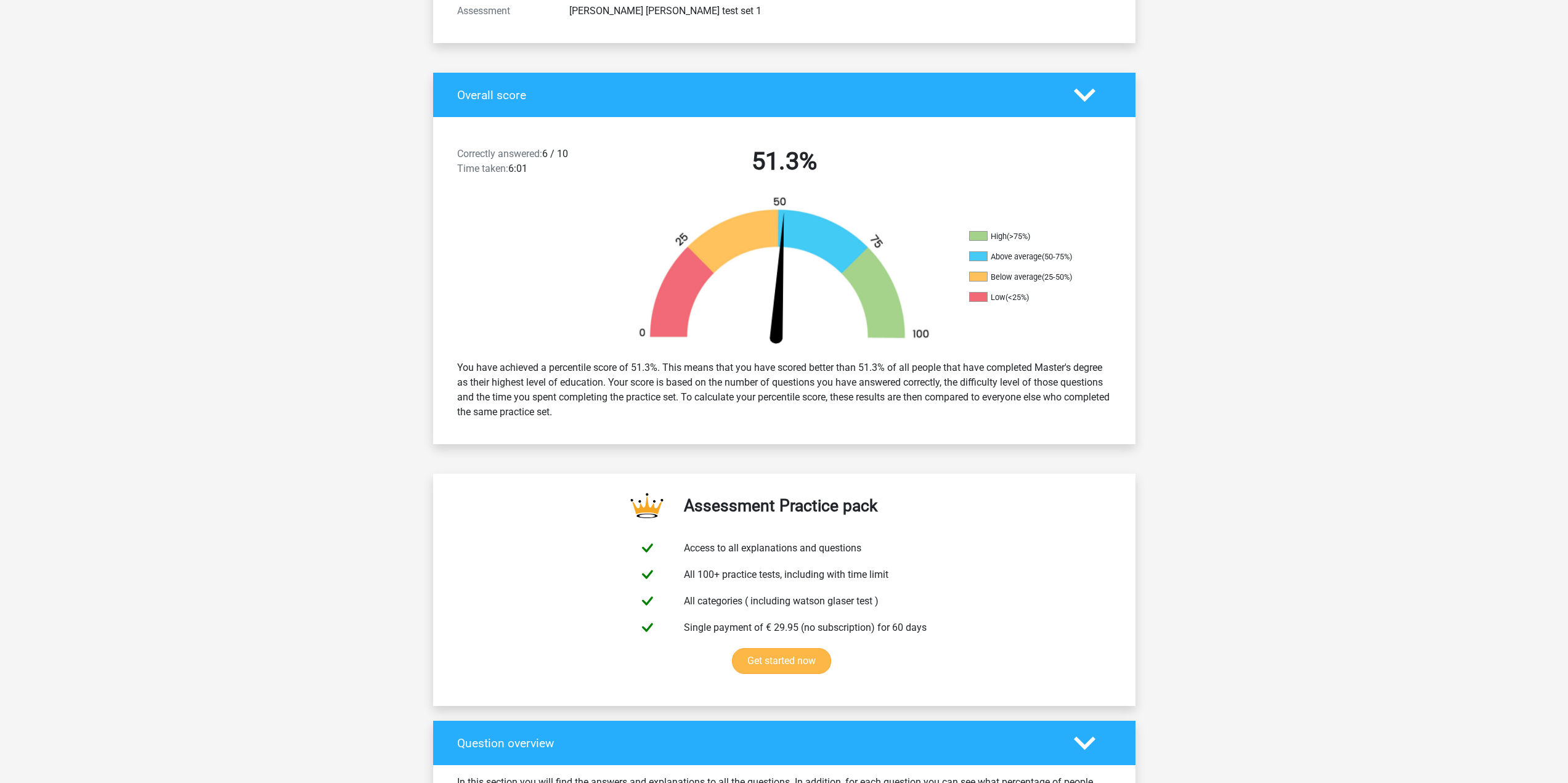
scroll to position [61, 0]
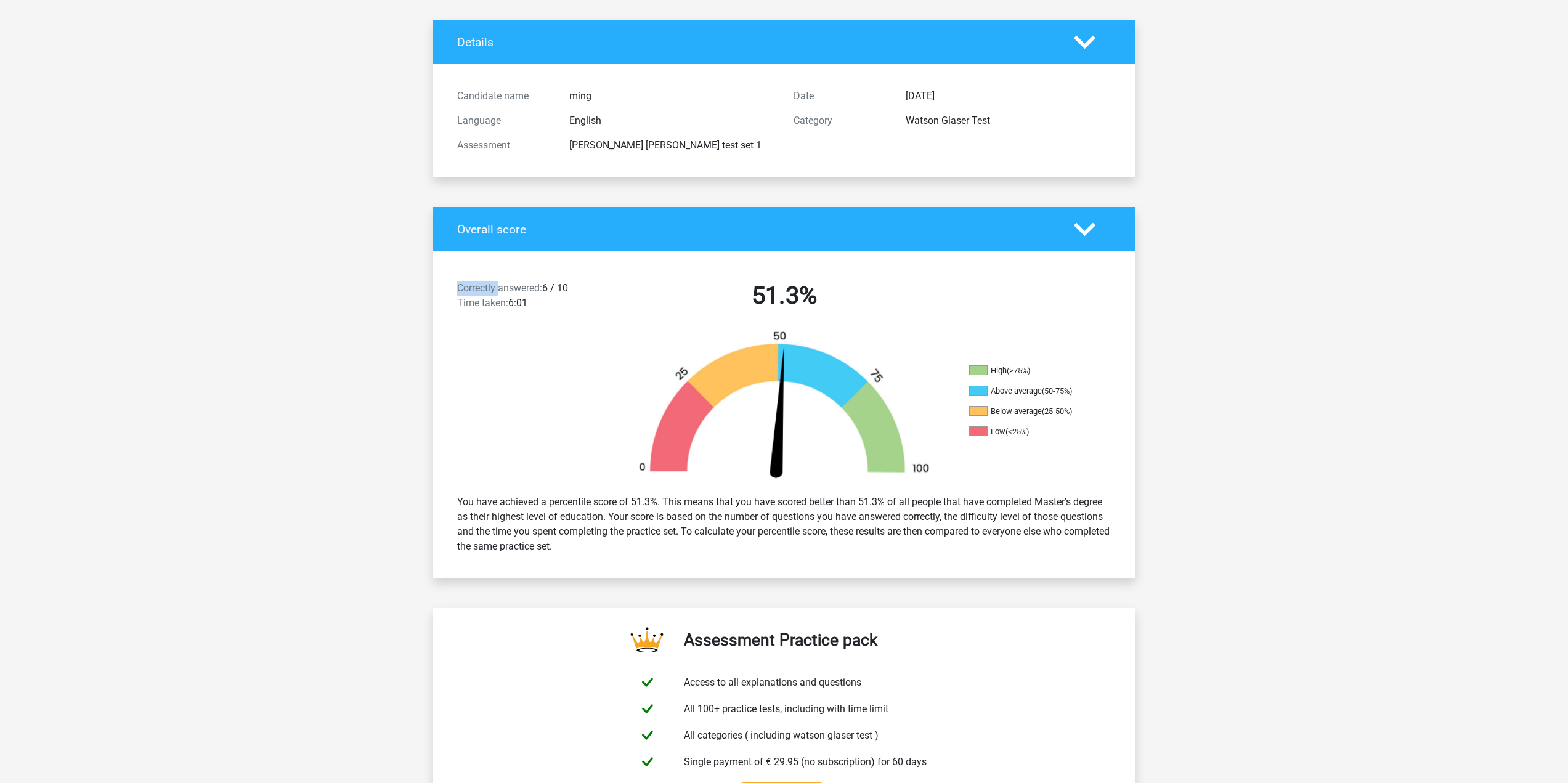
click at [522, 295] on div "Correctly answered: 6 / 10 Time taken: 6:01" at bounding box center [532, 297] width 169 height 35
drag, startPoint x: 562, startPoint y: 305, endPoint x: 581, endPoint y: 311, distance: 19.9
click at [581, 311] on div "Correctly answered: 6 / 10 Time taken: 6:01" at bounding box center [532, 297] width 169 height 35
drag, startPoint x: 539, startPoint y: 307, endPoint x: 554, endPoint y: 298, distance: 17.5
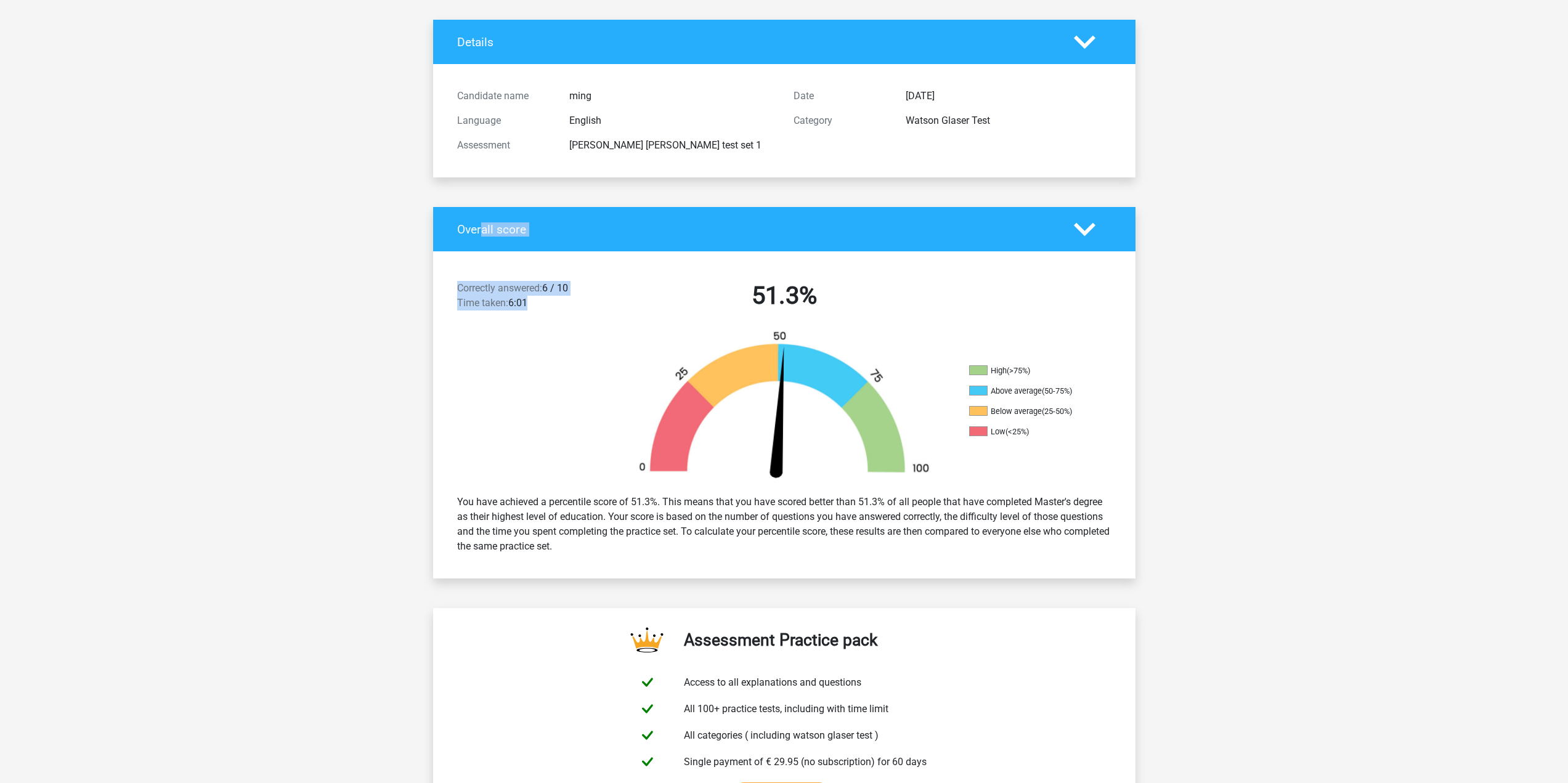
click at [484, 249] on div "Overall score Correctly answered: 6 / 10 Time taken: 6:01 51.3% High (>75%) Abo…" at bounding box center [784, 393] width 702 height 371
click at [559, 300] on div "Correctly answered: 6 / 10 Time taken: 6:01" at bounding box center [532, 297] width 169 height 35
drag, startPoint x: 661, startPoint y: 500, endPoint x: 938, endPoint y: 507, distance: 277.1
click at [935, 505] on div "You have achieved a percentile score of 51.3%. This means that you have scored …" at bounding box center [784, 524] width 673 height 69
click at [949, 517] on div "You have achieved a percentile score of 51.3%. This means that you have scored …" at bounding box center [784, 524] width 673 height 69
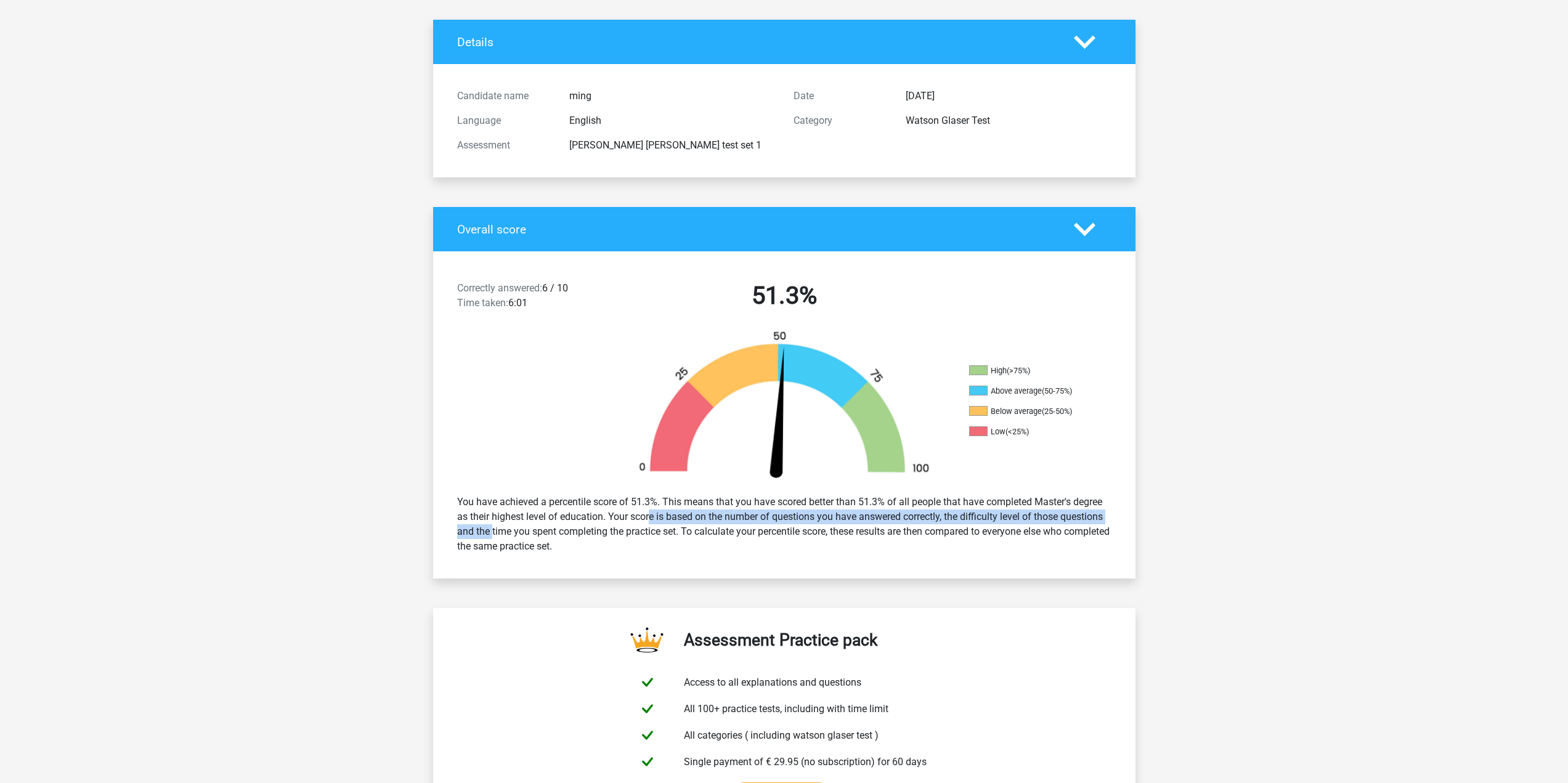
drag, startPoint x: 609, startPoint y: 514, endPoint x: 1110, endPoint y: 522, distance: 501.1
click at [1110, 522] on div "You have achieved a percentile score of 51.3%. This means that you have scored …" at bounding box center [784, 524] width 673 height 69
drag, startPoint x: 545, startPoint y: 534, endPoint x: 867, endPoint y: 553, distance: 322.6
click at [867, 553] on div "You have achieved a percentile score of 51.3%. This means that you have scored …" at bounding box center [784, 524] width 673 height 69
click at [868, 553] on div "You have achieved a percentile score of 51.3%. This means that you have scored …" at bounding box center [784, 524] width 673 height 69
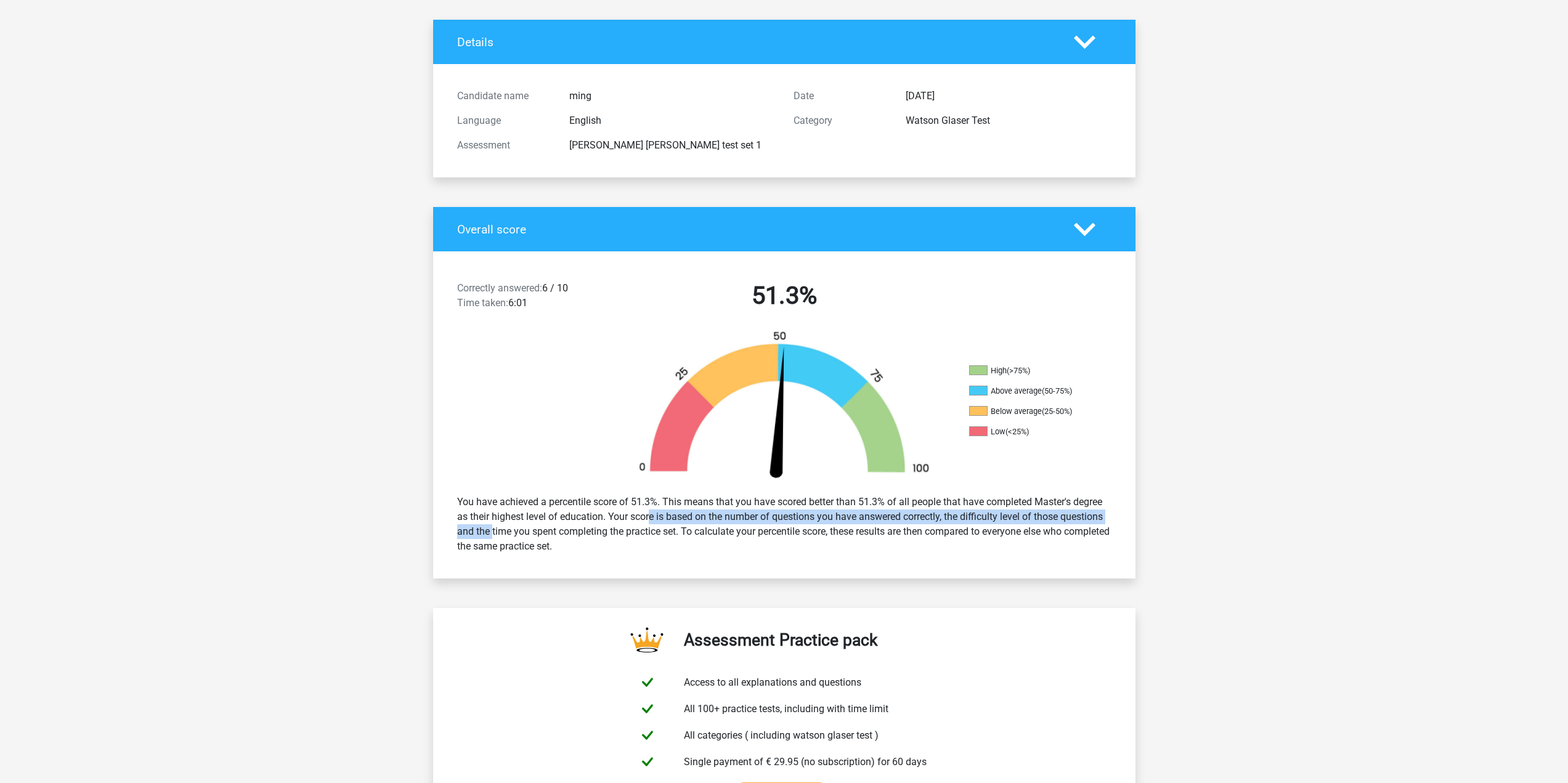
drag, startPoint x: 880, startPoint y: 553, endPoint x: 862, endPoint y: 522, distance: 35.8
click at [862, 522] on div "You have achieved a percentile score of 51.3%. This means that you have scored …" at bounding box center [784, 524] width 673 height 69
click at [878, 533] on div "You have achieved a percentile score of 51.3%. This means that you have scored …" at bounding box center [784, 524] width 673 height 69
drag, startPoint x: 1005, startPoint y: 545, endPoint x: 1043, endPoint y: 555, distance: 39.3
click at [1043, 555] on div "You have achieved a percentile score of 51.3%. This means that you have scored …" at bounding box center [784, 524] width 673 height 69
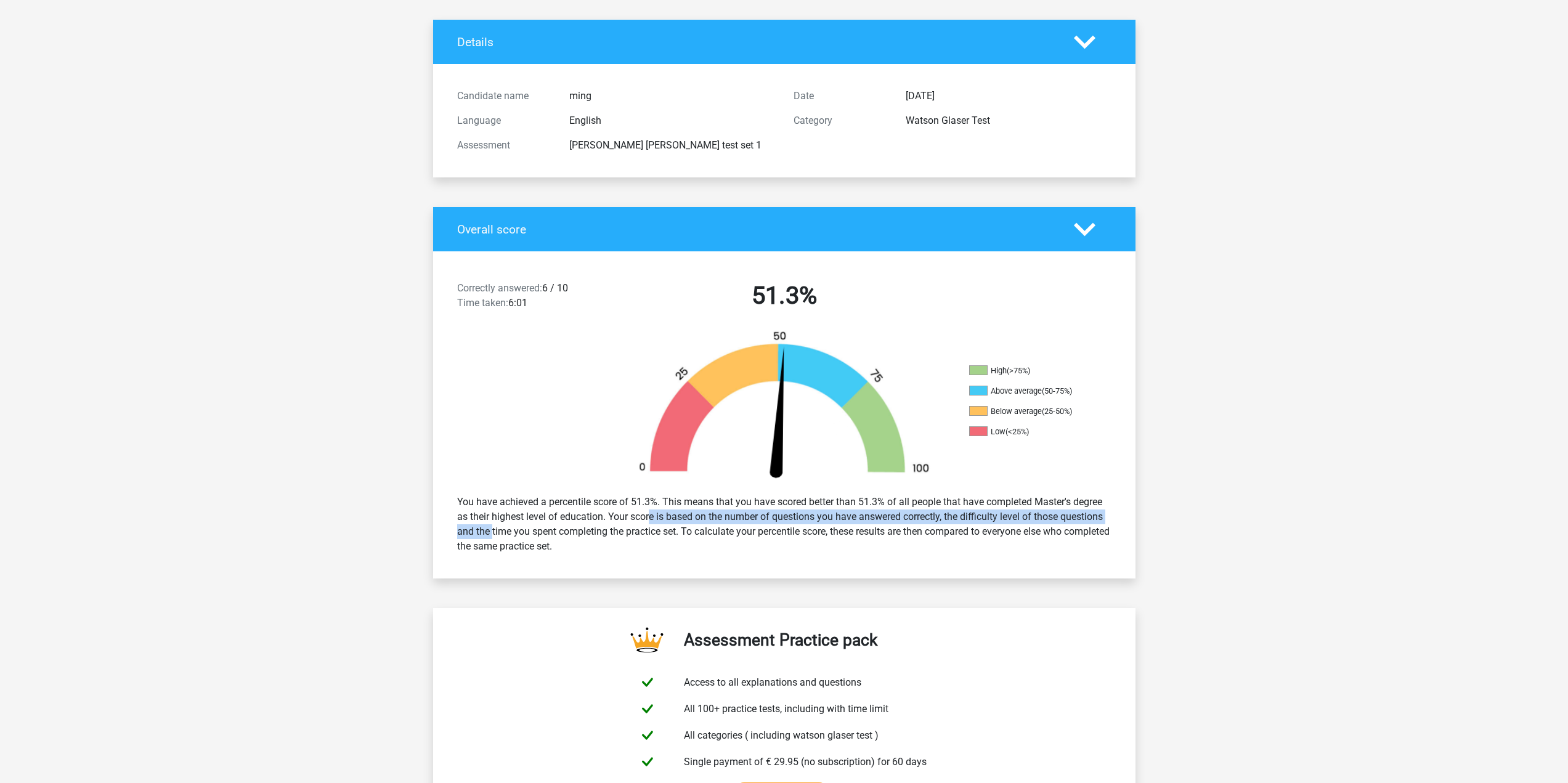
click at [1043, 555] on div "You have achieved a percentile score of 51.3%. This means that you have scored …" at bounding box center [784, 524] width 673 height 69
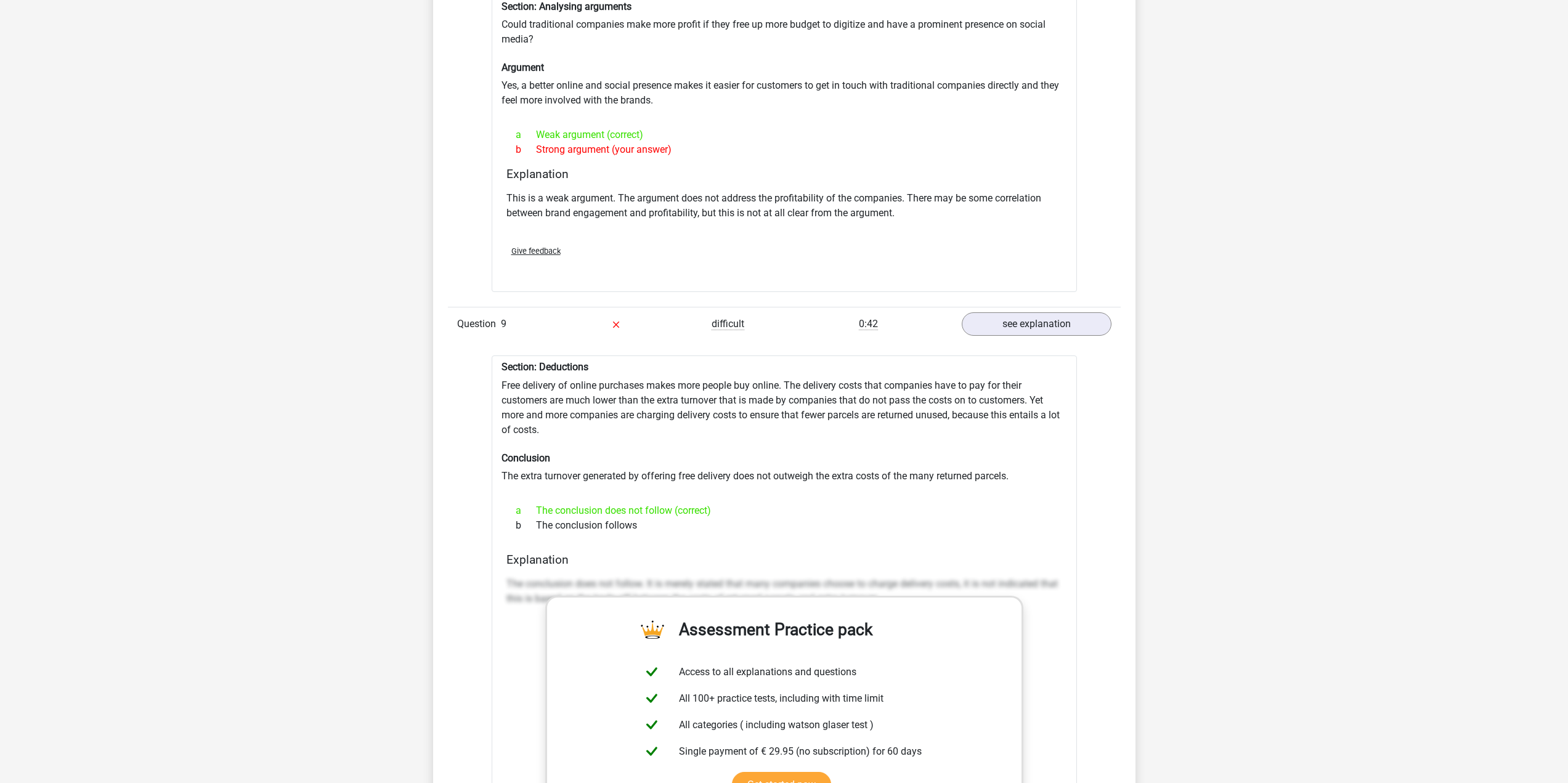
scroll to position [1663, 0]
drag, startPoint x: 780, startPoint y: 381, endPoint x: 1074, endPoint y: 383, distance: 294.0
click at [1074, 383] on div "Section: Deductions Free delivery of online purchases makes more people buy onl…" at bounding box center [784, 674] width 585 height 642
drag, startPoint x: 549, startPoint y: 400, endPoint x: 666, endPoint y: 400, distance: 117.0
click at [666, 400] on div "Section: Deductions Free delivery of online purchases makes more people buy onl…" at bounding box center [784, 674] width 585 height 642
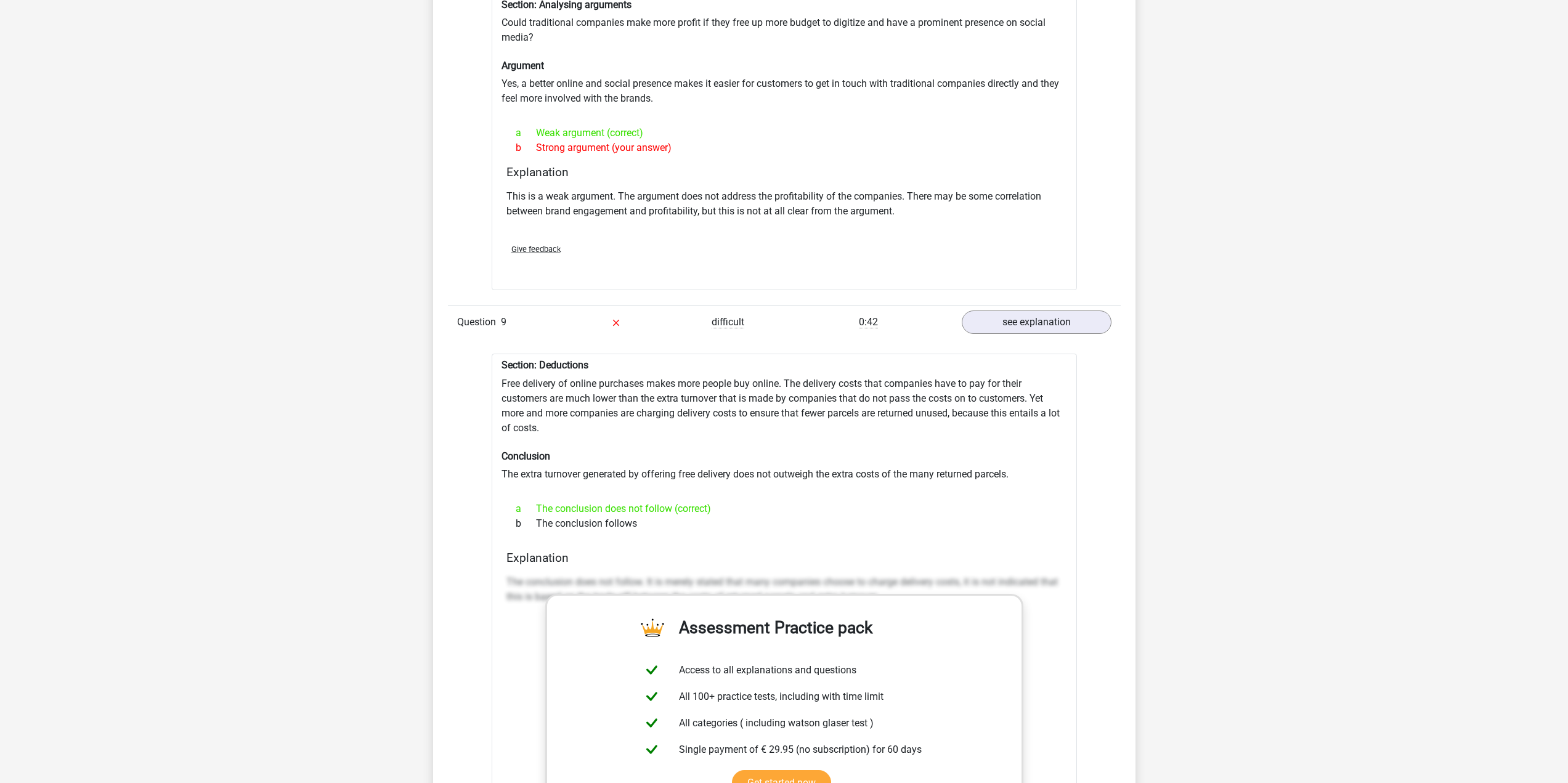
click at [715, 415] on div "Section: Deductions Free delivery of online purchases makes more people buy onl…" at bounding box center [784, 674] width 585 height 642
drag, startPoint x: 545, startPoint y: 400, endPoint x: 745, endPoint y: 408, distance: 200.2
click at [711, 402] on div "Section: Deductions Free delivery of online purchases makes more people buy onl…" at bounding box center [784, 674] width 585 height 642
click at [745, 408] on div "Section: Deductions Free delivery of online purchases makes more people buy onl…" at bounding box center [784, 674] width 585 height 642
drag, startPoint x: 559, startPoint y: 472, endPoint x: 692, endPoint y: 476, distance: 133.1
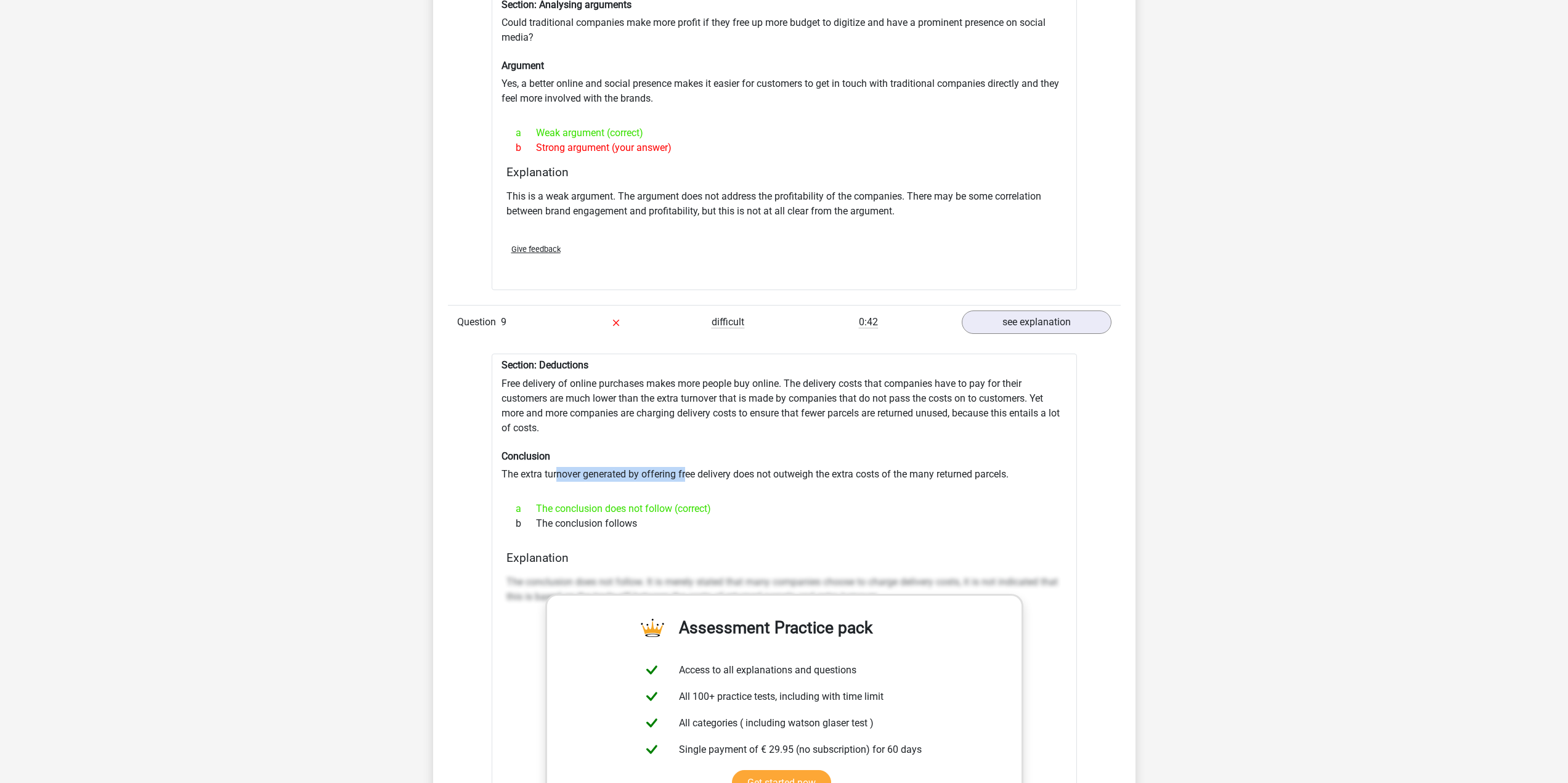
click at [690, 475] on div "Section: Deductions Free delivery of online purchases makes more people buy onl…" at bounding box center [784, 674] width 585 height 642
click at [761, 491] on div "Section: Deductions Free delivery of online purchases makes more people buy onl…" at bounding box center [784, 674] width 585 height 642
drag, startPoint x: 682, startPoint y: 519, endPoint x: 479, endPoint y: 366, distance: 254.2
click at [481, 366] on div "Question 1 very difficult 0:35 see explanation Section: Analysing arguments Is …" at bounding box center [784, 213] width 654 height 1663
copy div "Section: Deductions Free delivery of online purchases makes more people buy onl…"
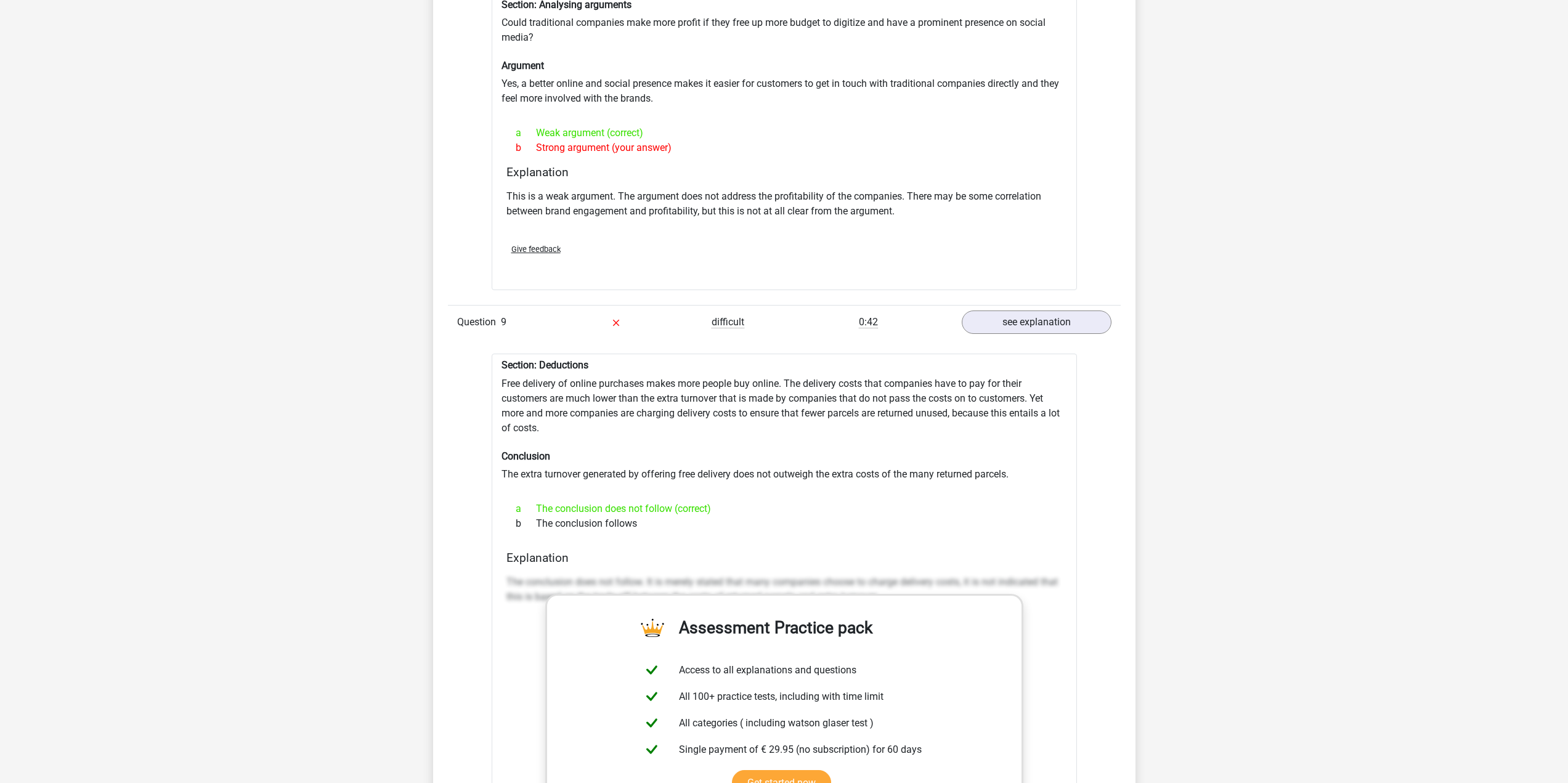
click at [1227, 469] on div "Go premium ming mingtheoptiontrader@gmail.com" at bounding box center [784, 323] width 1568 height 3971
